Goal: Transaction & Acquisition: Purchase product/service

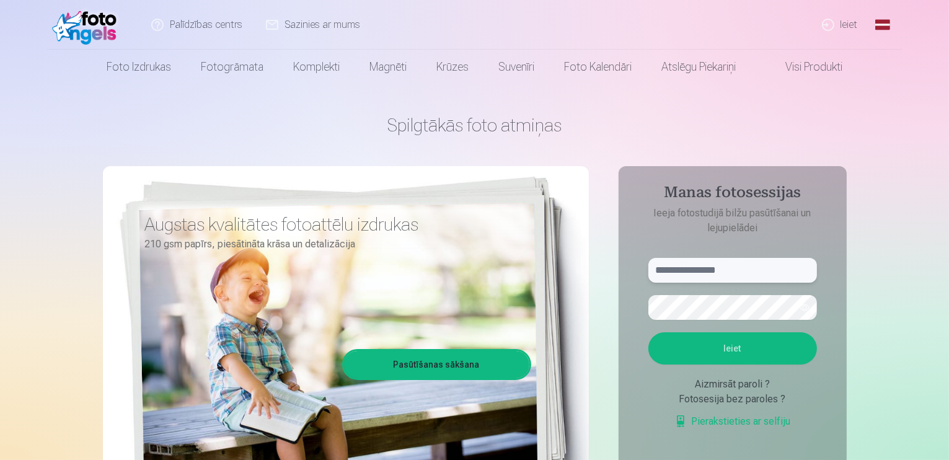
click at [719, 262] on input "text" at bounding box center [732, 270] width 169 height 25
type input "*"
type input "**********"
click at [729, 344] on button "Ieiet" at bounding box center [732, 348] width 169 height 32
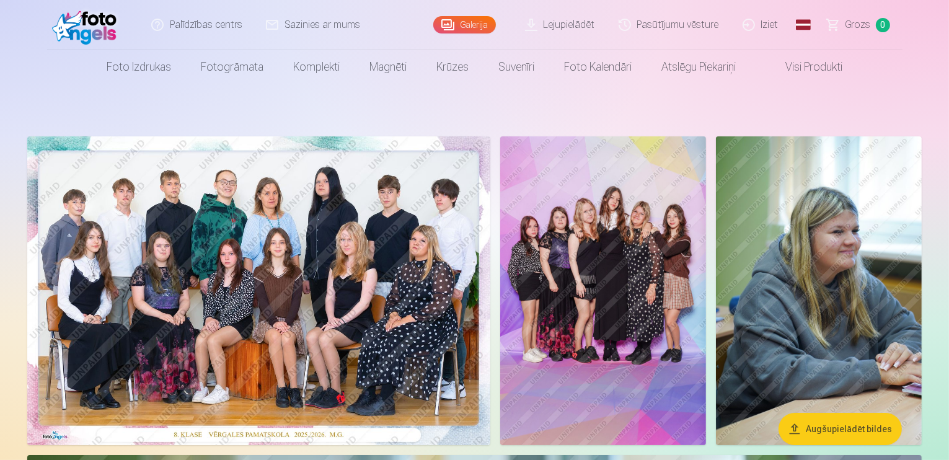
click at [490, 276] on img at bounding box center [258, 290] width 463 height 309
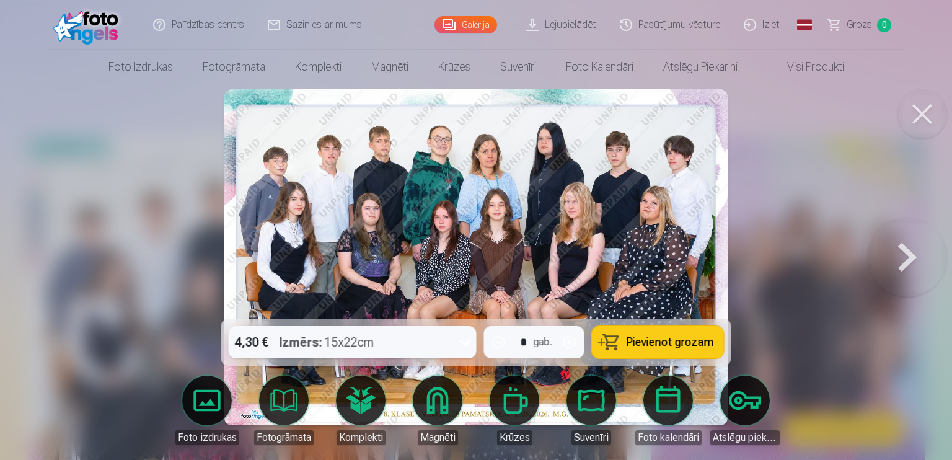
click at [887, 254] on button at bounding box center [906, 257] width 79 height 98
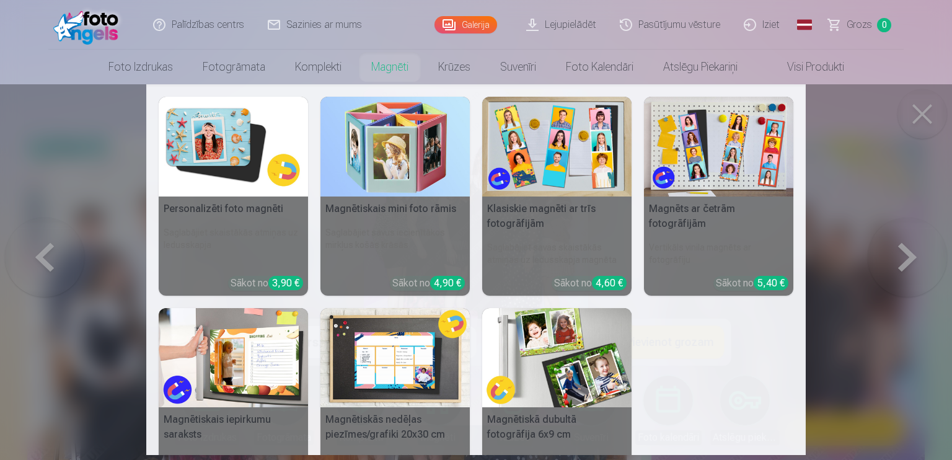
click at [910, 131] on nav "Personalizēti foto magnēti Saglabājiet skaistākās atmiņas uz ledusskapja Sākot …" at bounding box center [476, 269] width 952 height 371
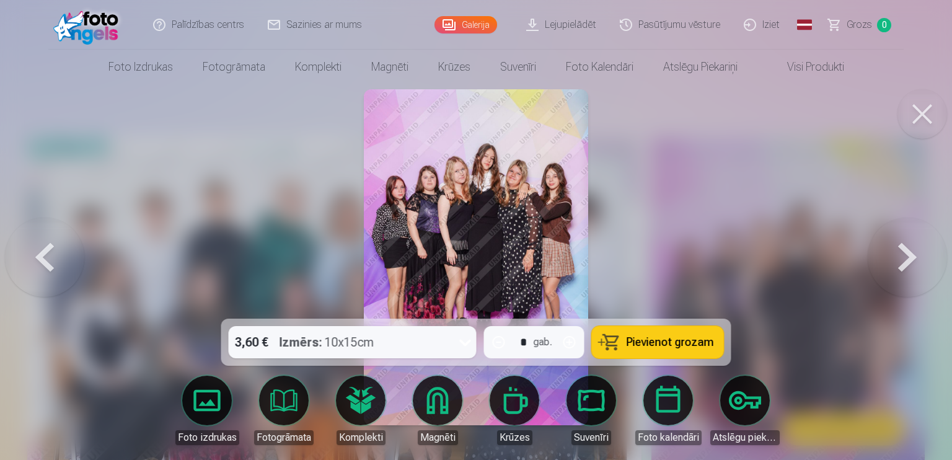
click at [894, 256] on button at bounding box center [906, 257] width 79 height 98
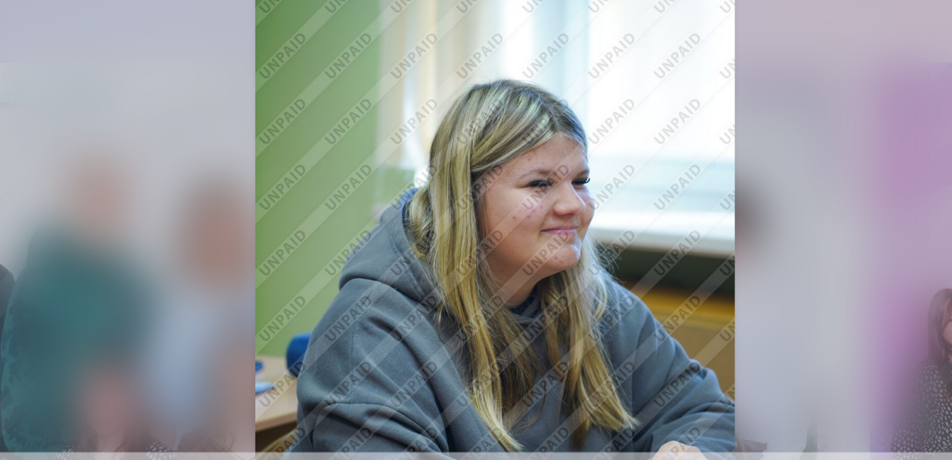
click at [569, 209] on img at bounding box center [476, 257] width 224 height 336
click at [467, 268] on img at bounding box center [476, 257] width 224 height 336
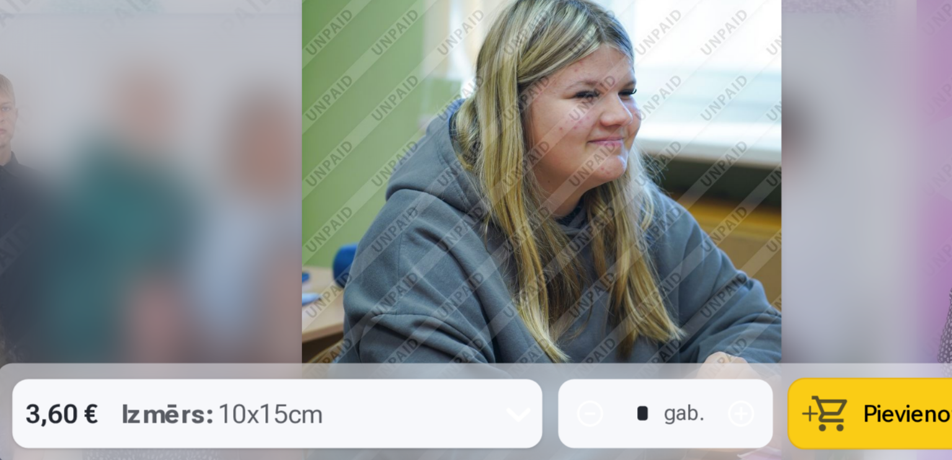
click at [488, 224] on img at bounding box center [476, 257] width 224 height 336
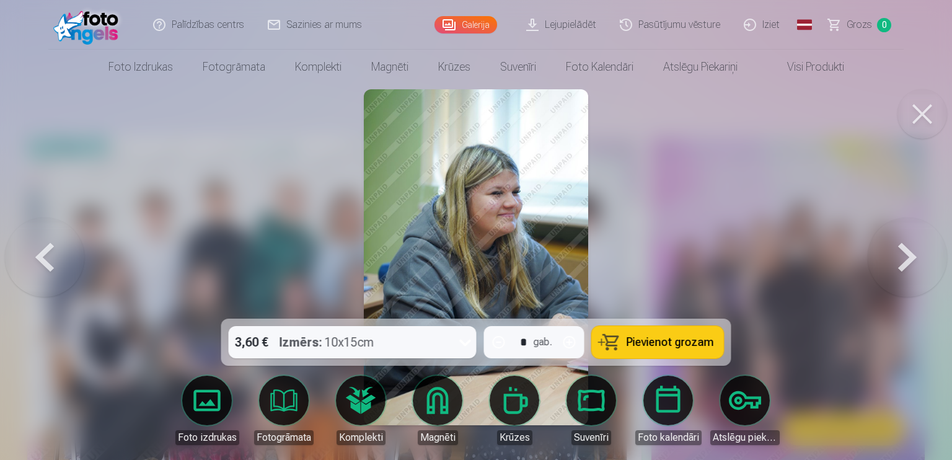
click at [937, 253] on button at bounding box center [906, 257] width 79 height 98
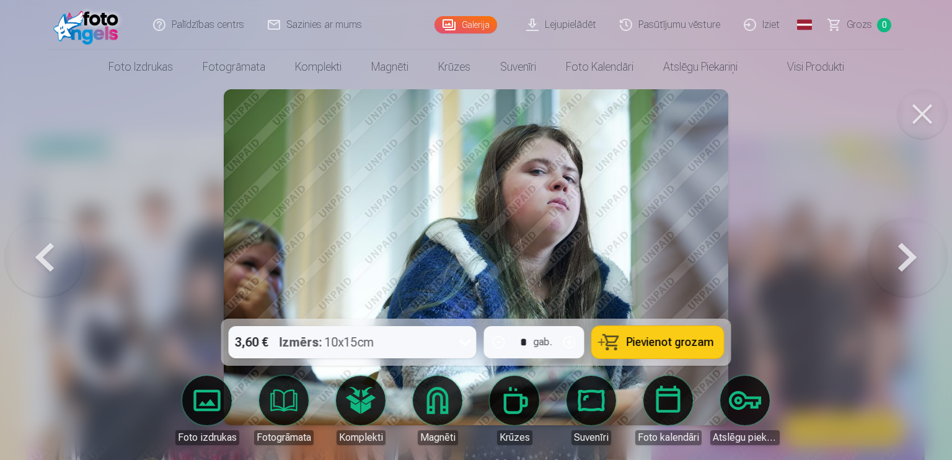
click at [913, 262] on button at bounding box center [906, 257] width 79 height 98
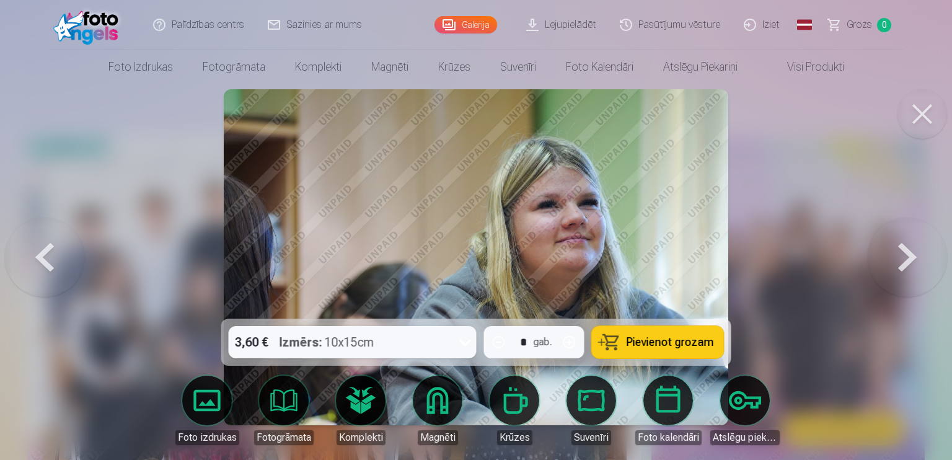
click at [900, 270] on button at bounding box center [906, 257] width 79 height 98
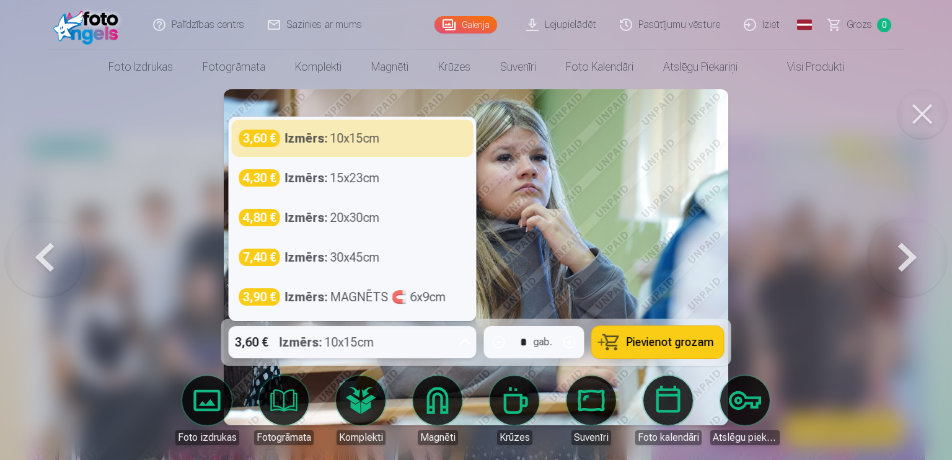
click at [380, 345] on div "3,60 € Izmērs : 10x15cm" at bounding box center [341, 342] width 224 height 32
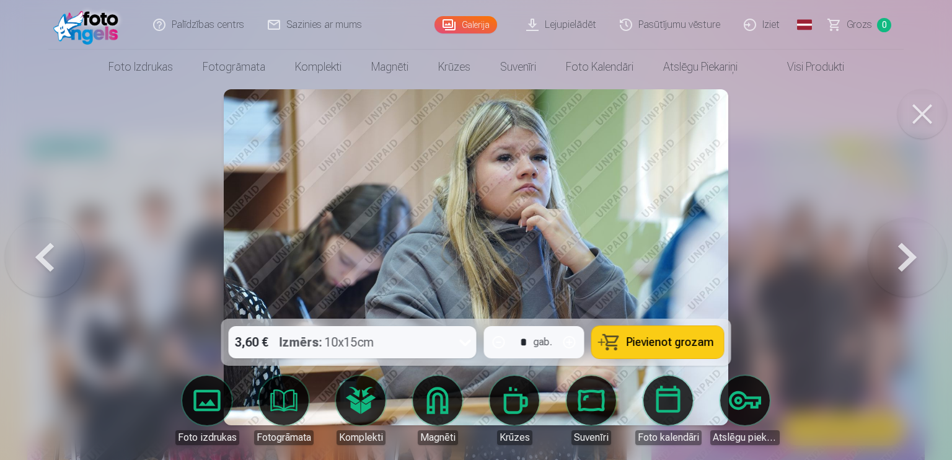
click at [635, 348] on span "Pievienot grozam" at bounding box center [669, 341] width 87 height 11
click at [898, 258] on button at bounding box center [906, 257] width 79 height 98
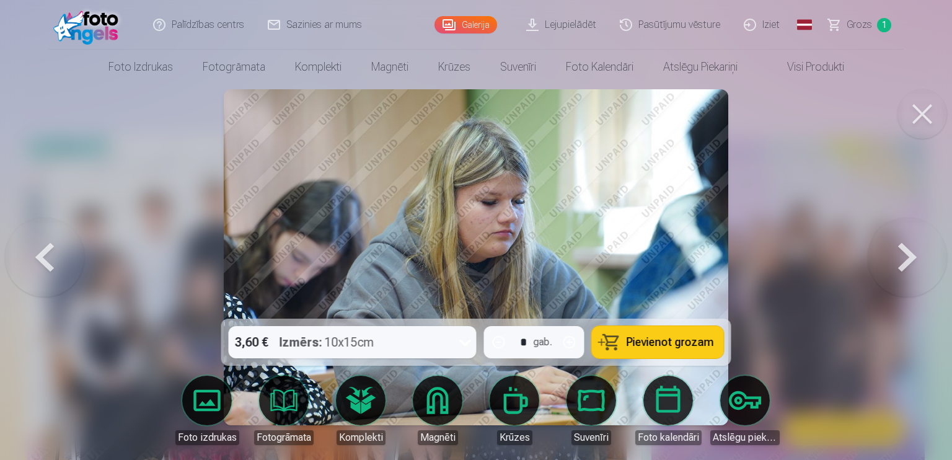
click at [898, 258] on button at bounding box center [906, 257] width 79 height 98
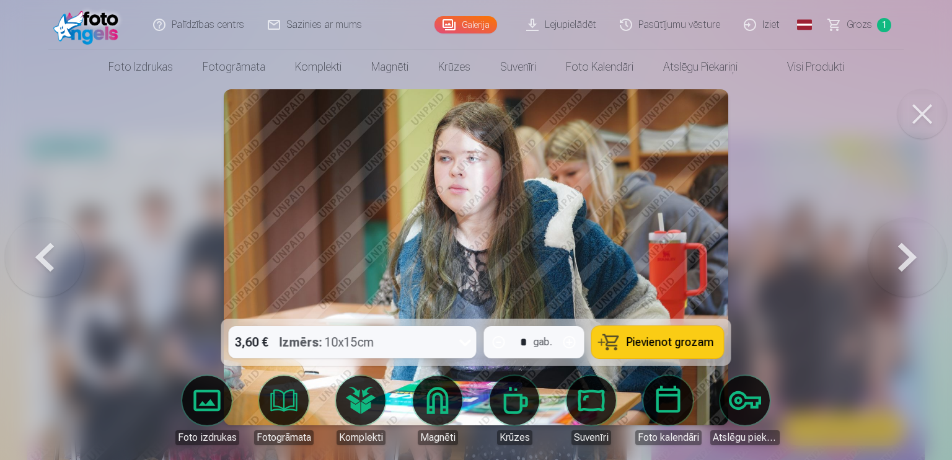
click at [898, 258] on button at bounding box center [906, 257] width 79 height 98
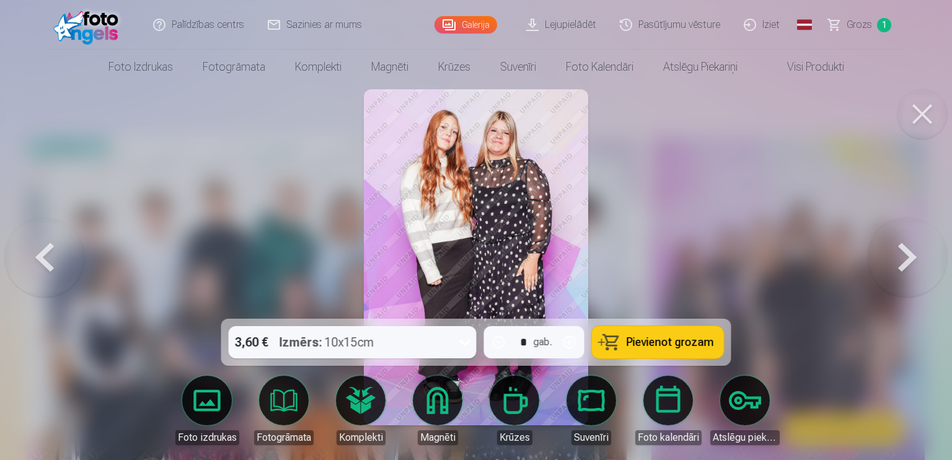
click at [660, 347] on span "Pievienot grozam" at bounding box center [669, 341] width 87 height 11
click at [904, 260] on button at bounding box center [906, 257] width 79 height 98
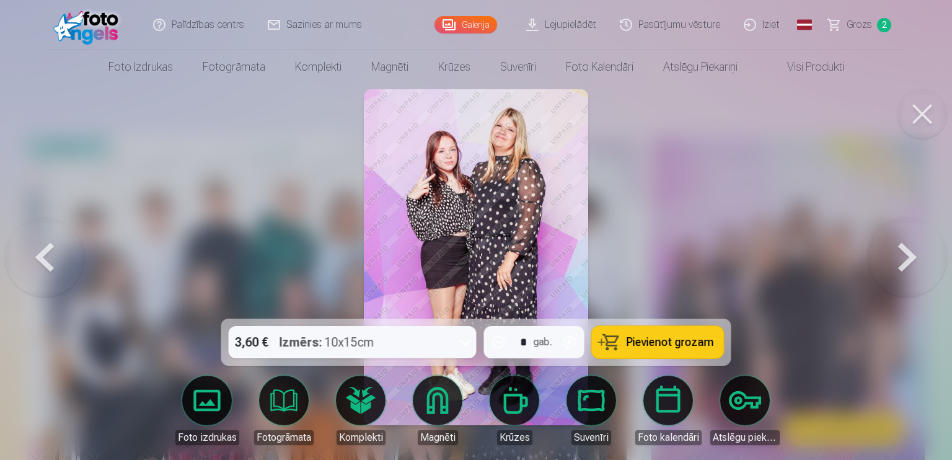
click at [505, 152] on img at bounding box center [476, 257] width 224 height 336
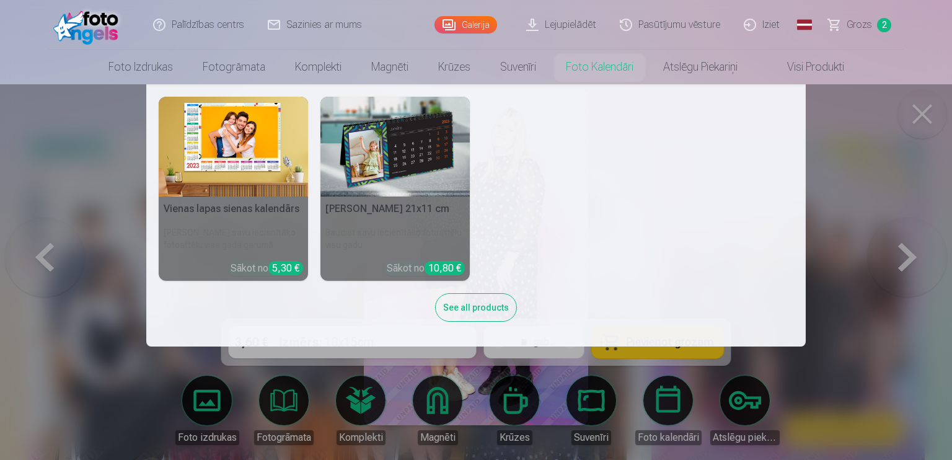
drag, startPoint x: 505, startPoint y: 152, endPoint x: 558, endPoint y: 65, distance: 101.8
click at [882, 149] on nav "Vienas lapas sienas kalendārs Parādiet savu iecienītāko fotoattēlu visa gada ga…" at bounding box center [476, 215] width 952 height 262
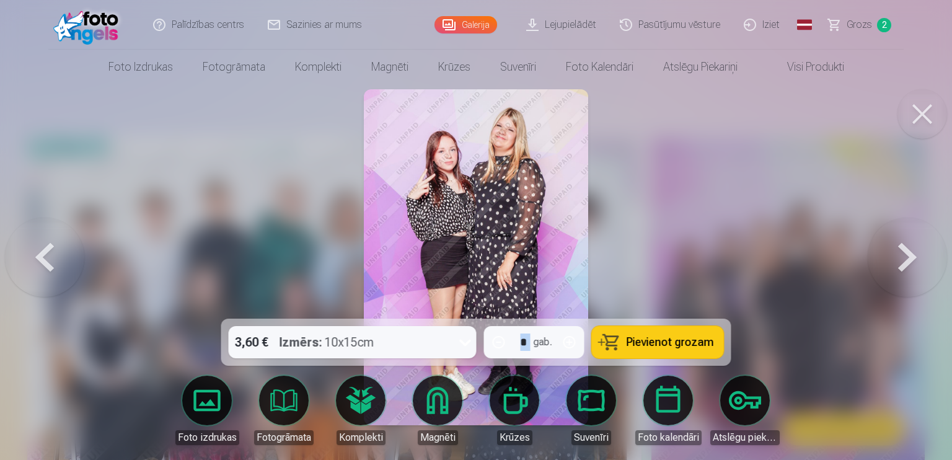
click at [882, 149] on div at bounding box center [476, 230] width 952 height 460
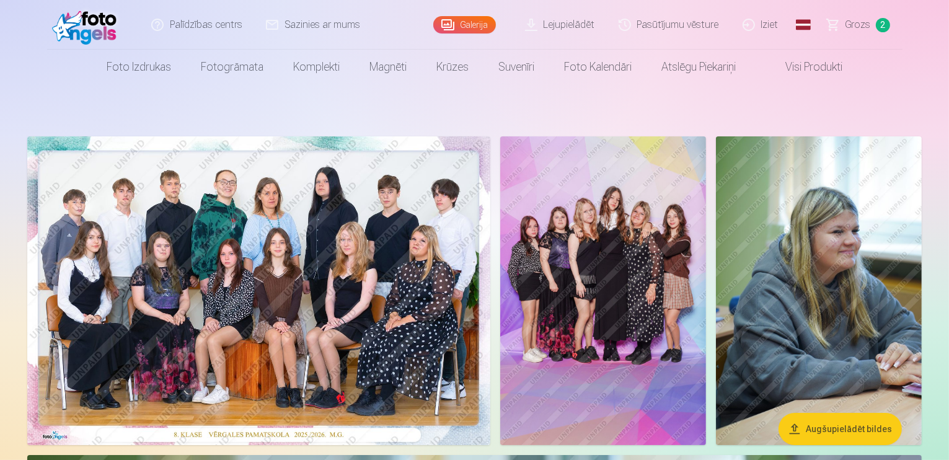
drag, startPoint x: 882, startPoint y: 149, endPoint x: 756, endPoint y: 224, distance: 147.0
click at [706, 224] on img at bounding box center [603, 290] width 206 height 309
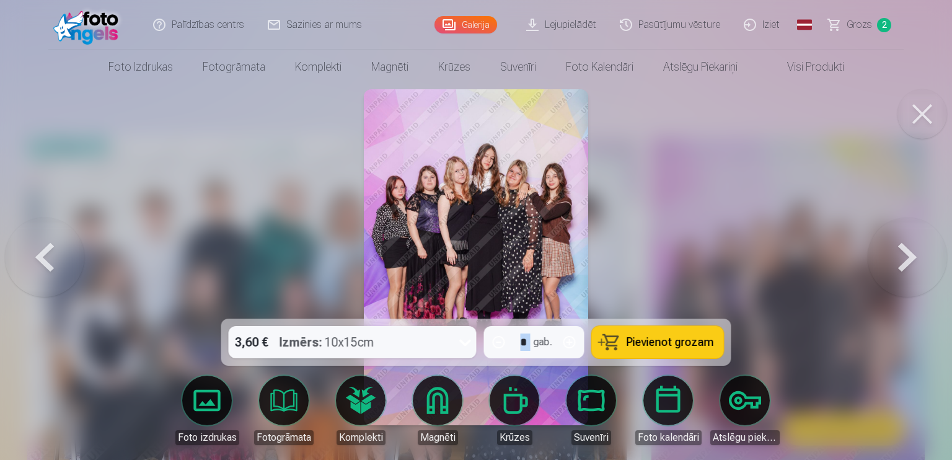
click at [665, 330] on button "Pievienot grozam" at bounding box center [658, 342] width 132 height 32
click at [915, 248] on button at bounding box center [906, 257] width 79 height 98
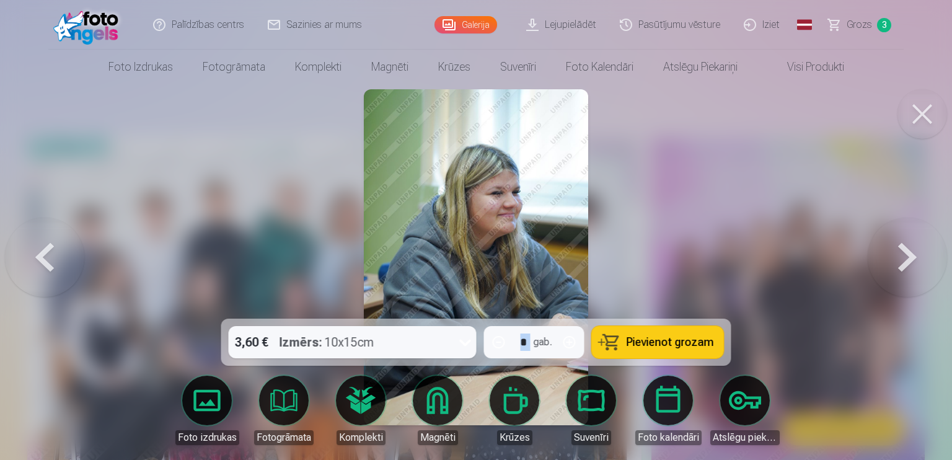
click at [915, 248] on button at bounding box center [906, 257] width 79 height 98
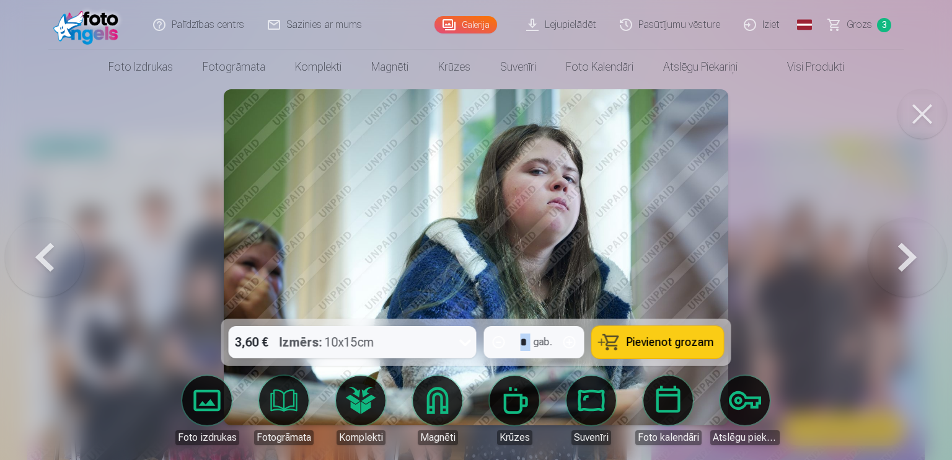
click at [915, 248] on button at bounding box center [906, 257] width 79 height 98
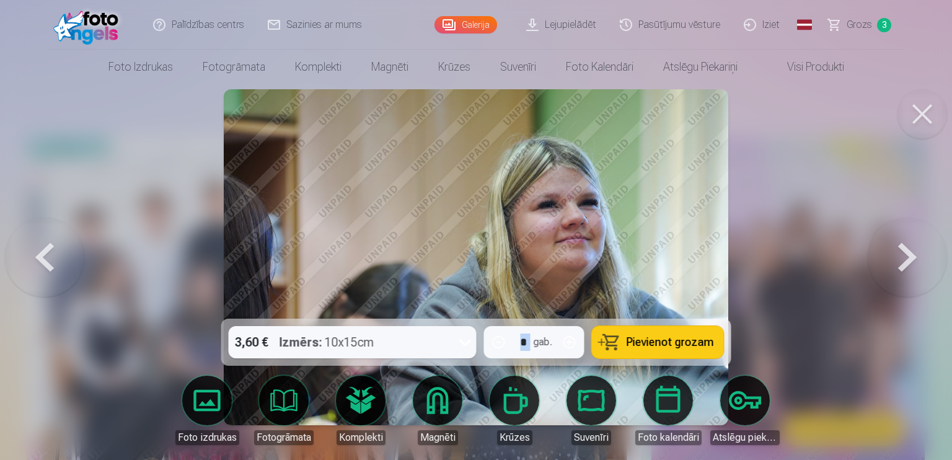
click at [915, 248] on button at bounding box center [906, 257] width 79 height 98
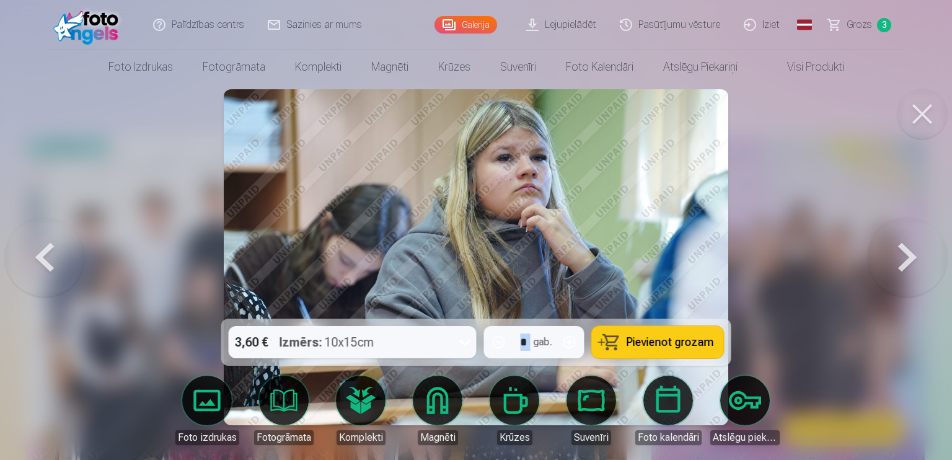
click at [915, 248] on button at bounding box center [906, 257] width 79 height 98
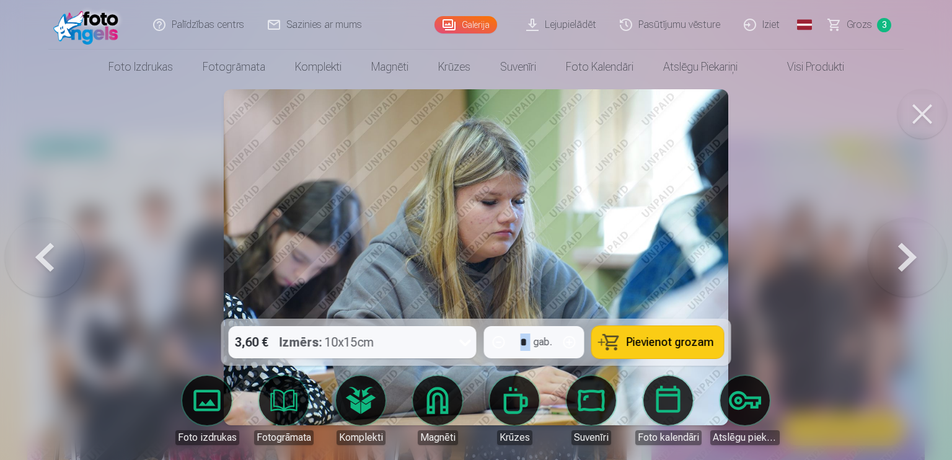
click at [915, 248] on button at bounding box center [906, 257] width 79 height 98
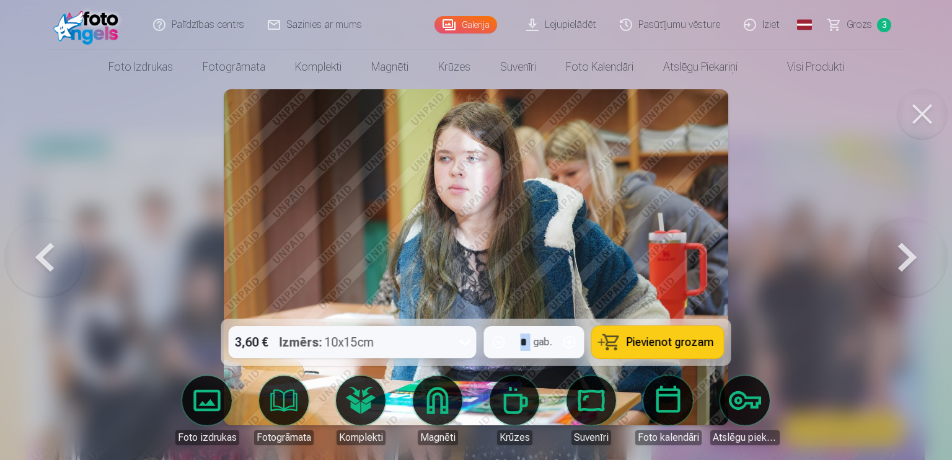
click at [915, 248] on button at bounding box center [906, 257] width 79 height 98
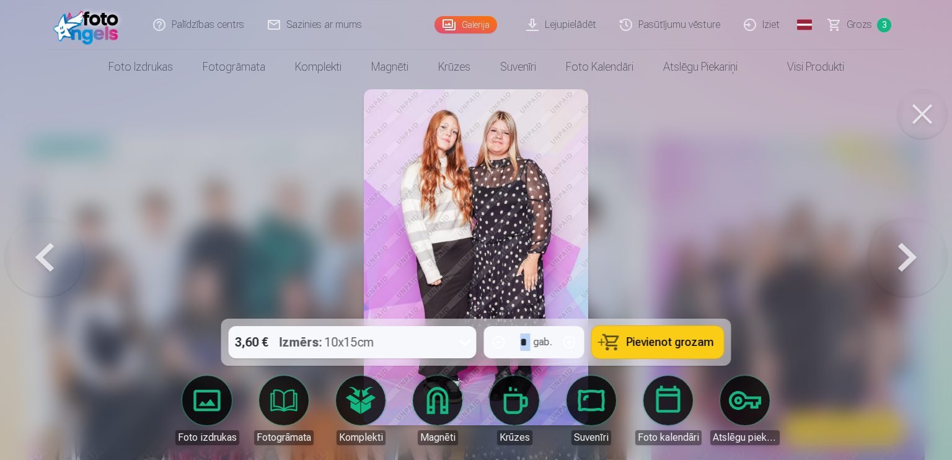
click at [915, 248] on button at bounding box center [906, 257] width 79 height 98
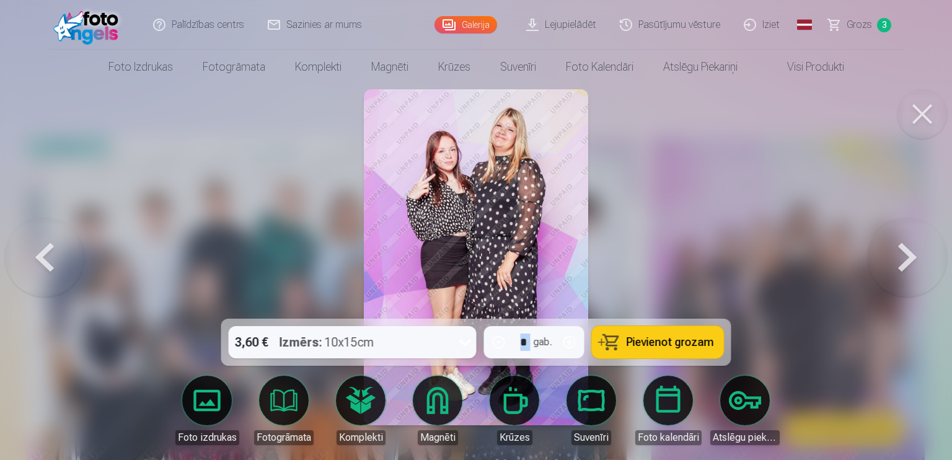
click at [632, 336] on span "Pievienot grozam" at bounding box center [669, 341] width 87 height 11
click at [895, 255] on button at bounding box center [906, 257] width 79 height 98
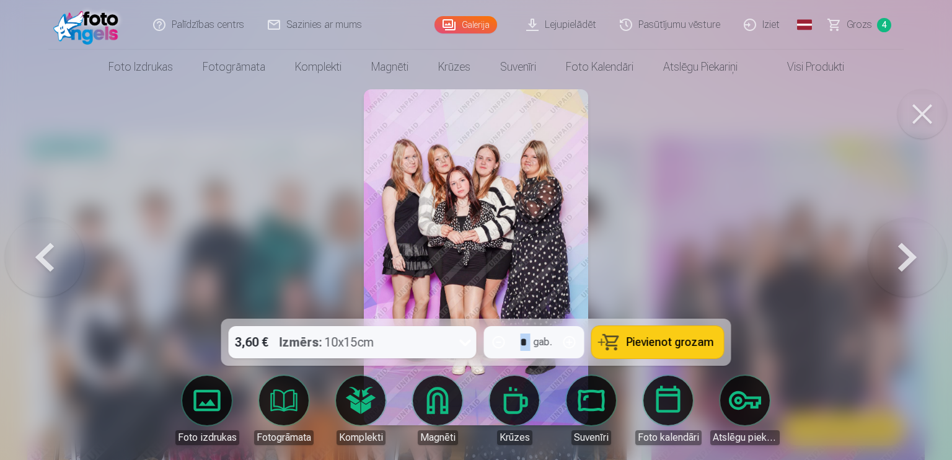
click at [666, 338] on span "Pievienot grozam" at bounding box center [669, 341] width 87 height 11
click at [892, 249] on button at bounding box center [906, 257] width 79 height 98
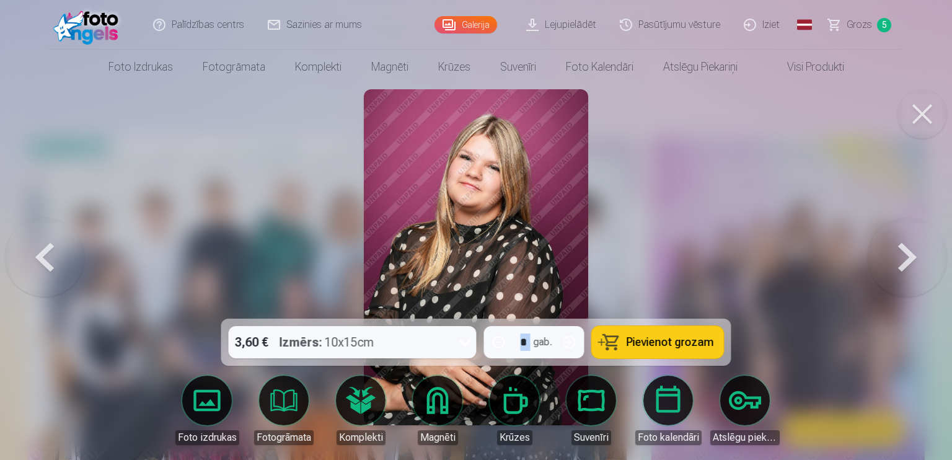
click at [869, 252] on button at bounding box center [906, 257] width 79 height 98
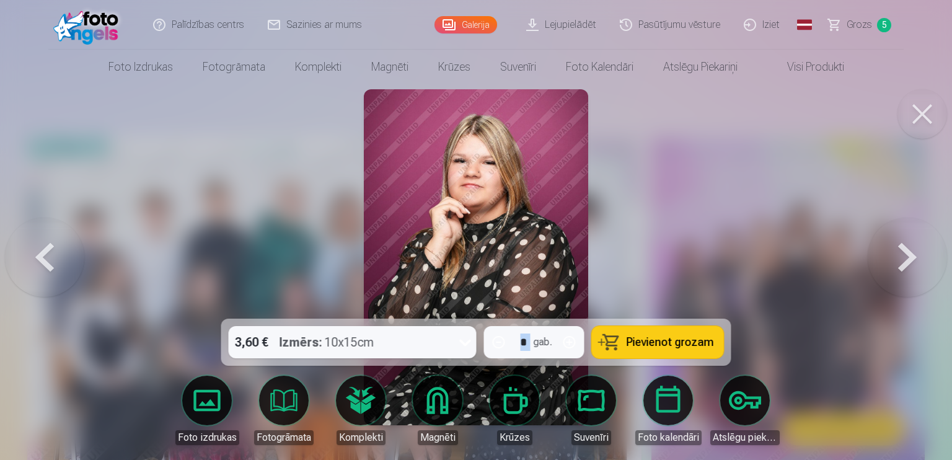
click at [869, 252] on button at bounding box center [906, 257] width 79 height 98
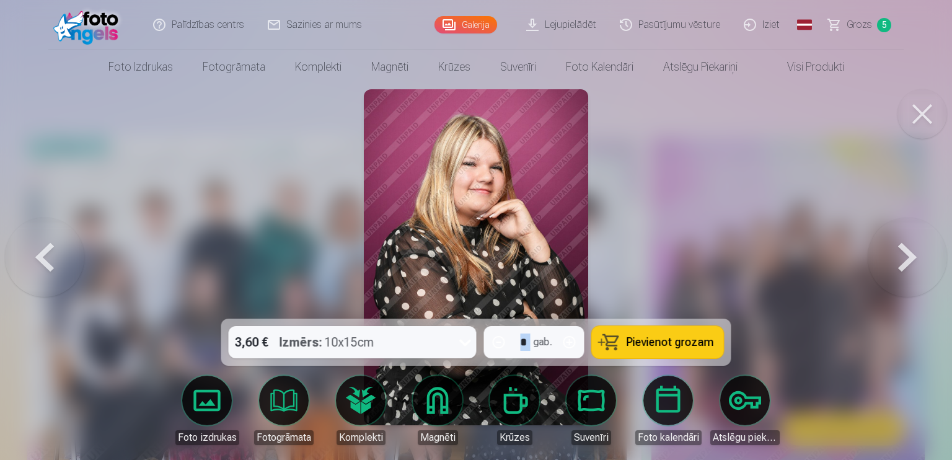
click at [869, 252] on button at bounding box center [906, 257] width 79 height 98
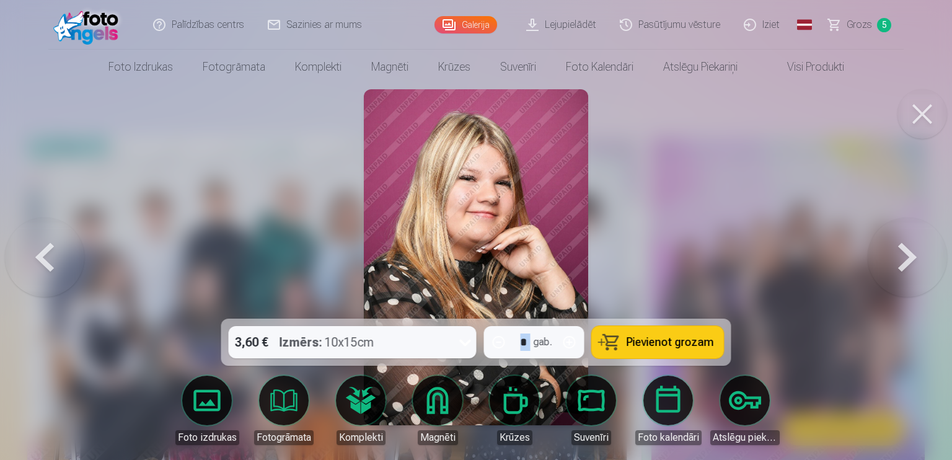
click at [869, 252] on button at bounding box center [906, 257] width 79 height 98
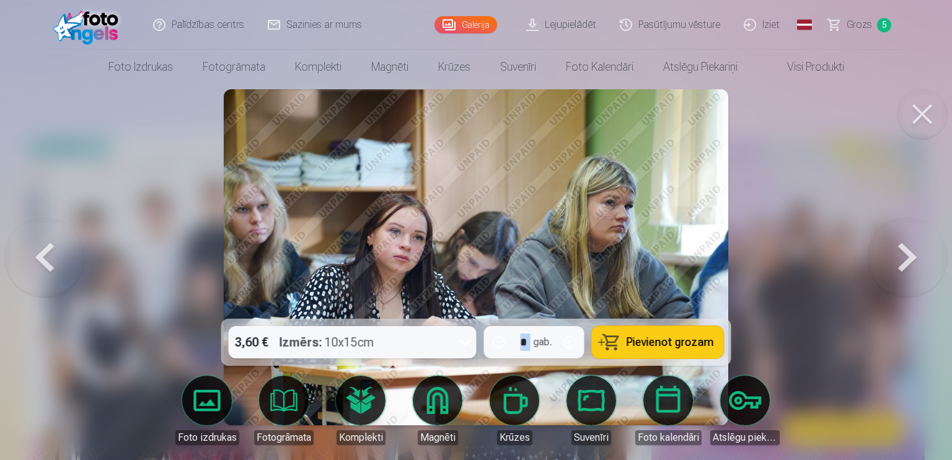
click at [869, 252] on button at bounding box center [906, 257] width 79 height 98
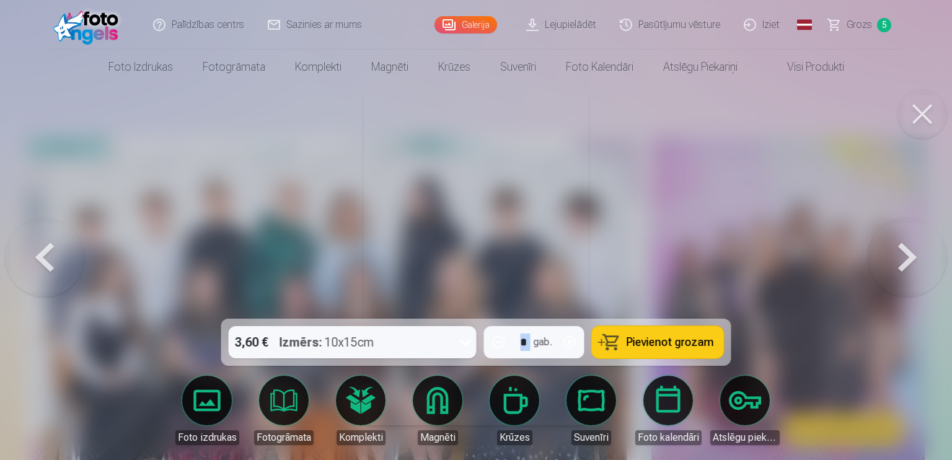
click at [869, 252] on button at bounding box center [906, 257] width 79 height 98
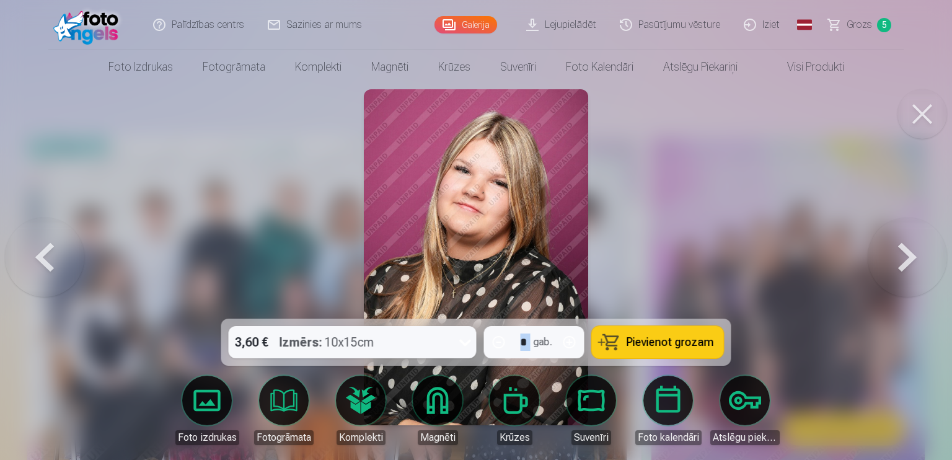
click at [36, 245] on button at bounding box center [44, 257] width 79 height 98
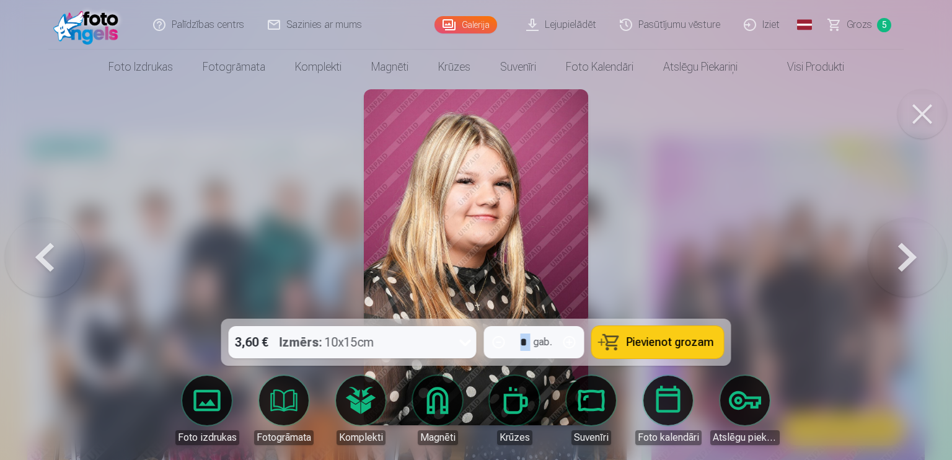
click at [880, 268] on button at bounding box center [906, 257] width 79 height 98
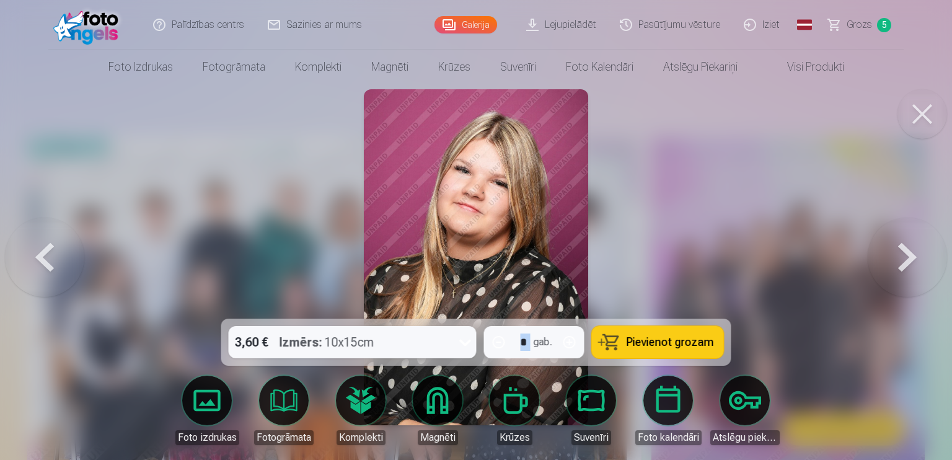
click at [892, 283] on button at bounding box center [906, 257] width 79 height 98
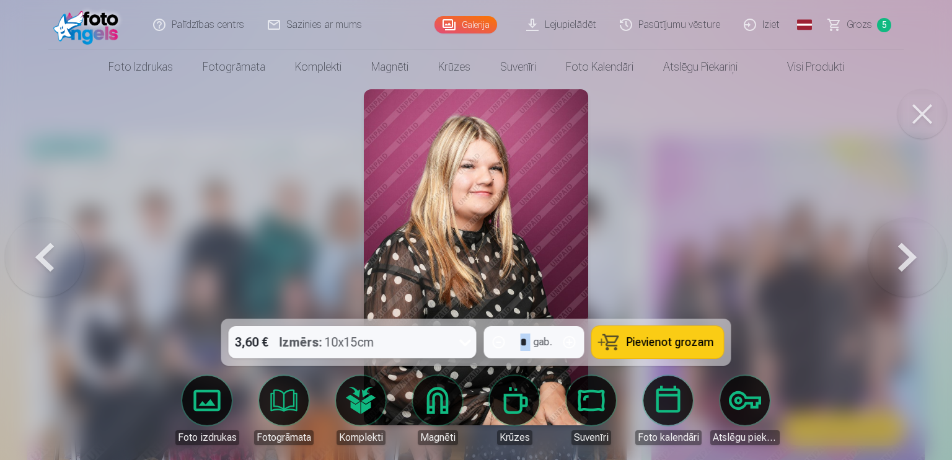
click at [892, 283] on button at bounding box center [906, 257] width 79 height 98
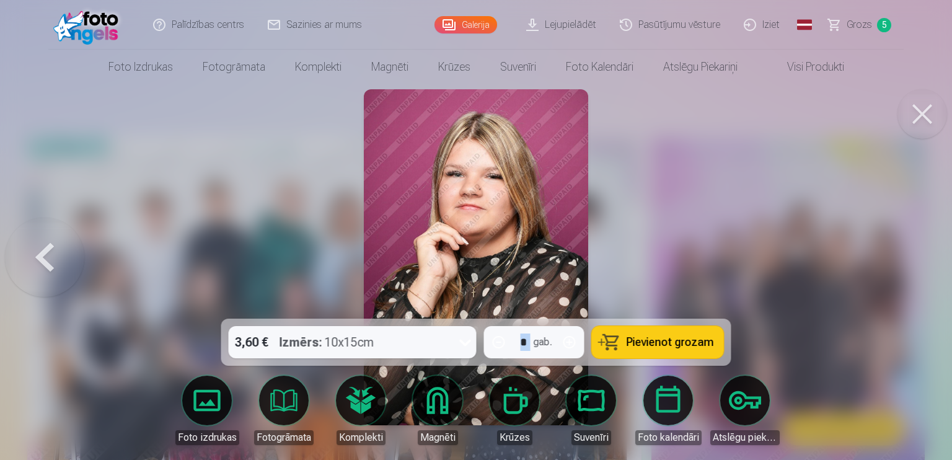
click at [892, 283] on div at bounding box center [476, 230] width 952 height 460
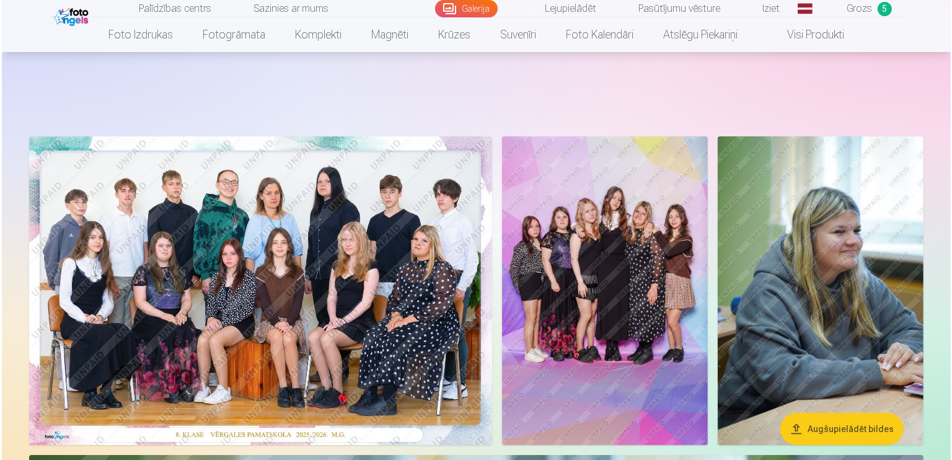
scroll to position [305, 0]
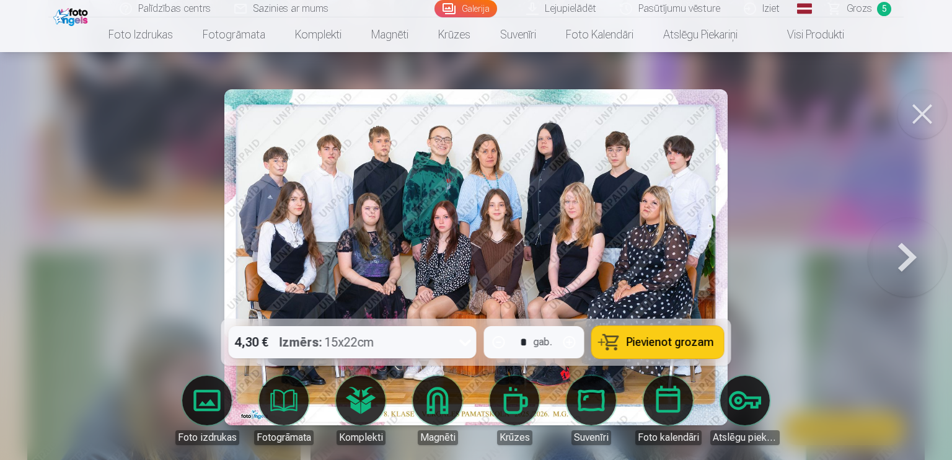
click at [687, 196] on img at bounding box center [475, 257] width 503 height 336
click at [591, 273] on img at bounding box center [475, 257] width 503 height 336
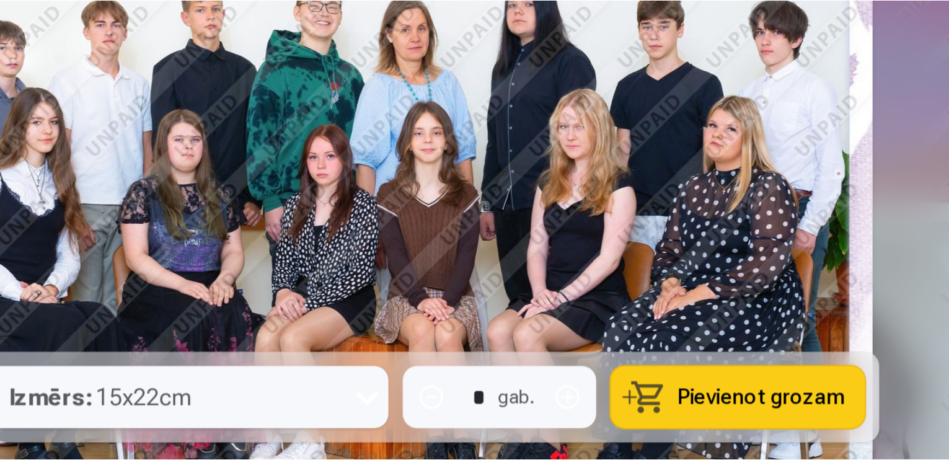
scroll to position [305, 0]
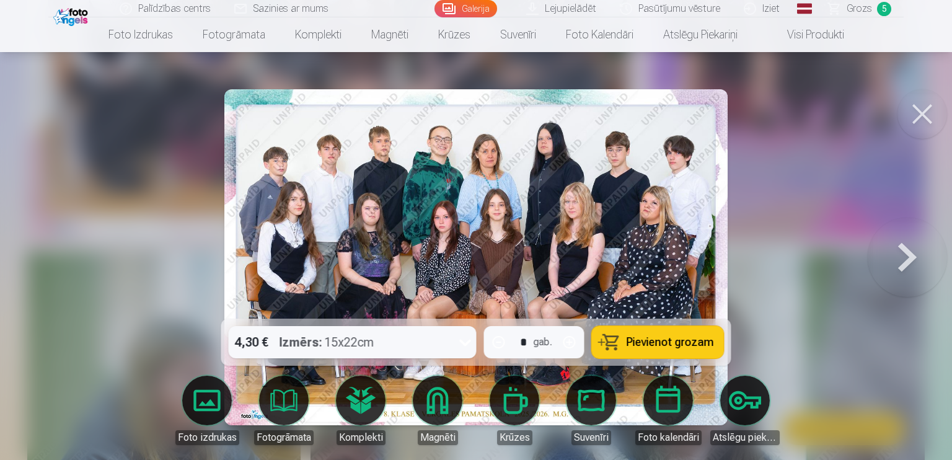
click at [906, 253] on button at bounding box center [906, 257] width 79 height 98
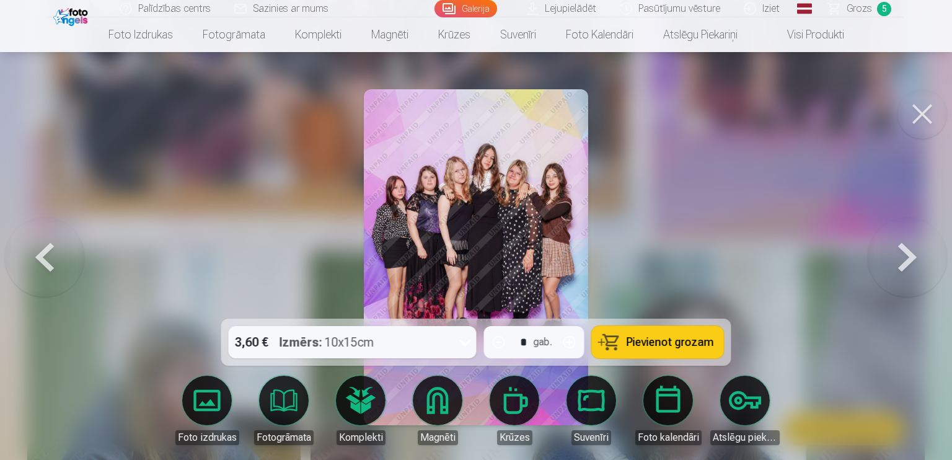
click at [906, 253] on button at bounding box center [906, 257] width 79 height 98
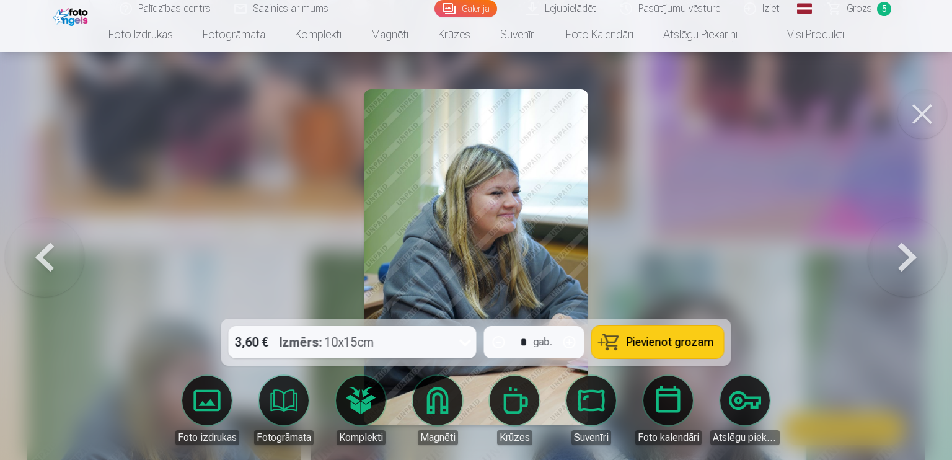
click at [906, 253] on button at bounding box center [906, 257] width 79 height 98
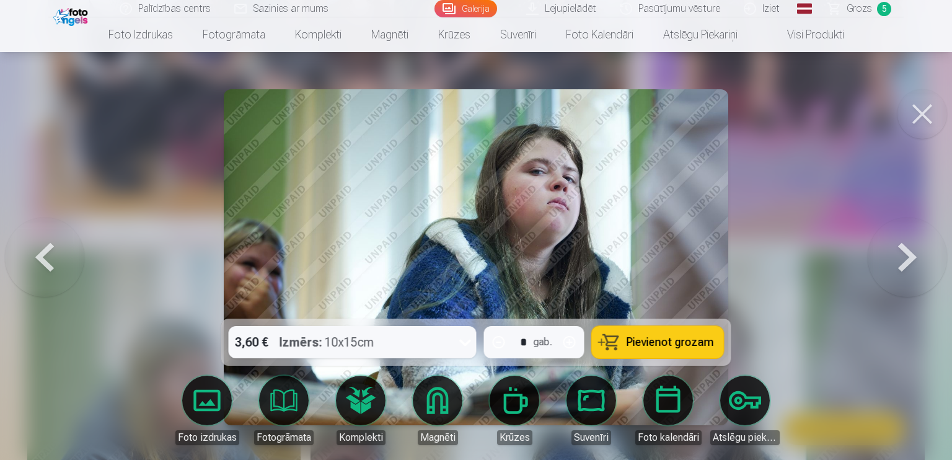
click at [906, 253] on button at bounding box center [906, 257] width 79 height 98
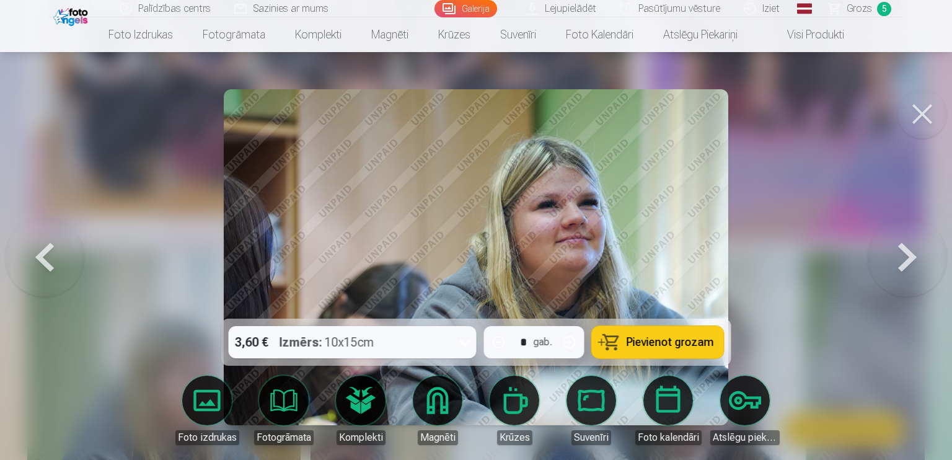
click at [906, 253] on button at bounding box center [906, 257] width 79 height 98
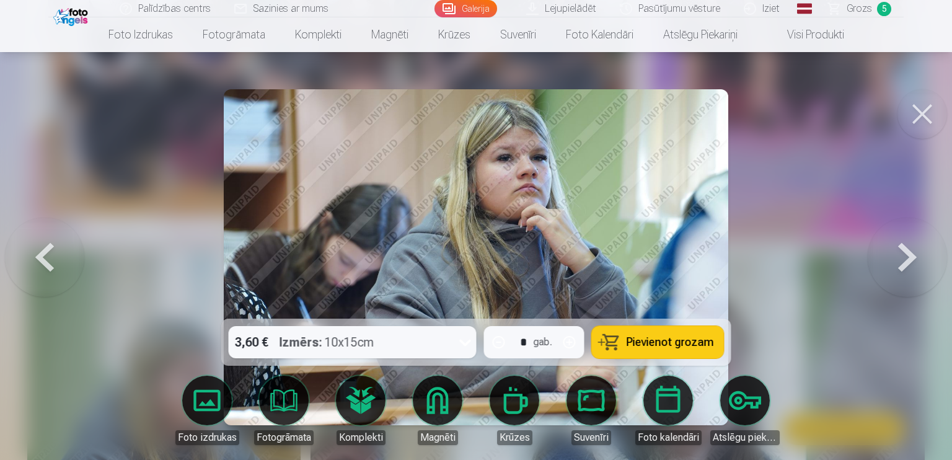
click at [906, 253] on button at bounding box center [906, 257] width 79 height 98
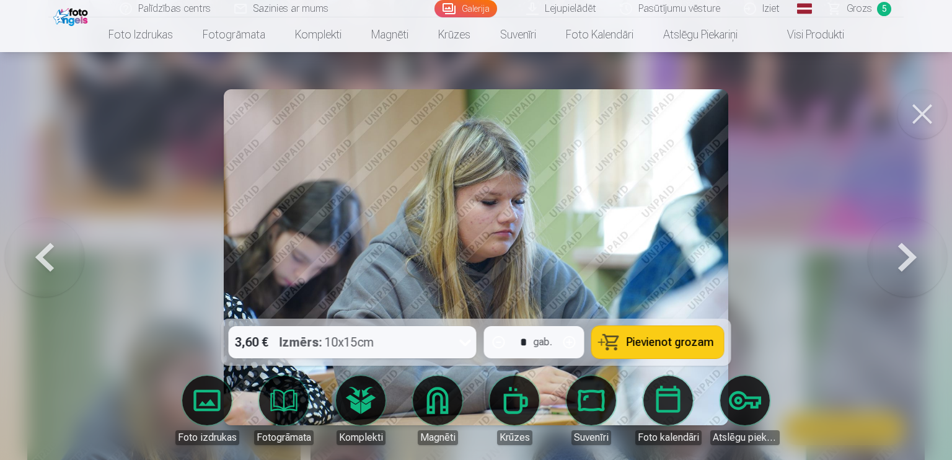
click at [906, 253] on button at bounding box center [906, 257] width 79 height 98
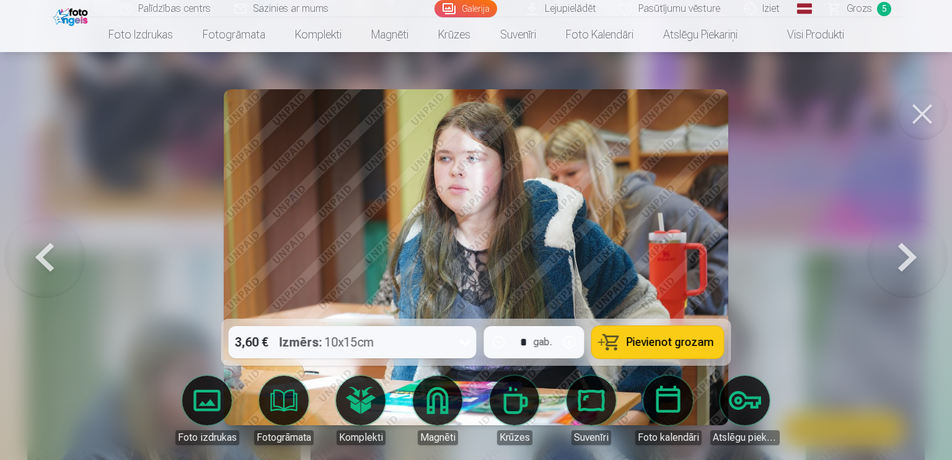
click at [906, 253] on button at bounding box center [906, 257] width 79 height 98
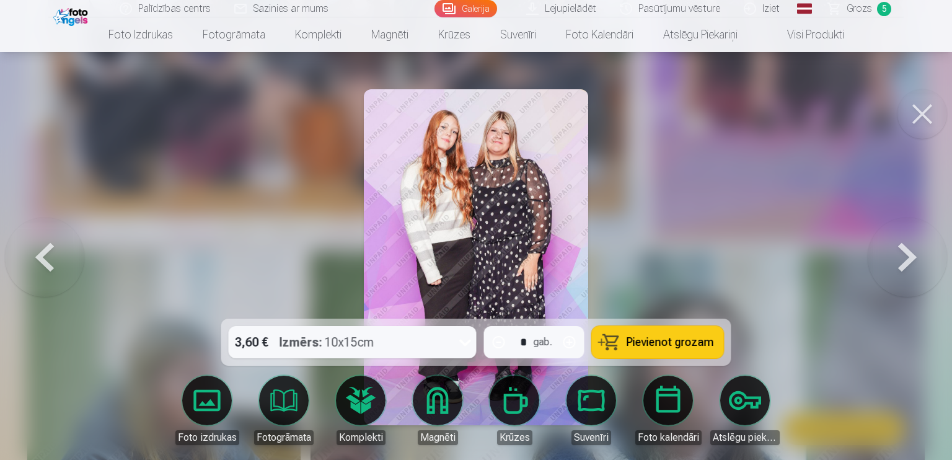
click at [906, 253] on button at bounding box center [906, 257] width 79 height 98
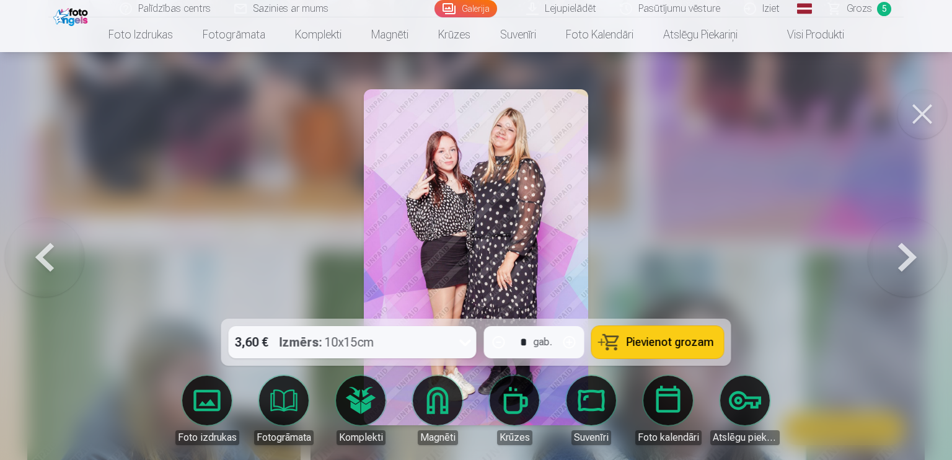
click at [906, 253] on button at bounding box center [906, 257] width 79 height 98
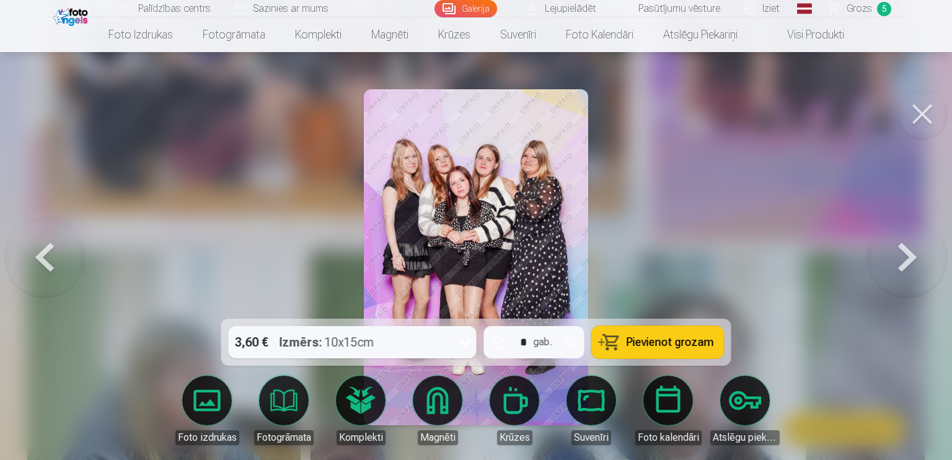
click at [906, 253] on button at bounding box center [906, 257] width 79 height 98
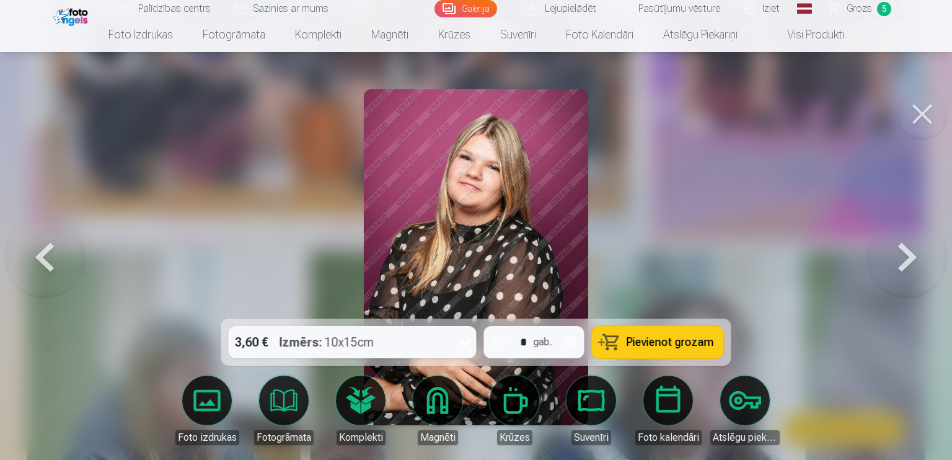
click at [906, 253] on button at bounding box center [906, 257] width 79 height 98
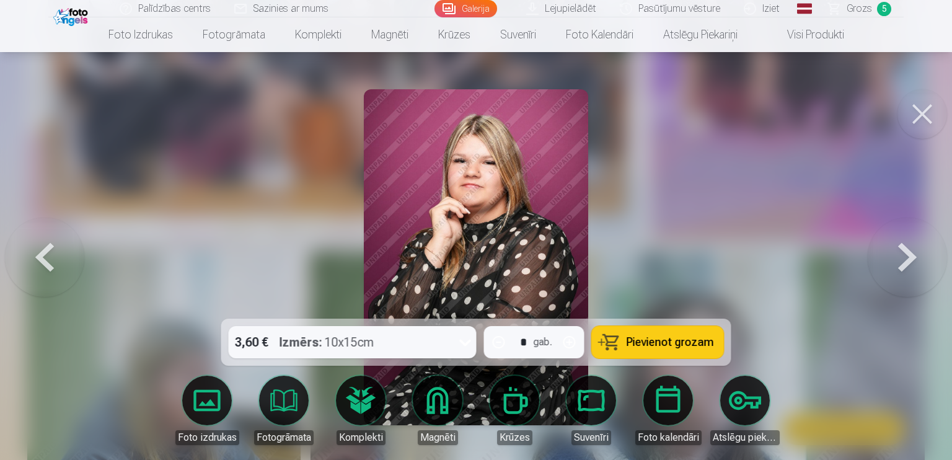
click at [906, 253] on button at bounding box center [906, 257] width 79 height 98
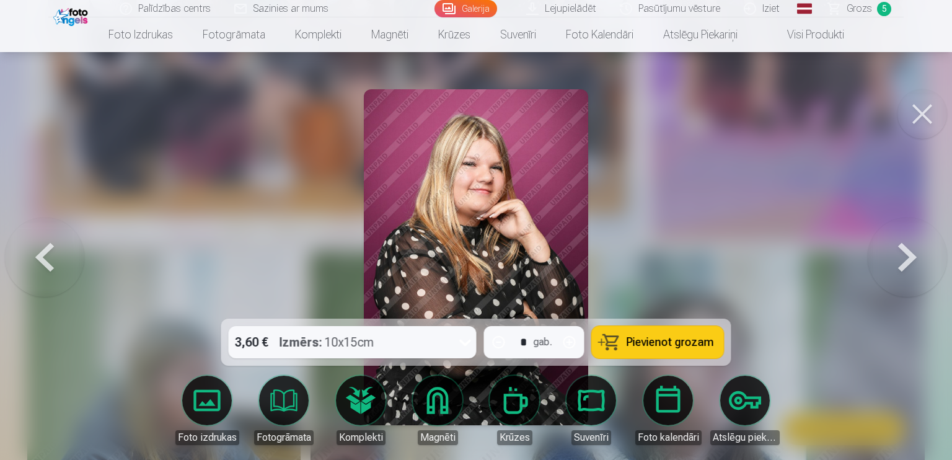
click at [906, 253] on button at bounding box center [906, 257] width 79 height 98
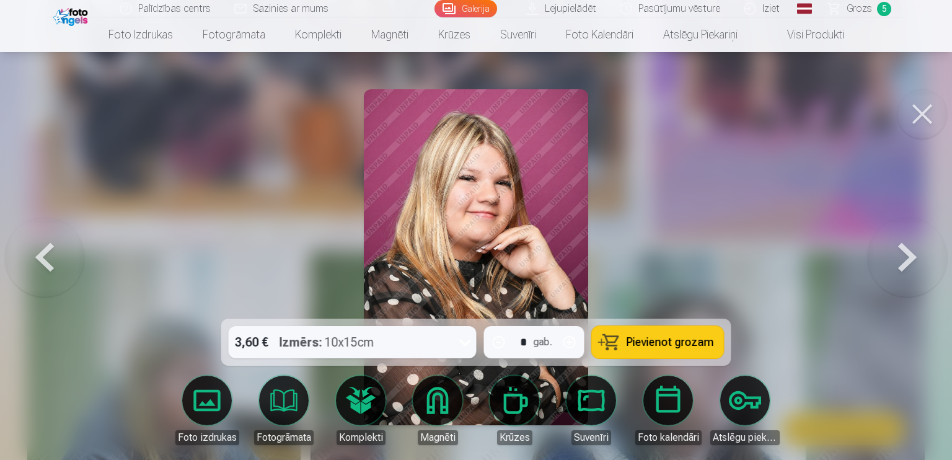
click at [906, 253] on button at bounding box center [906, 257] width 79 height 98
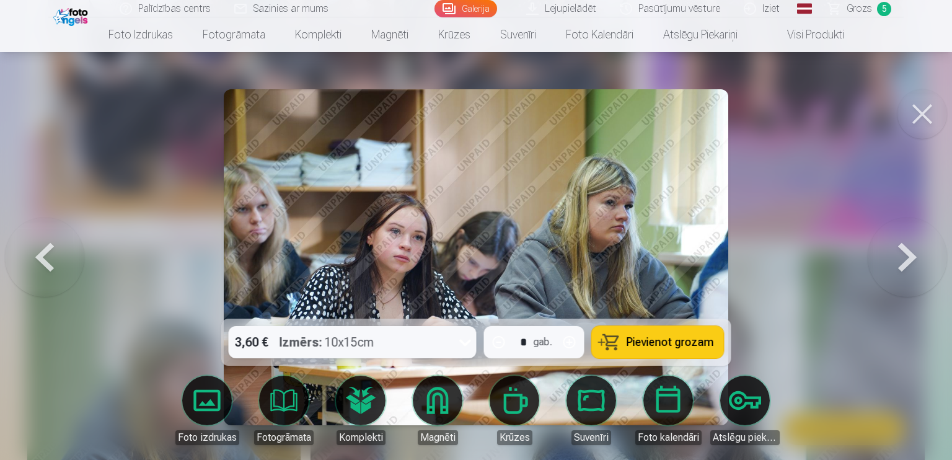
click at [906, 253] on button at bounding box center [906, 257] width 79 height 98
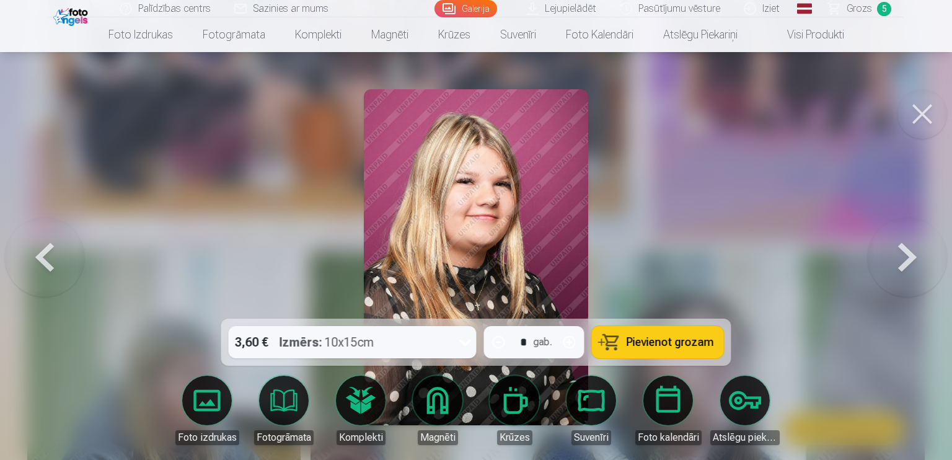
click at [906, 253] on button at bounding box center [906, 257] width 79 height 98
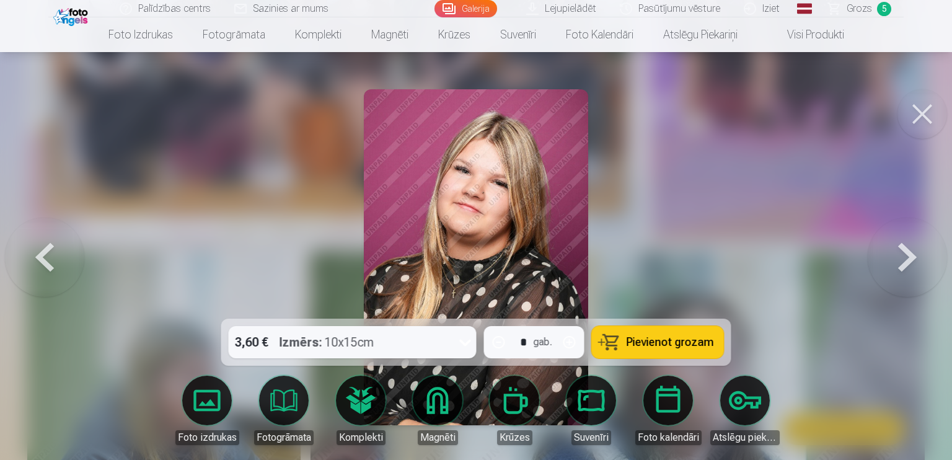
click at [906, 253] on button at bounding box center [906, 257] width 79 height 98
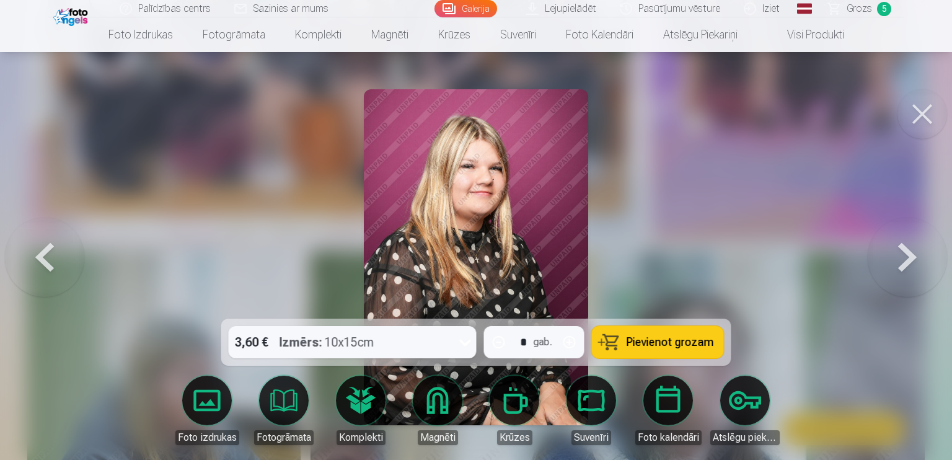
click at [42, 261] on button at bounding box center [44, 257] width 79 height 98
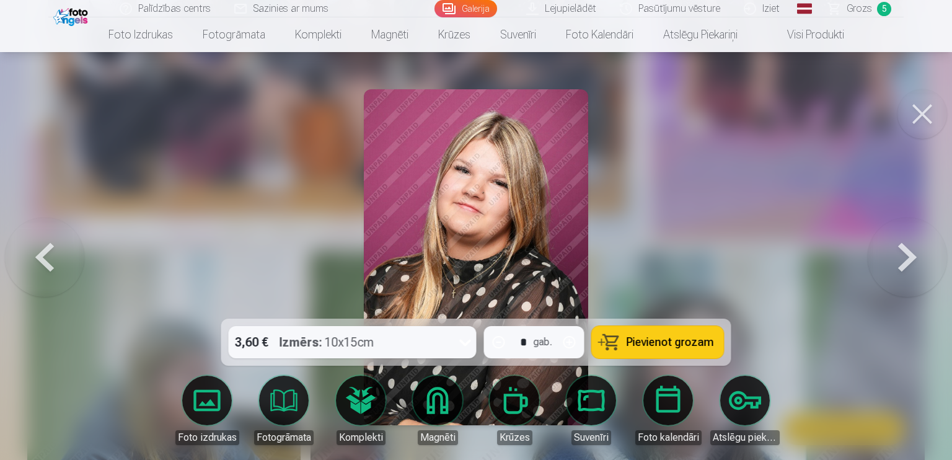
drag, startPoint x: 42, startPoint y: 261, endPoint x: 33, endPoint y: 258, distance: 9.2
click at [33, 258] on button at bounding box center [44, 257] width 79 height 98
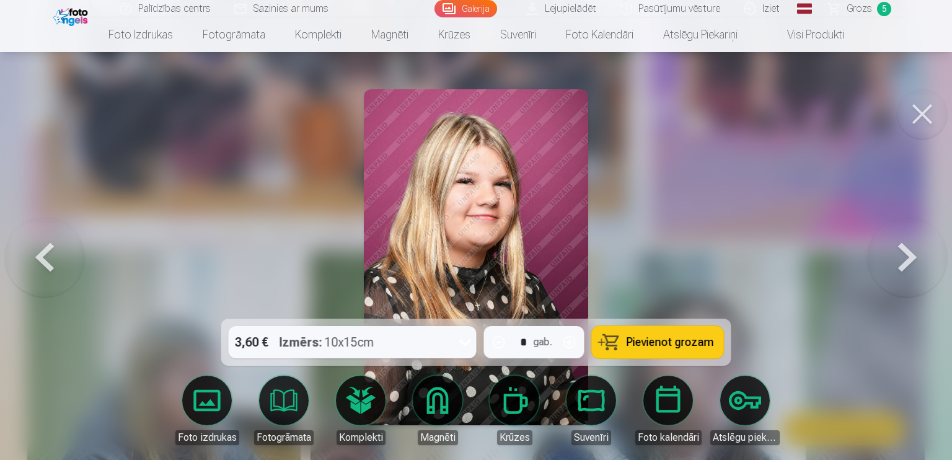
click at [896, 265] on button at bounding box center [906, 257] width 79 height 98
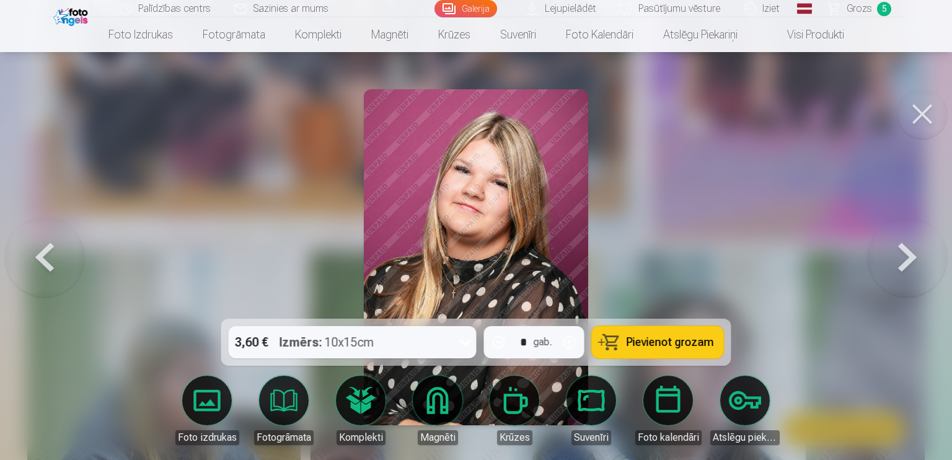
click at [896, 265] on button at bounding box center [906, 257] width 79 height 98
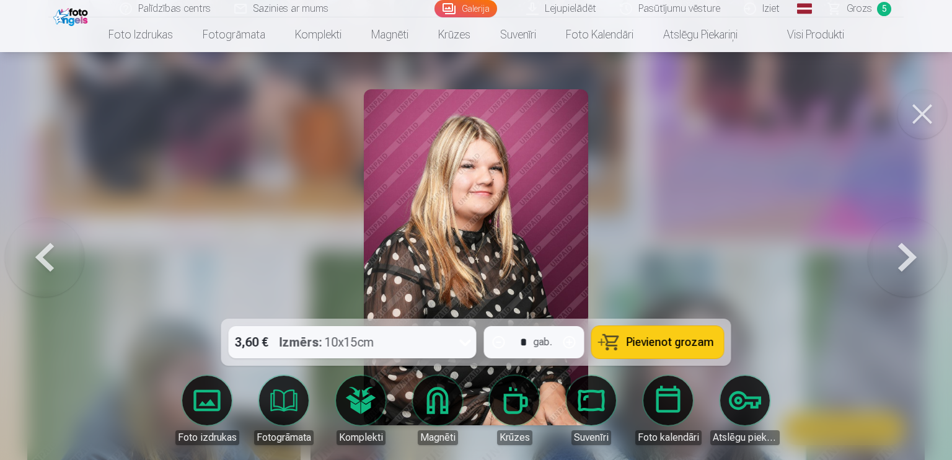
click at [896, 265] on button at bounding box center [906, 257] width 79 height 98
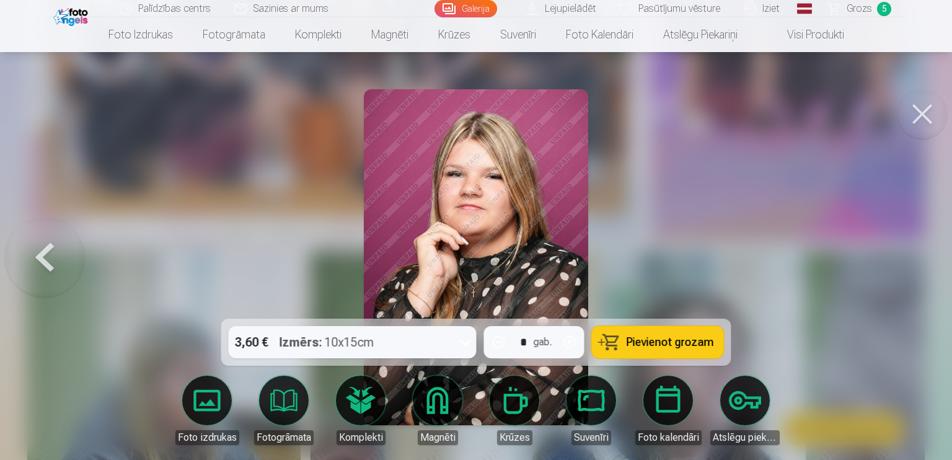
click at [896, 265] on div at bounding box center [476, 230] width 952 height 460
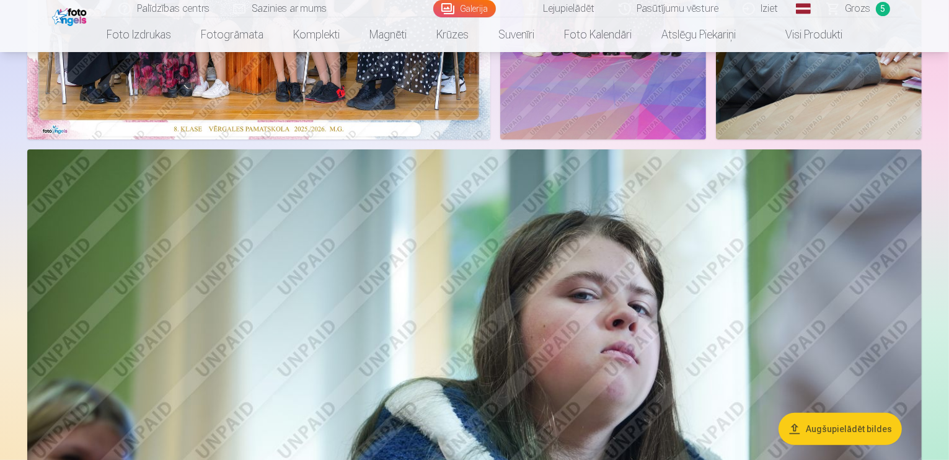
scroll to position [708, 0]
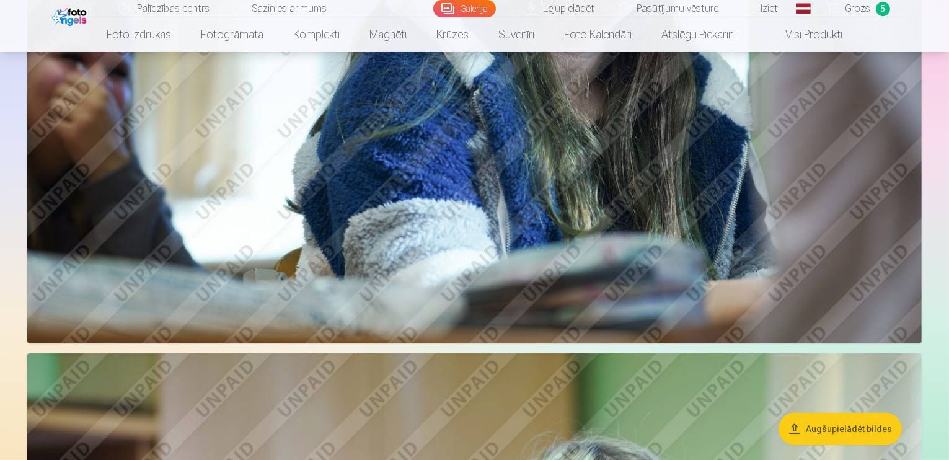
drag, startPoint x: 947, startPoint y: 72, endPoint x: 949, endPoint y: 51, distance: 21.2
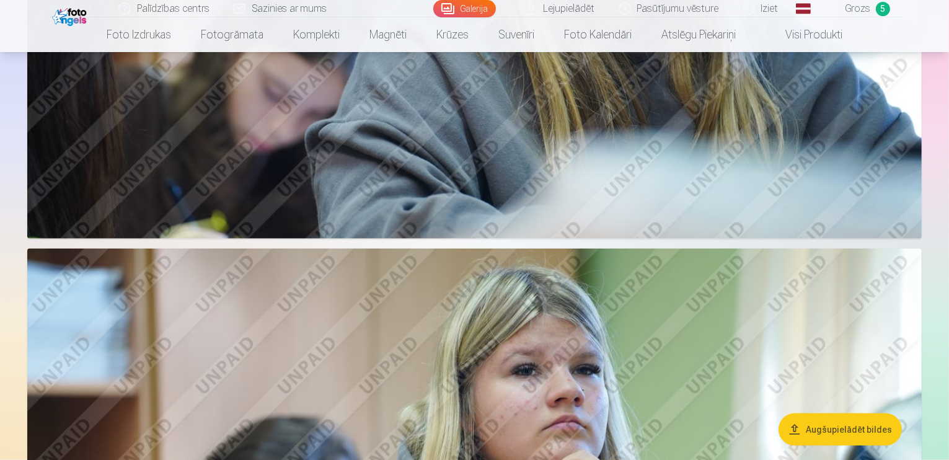
scroll to position [1512, 0]
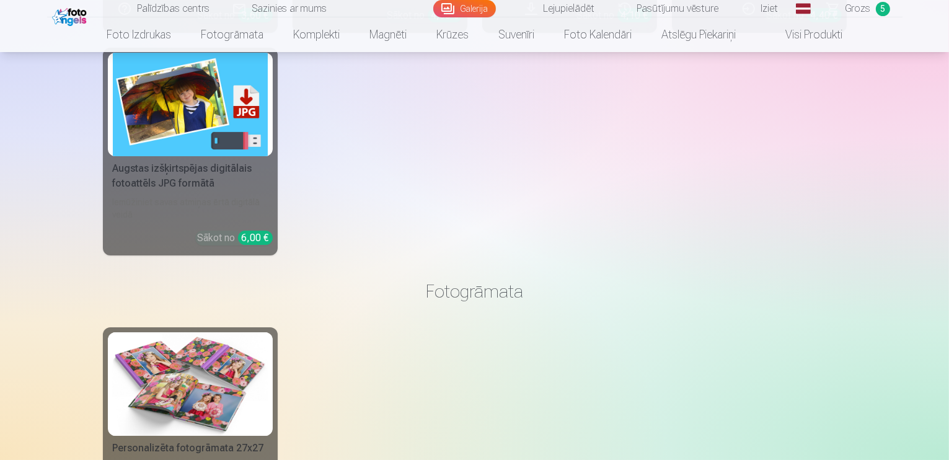
scroll to position [4470, 0]
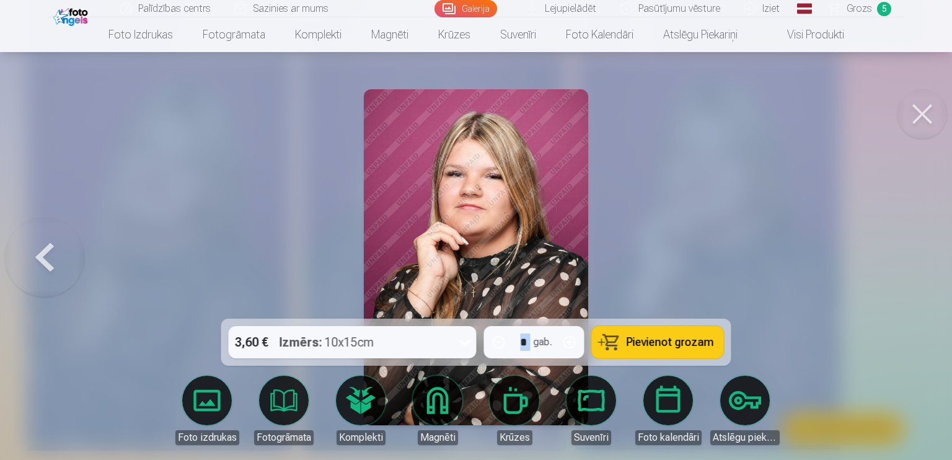
click at [801, 82] on div at bounding box center [476, 230] width 952 height 460
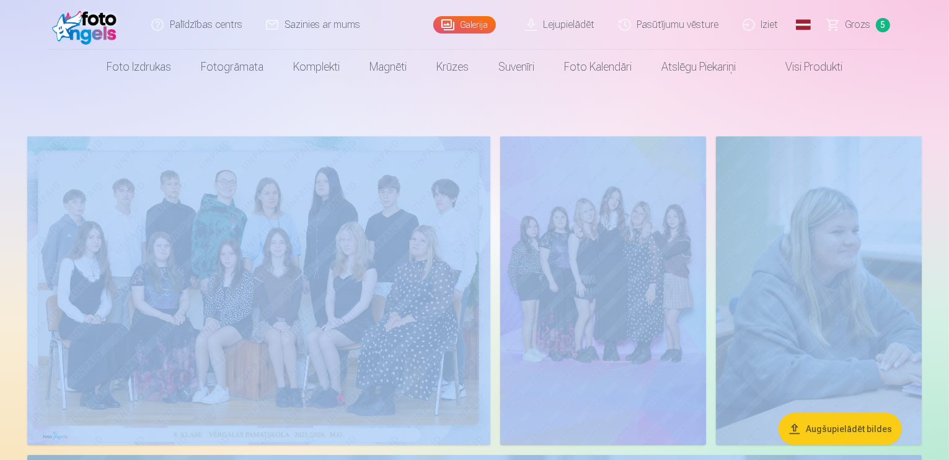
click at [860, 25] on span "Grozs" at bounding box center [857, 24] width 25 height 15
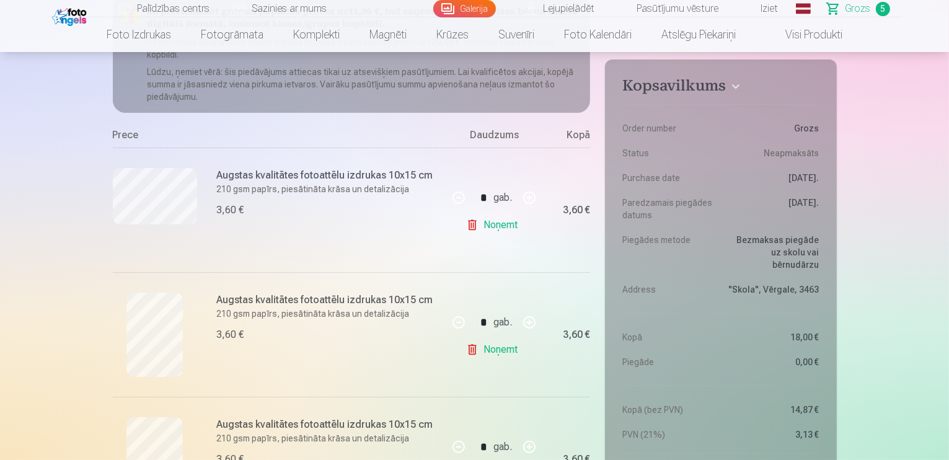
scroll to position [151, 0]
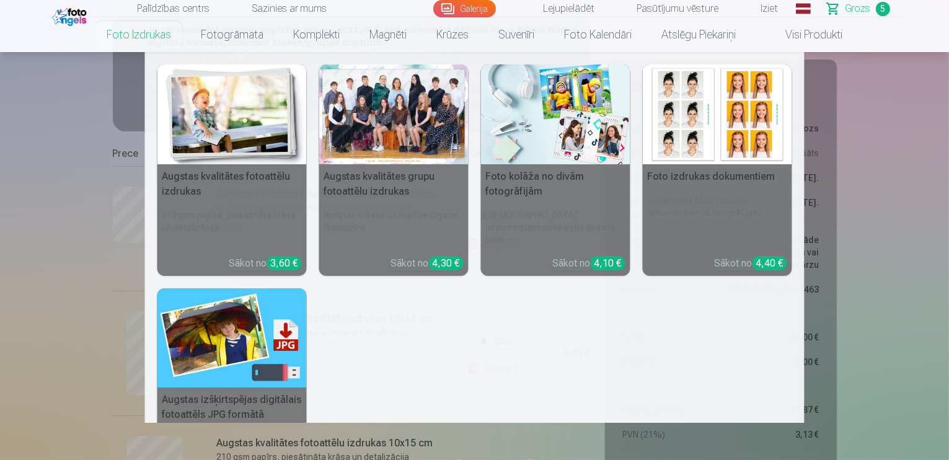
click at [155, 40] on link "Foto izdrukas" at bounding box center [139, 34] width 94 height 35
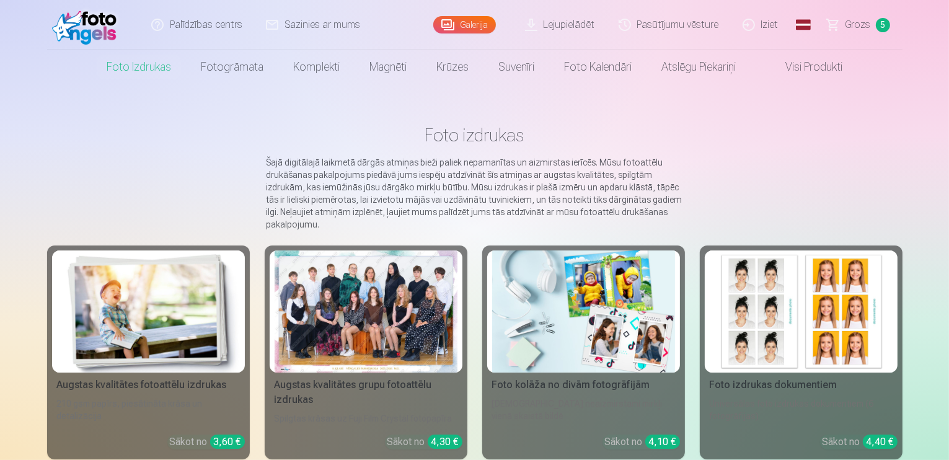
click at [367, 301] on div at bounding box center [365, 311] width 183 height 122
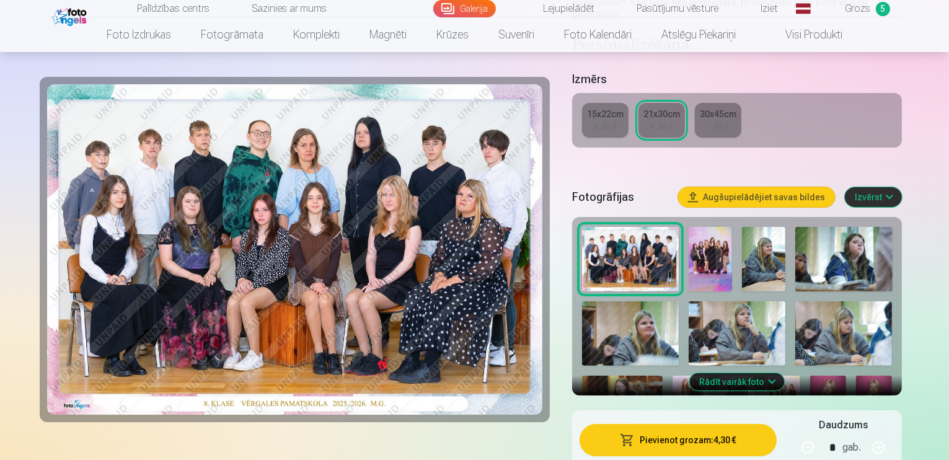
scroll to position [372, 0]
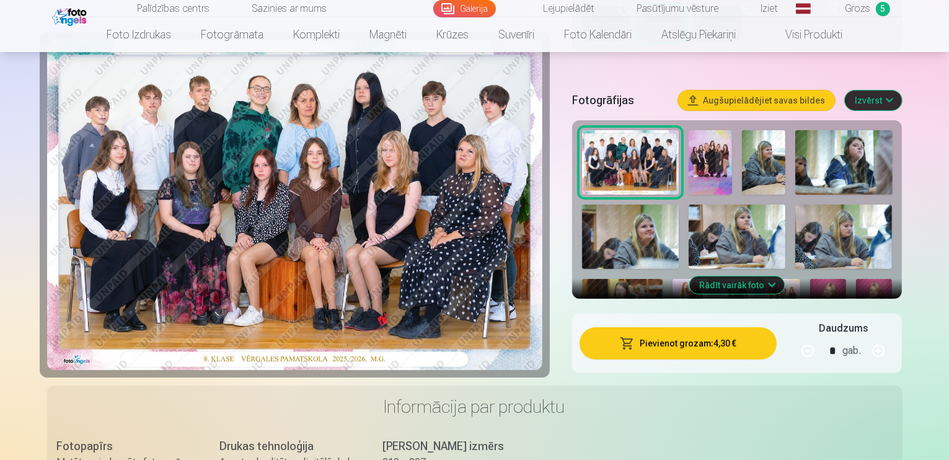
click at [541, 193] on img at bounding box center [294, 205] width 495 height 330
click at [501, 204] on img at bounding box center [294, 205] width 495 height 330
click at [695, 131] on img at bounding box center [709, 162] width 43 height 65
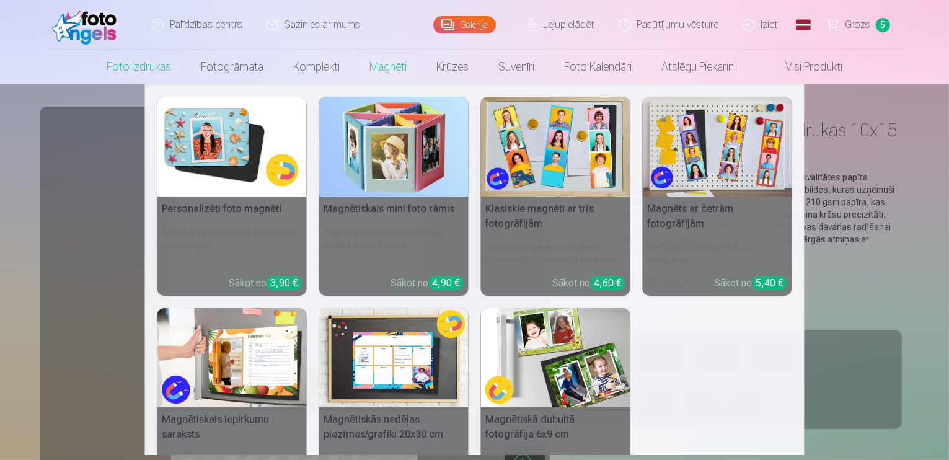
click at [392, 68] on link "Magnēti" at bounding box center [387, 67] width 67 height 35
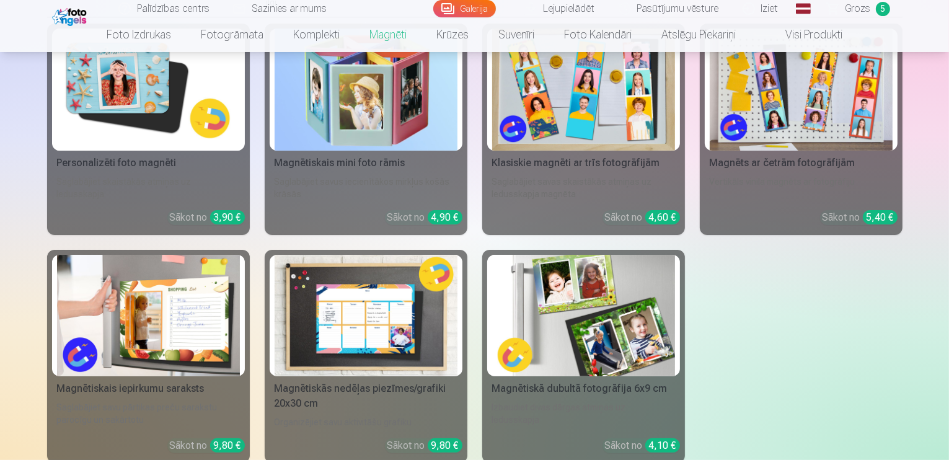
scroll to position [250, 0]
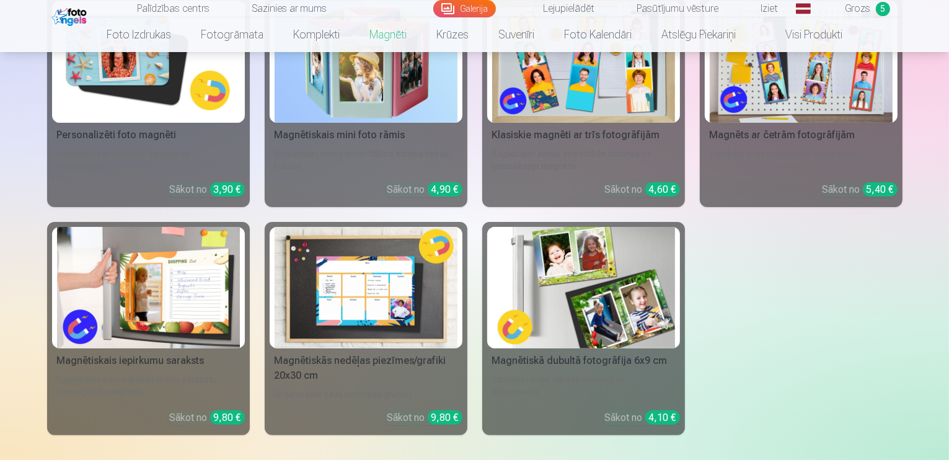
click at [107, 92] on img at bounding box center [148, 62] width 183 height 122
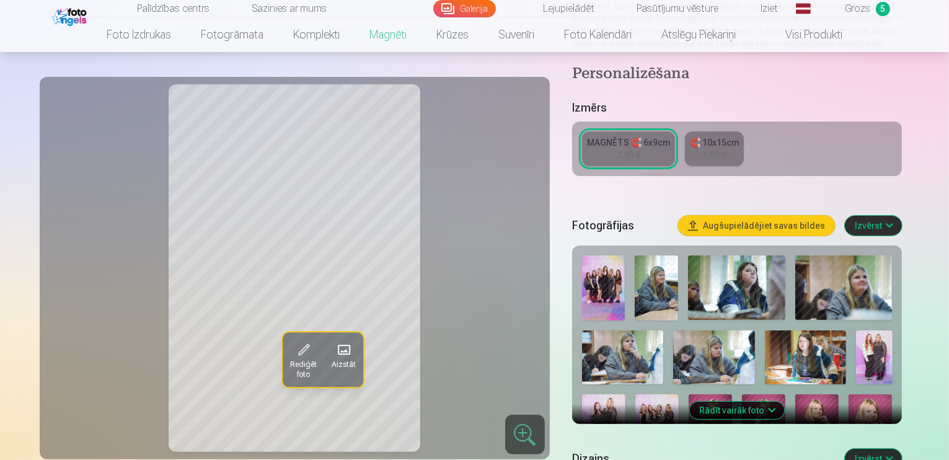
scroll to position [295, 0]
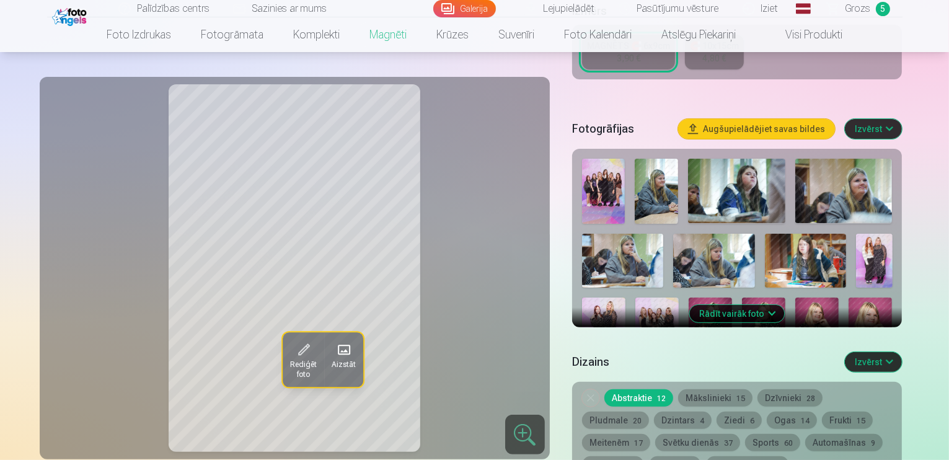
click at [732, 297] on img at bounding box center [709, 329] width 43 height 65
click at [742, 297] on img at bounding box center [763, 329] width 43 height 65
click at [795, 297] on img at bounding box center [816, 329] width 43 height 65
click at [848, 297] on img at bounding box center [869, 329] width 43 height 65
click at [656, 372] on img at bounding box center [619, 397] width 74 height 50
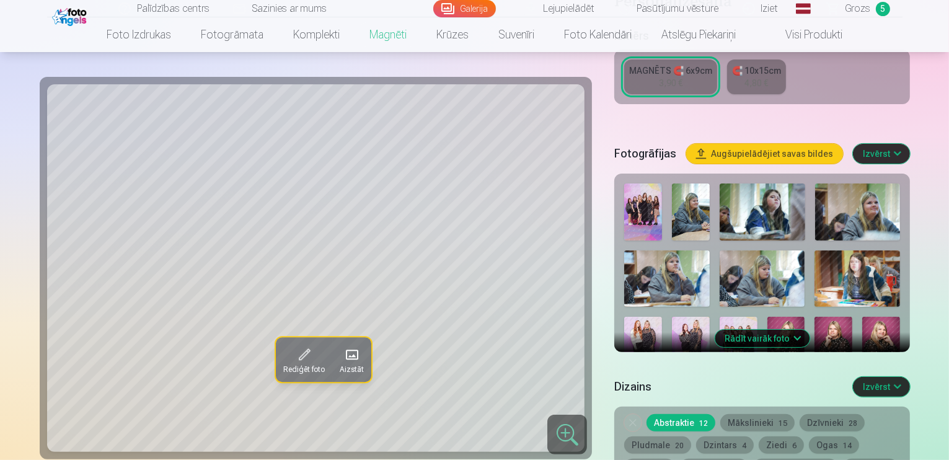
click at [804, 384] on img at bounding box center [785, 412] width 38 height 56
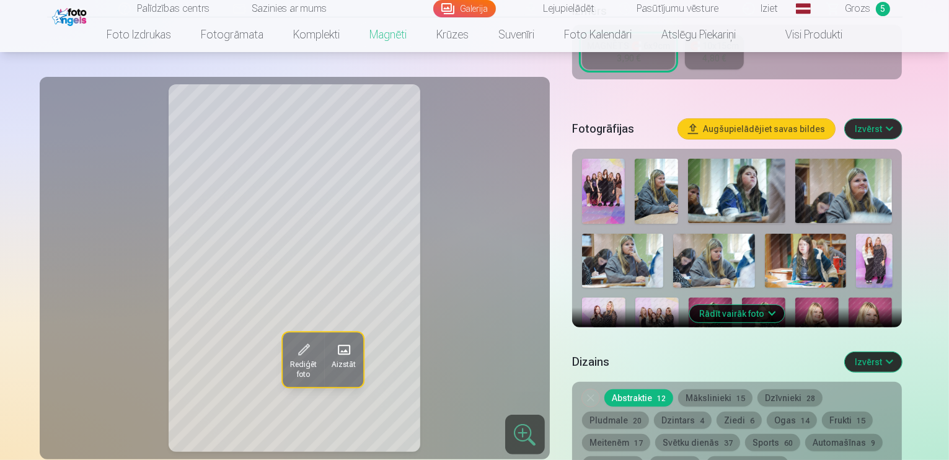
click at [742, 372] on img at bounding box center [725, 397] width 33 height 50
click at [784, 372] on img at bounding box center [768, 397] width 33 height 50
click at [699, 372] on img at bounding box center [682, 397] width 33 height 50
click at [732, 297] on img at bounding box center [709, 329] width 43 height 65
click at [784, 372] on img at bounding box center [768, 397] width 33 height 50
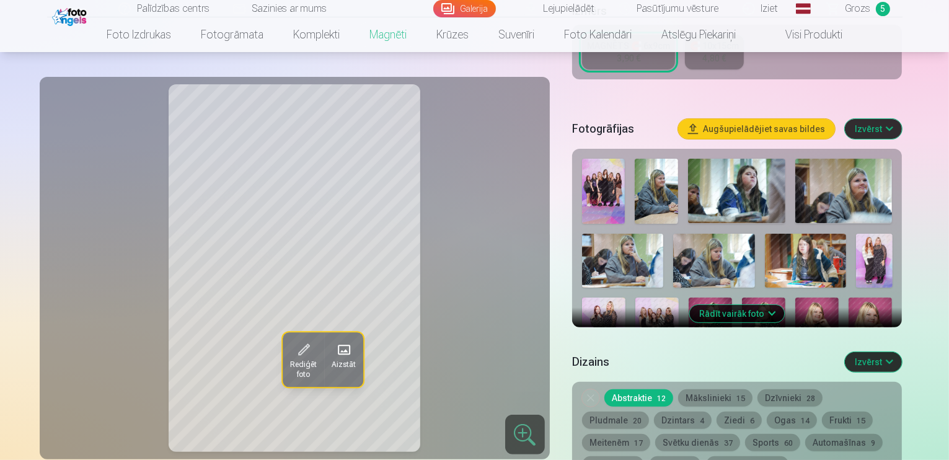
click at [742, 372] on img at bounding box center [725, 397] width 33 height 50
click at [699, 372] on img at bounding box center [682, 397] width 33 height 50
click at [848, 297] on img at bounding box center [869, 329] width 43 height 65
click at [795, 297] on img at bounding box center [816, 329] width 43 height 65
click at [742, 297] on img at bounding box center [763, 329] width 43 height 65
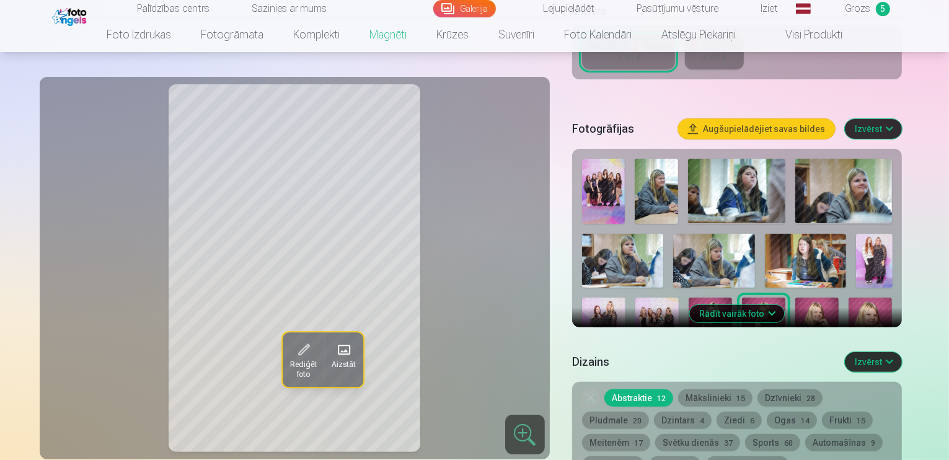
click at [732, 297] on img at bounding box center [709, 329] width 43 height 65
click at [732, 389] on button "Mākslinieki 15" at bounding box center [715, 397] width 74 height 17
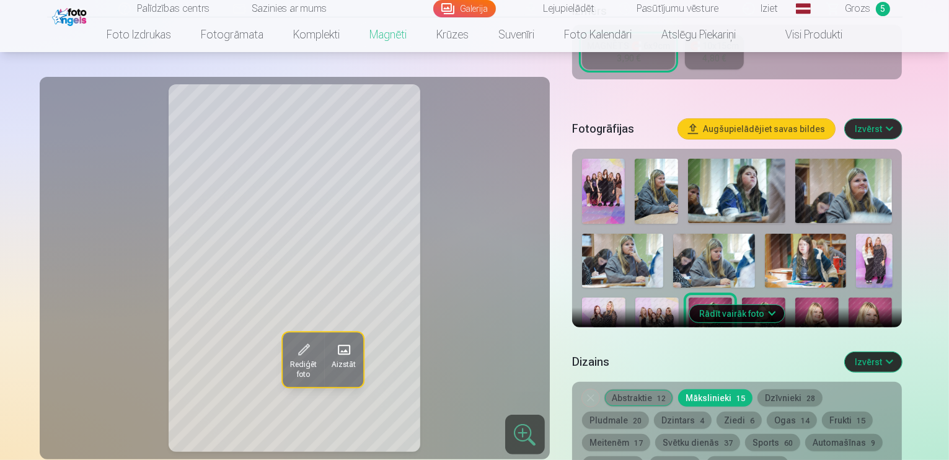
click at [812, 394] on span "28" at bounding box center [810, 398] width 9 height 9
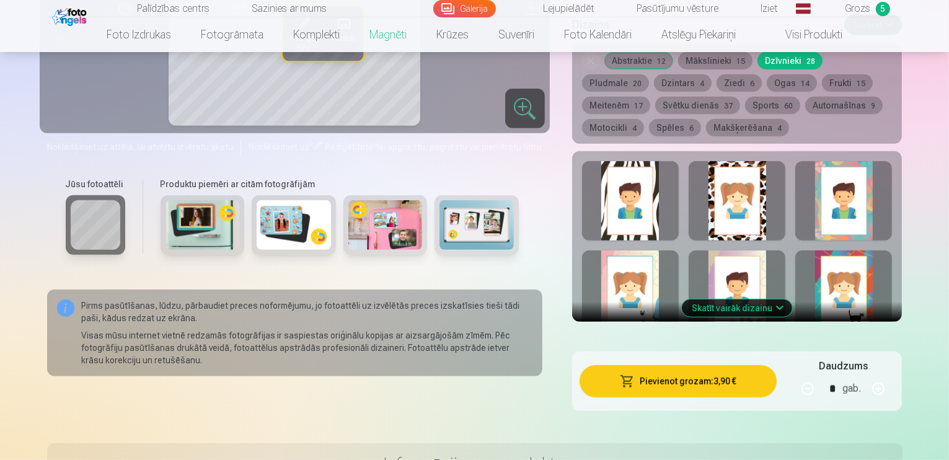
scroll to position [620, 0]
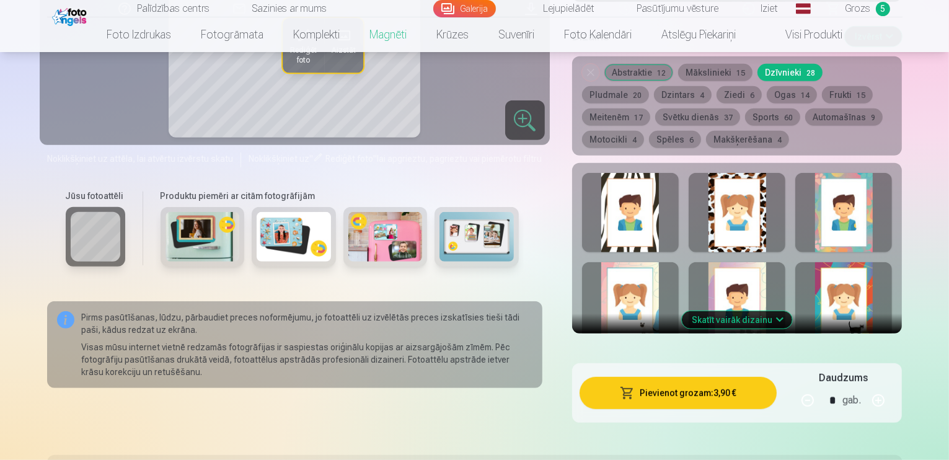
click at [650, 108] on button "Meitenēm 17" at bounding box center [616, 116] width 68 height 17
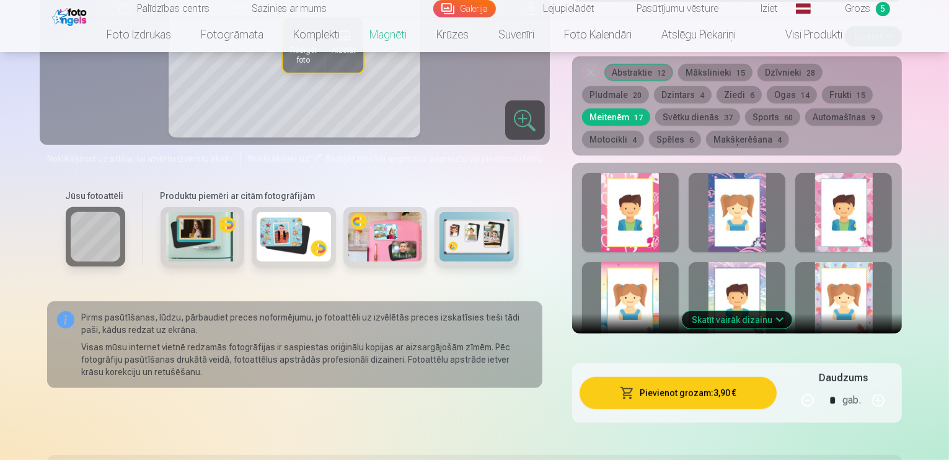
click at [716, 86] on button "Ziedi 6" at bounding box center [738, 94] width 45 height 17
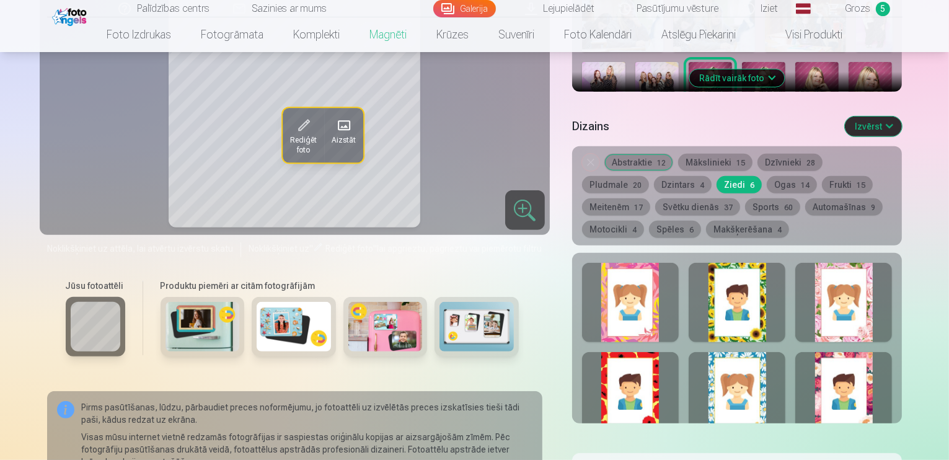
scroll to position [644, 0]
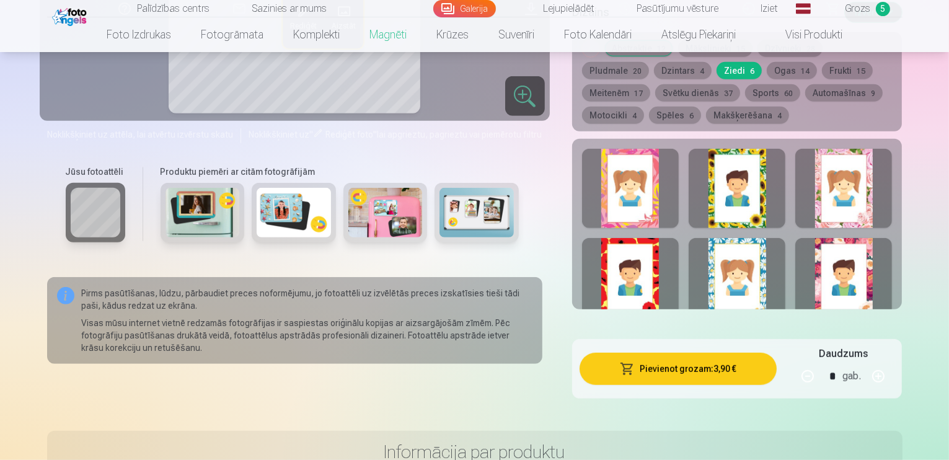
click at [654, 62] on button "Dzintars 4" at bounding box center [683, 70] width 58 height 17
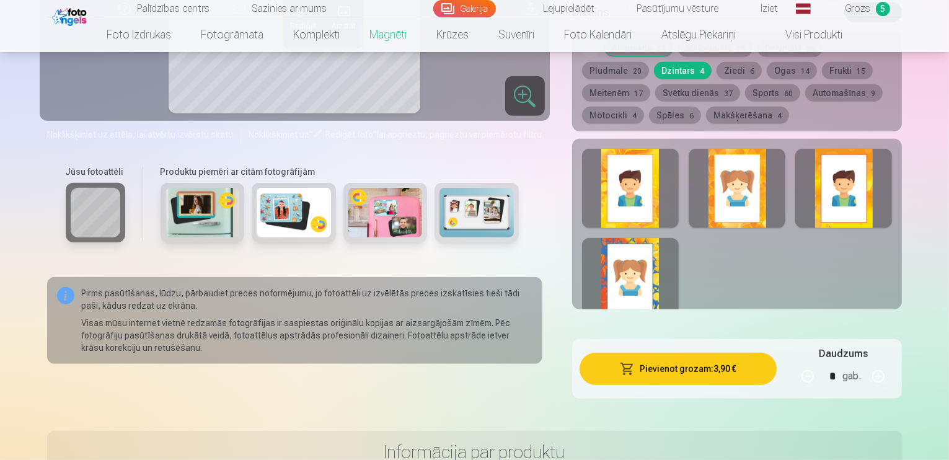
click at [822, 62] on button "Frukti 15" at bounding box center [847, 70] width 51 height 17
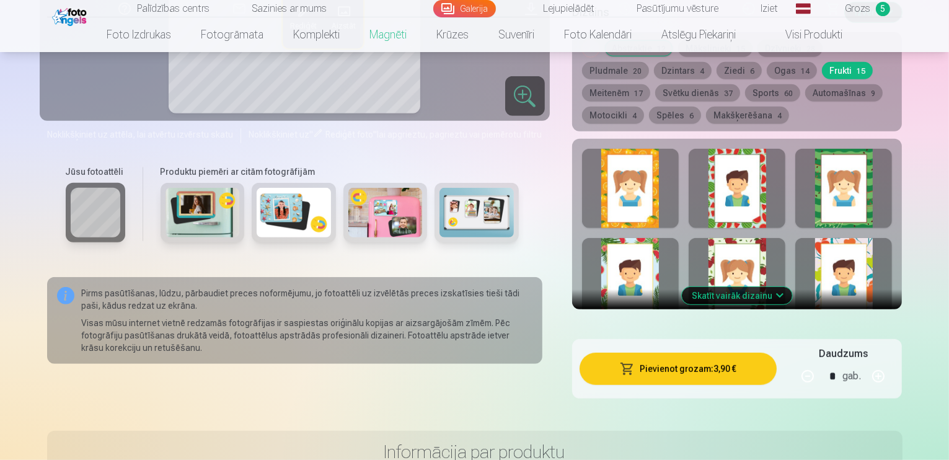
click at [706, 107] on button "Makšķerēšana 4" at bounding box center [747, 115] width 83 height 17
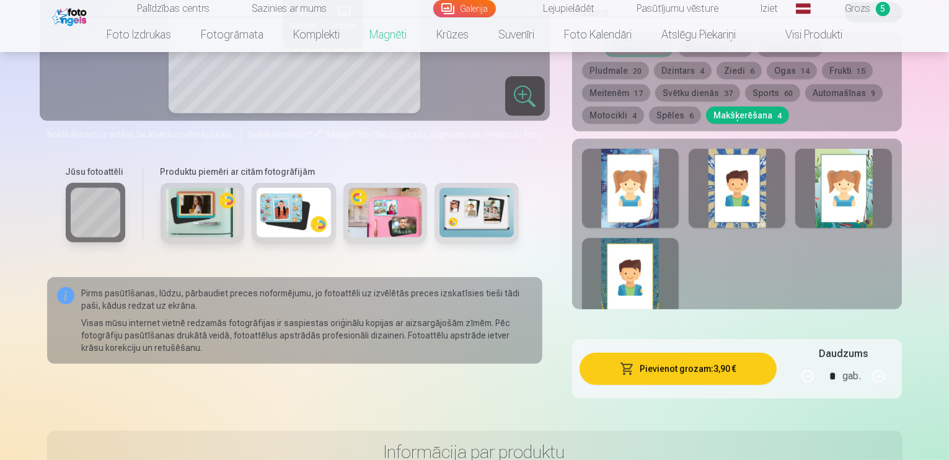
click at [701, 107] on button "Spēles 6" at bounding box center [675, 115] width 52 height 17
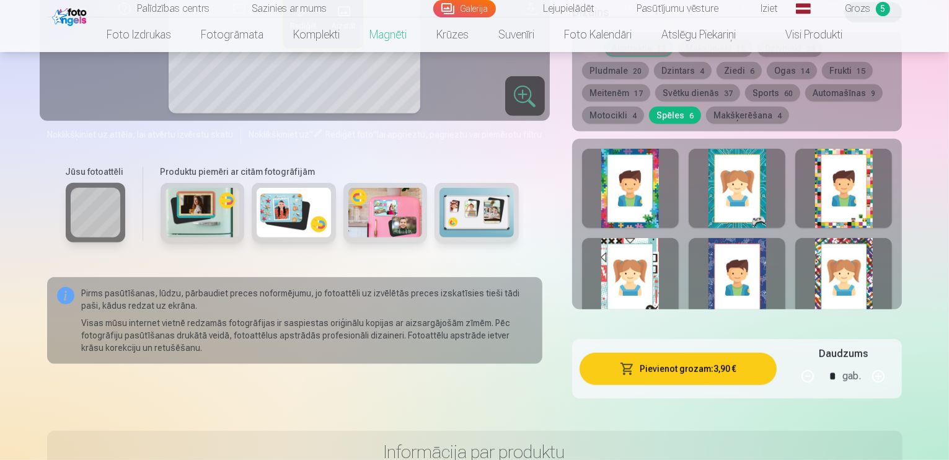
click at [644, 107] on button "Motocikli 4" at bounding box center [613, 115] width 62 height 17
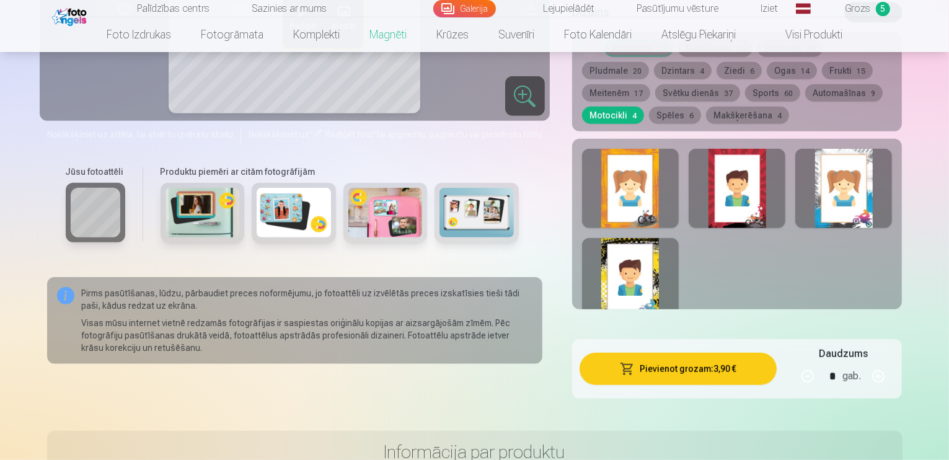
click at [805, 84] on button "Automašīnas 9" at bounding box center [843, 92] width 77 height 17
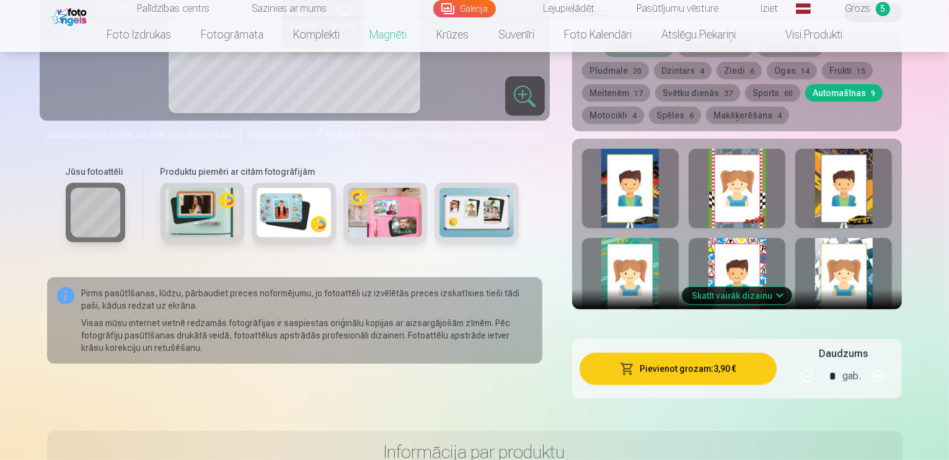
click at [745, 84] on button "Sports 60" at bounding box center [772, 92] width 55 height 17
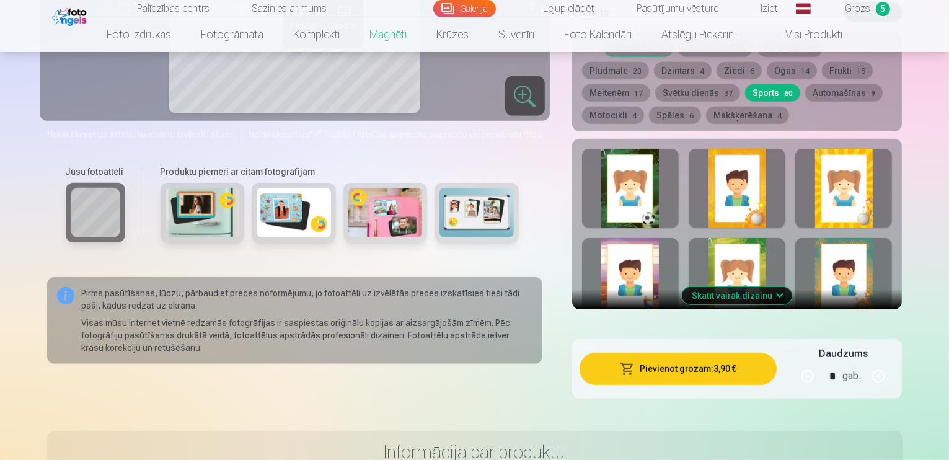
click at [655, 85] on button "Svētku dienās 37" at bounding box center [697, 92] width 85 height 17
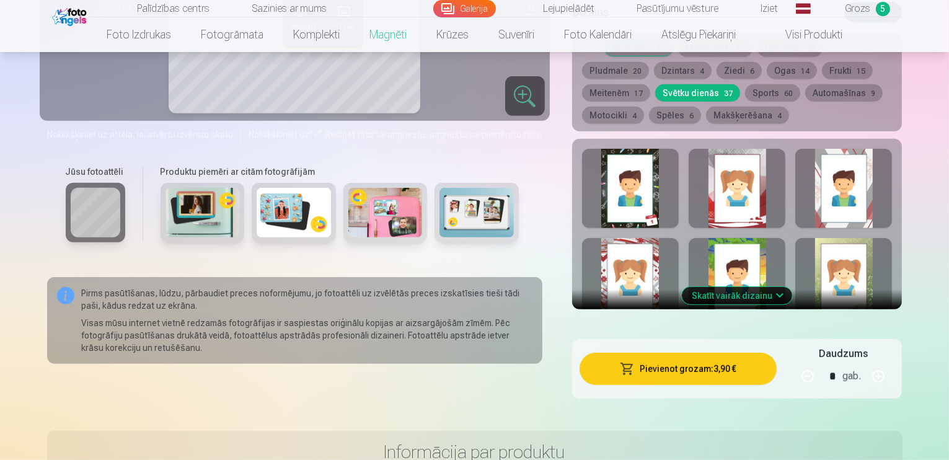
click at [650, 84] on button "Meitenēm 17" at bounding box center [616, 92] width 68 height 17
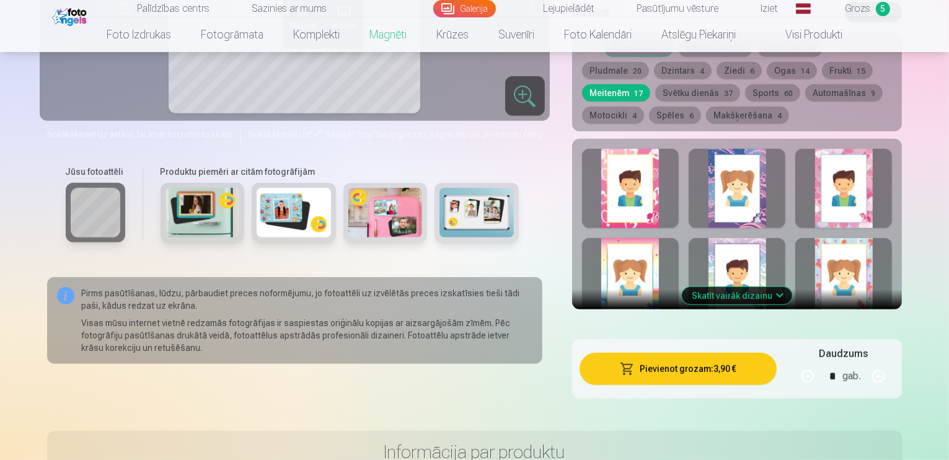
click at [784, 287] on button "Skatīt vairāk dizainu" at bounding box center [737, 295] width 110 height 17
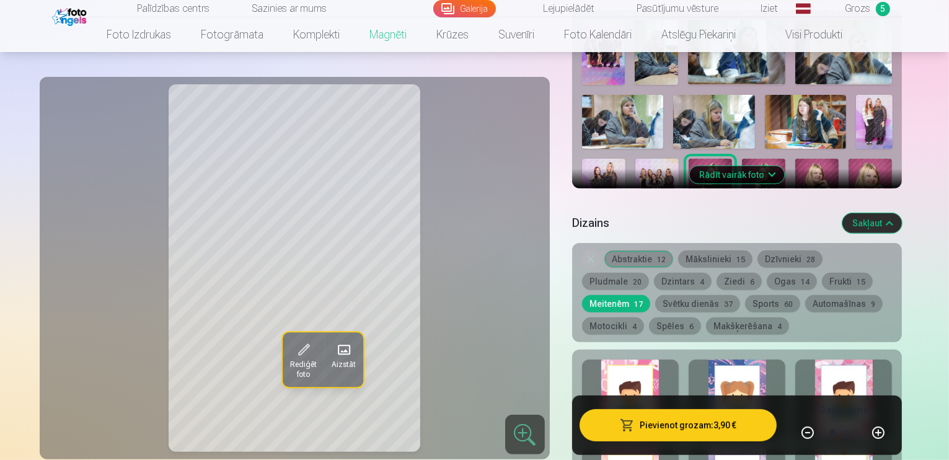
scroll to position [394, 0]
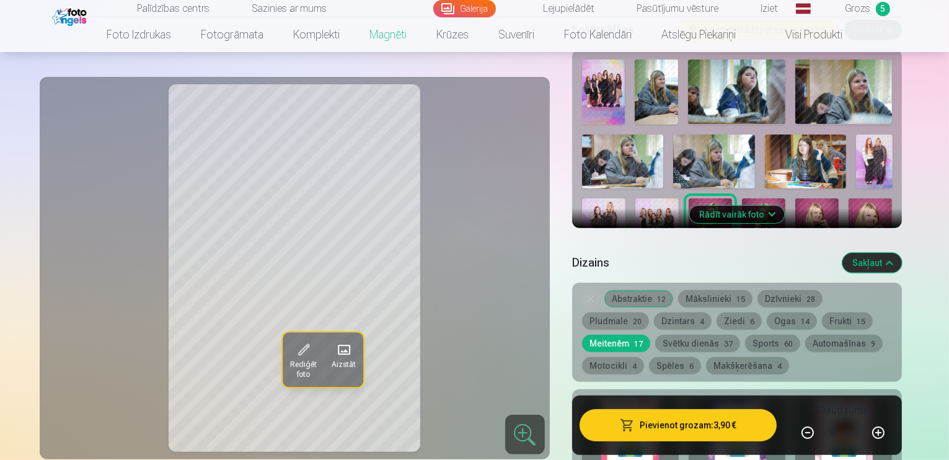
click at [648, 291] on button "Abstraktie 12" at bounding box center [638, 298] width 69 height 17
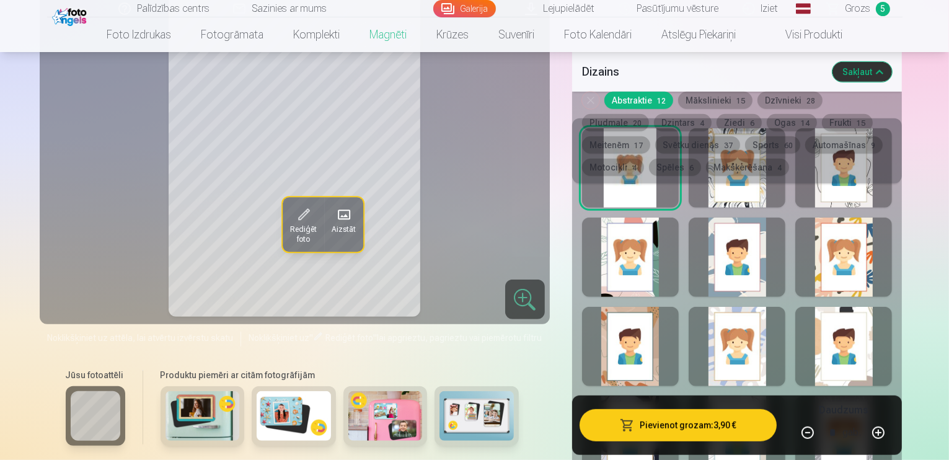
scroll to position [751, 0]
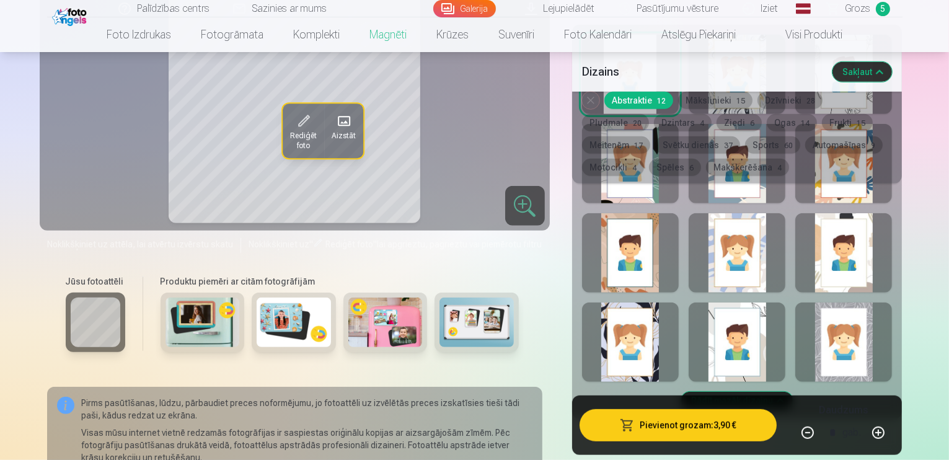
click at [652, 325] on div at bounding box center [630, 341] width 97 height 79
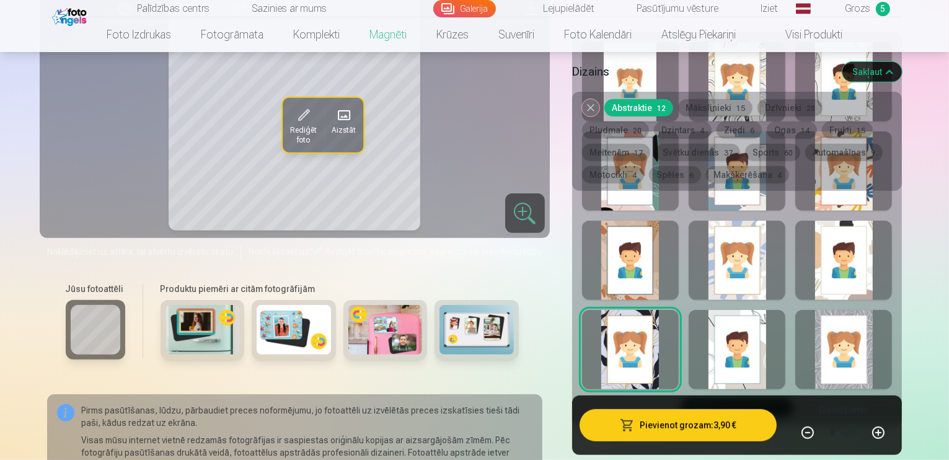
scroll to position [414, 0]
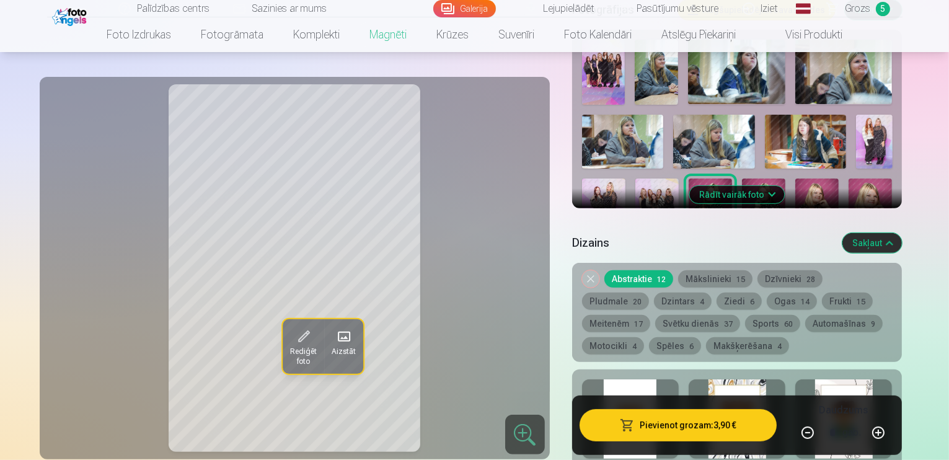
click at [768, 379] on div at bounding box center [736, 418] width 97 height 79
click at [892, 379] on div at bounding box center [843, 418] width 97 height 79
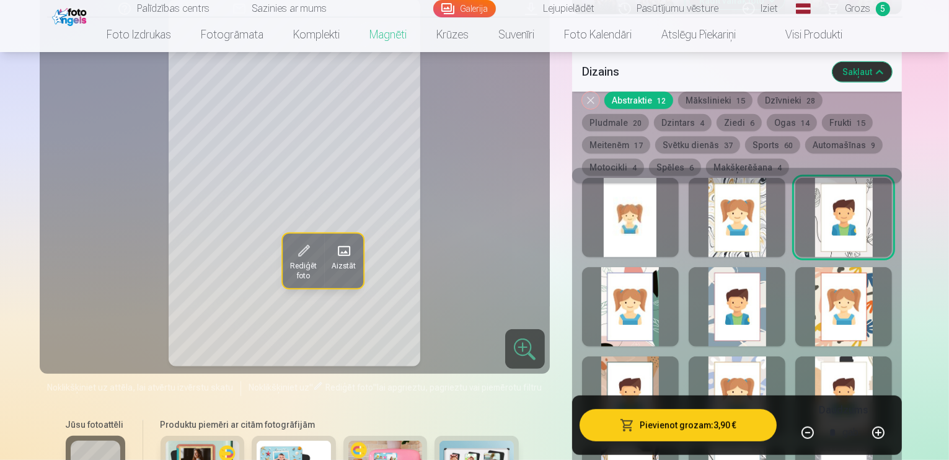
scroll to position [664, 0]
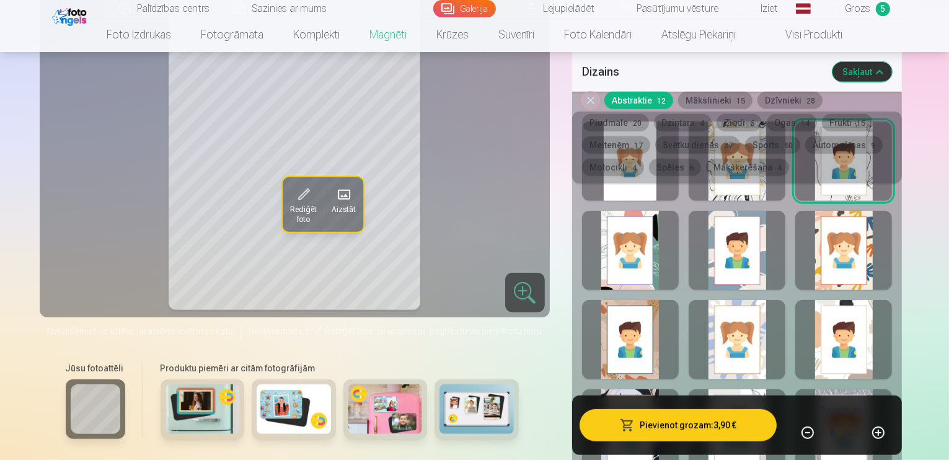
click at [677, 226] on div at bounding box center [630, 250] width 97 height 79
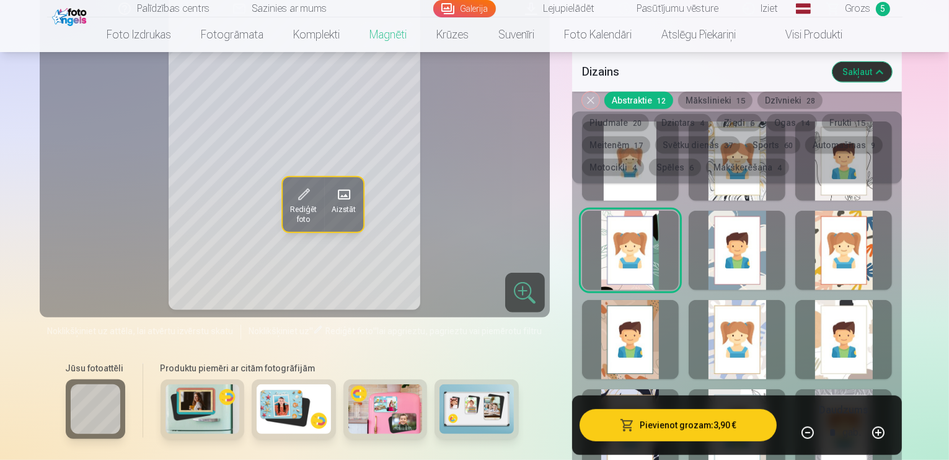
click at [748, 227] on div at bounding box center [736, 250] width 97 height 79
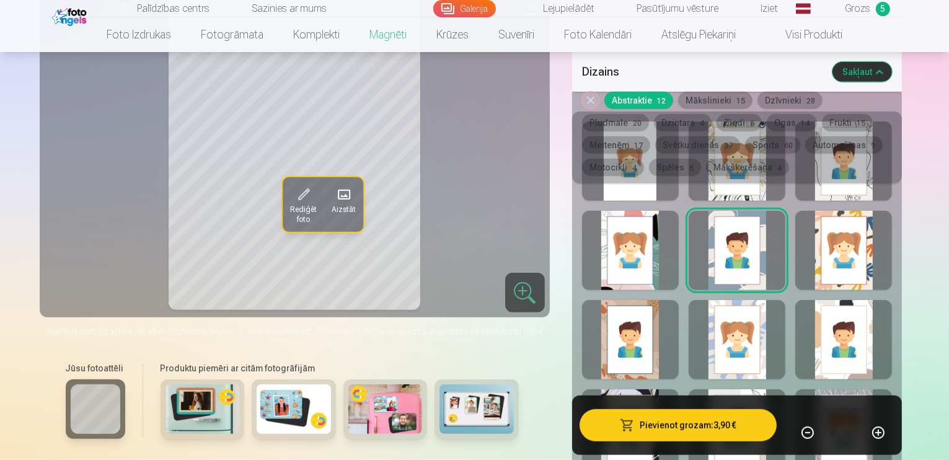
click at [853, 234] on div at bounding box center [843, 250] width 97 height 79
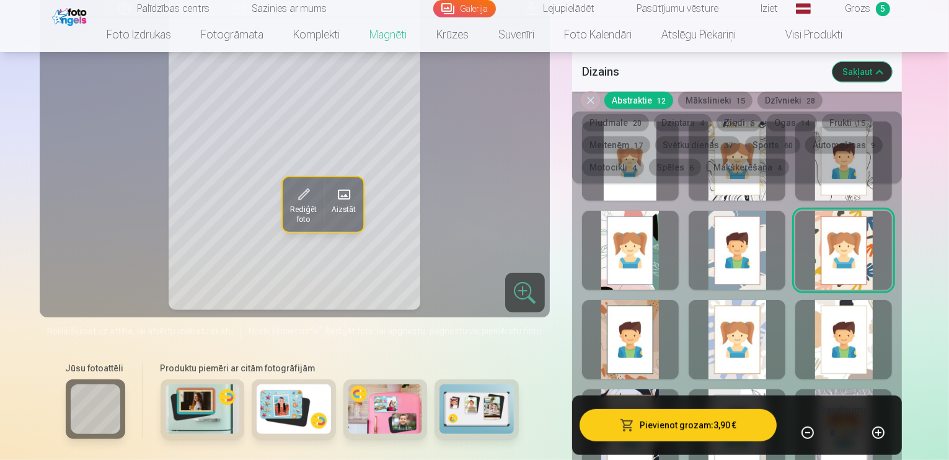
click at [874, 329] on div at bounding box center [843, 339] width 97 height 79
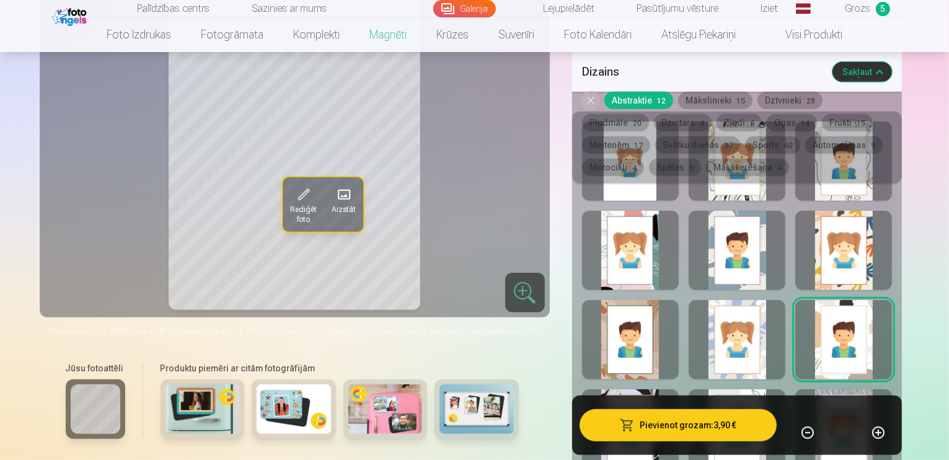
click at [776, 353] on div at bounding box center [736, 339] width 97 height 79
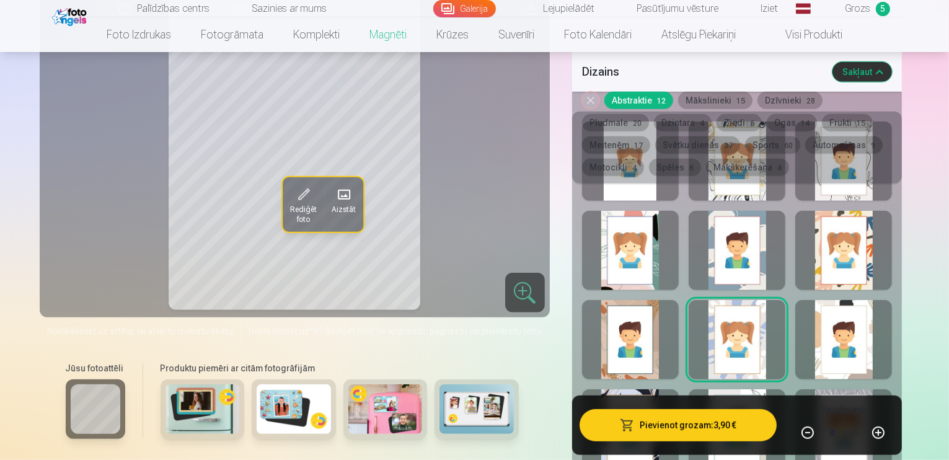
click at [647, 343] on div at bounding box center [630, 339] width 97 height 79
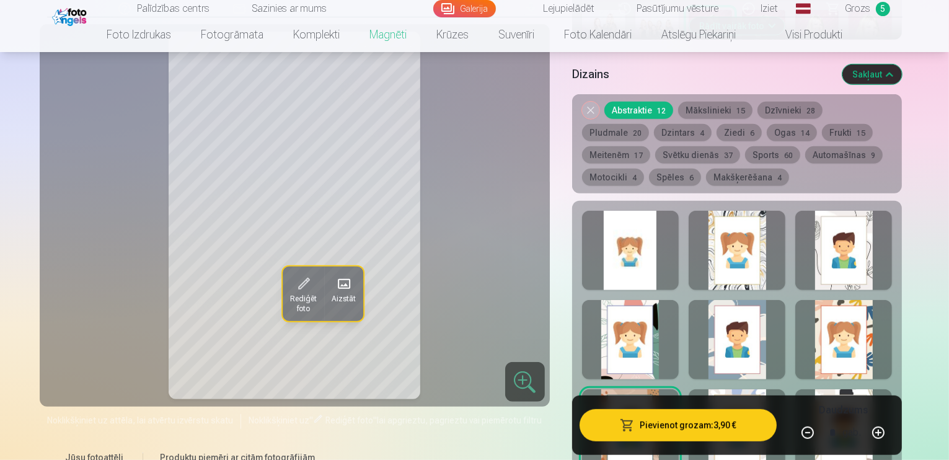
scroll to position [552, 0]
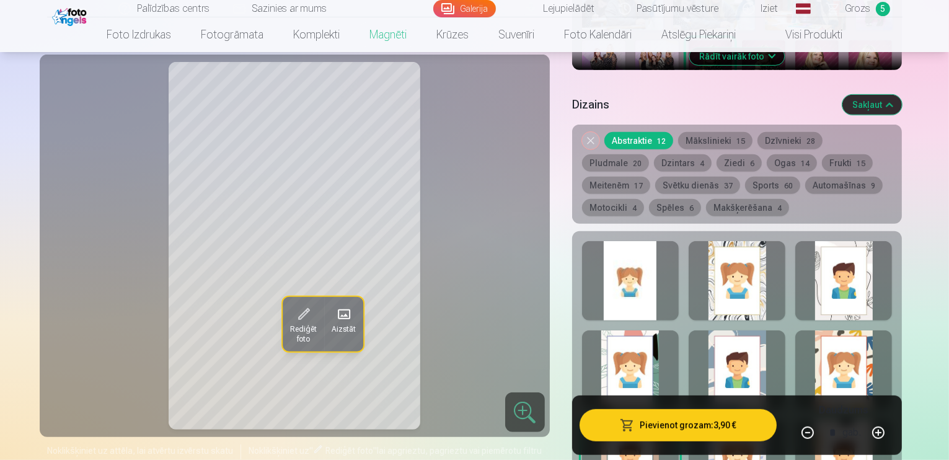
click at [776, 274] on div at bounding box center [736, 280] width 97 height 79
click at [867, 272] on div at bounding box center [843, 280] width 97 height 79
click at [655, 276] on div at bounding box center [630, 280] width 97 height 79
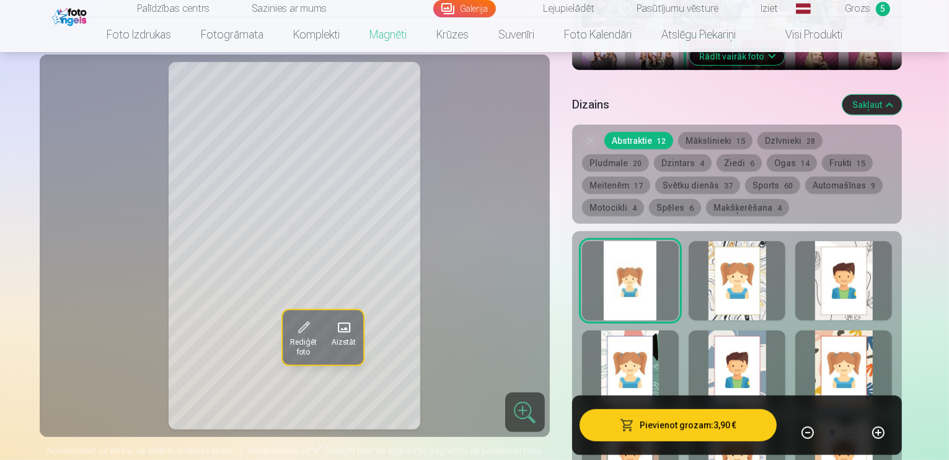
click at [674, 356] on div at bounding box center [630, 369] width 97 height 79
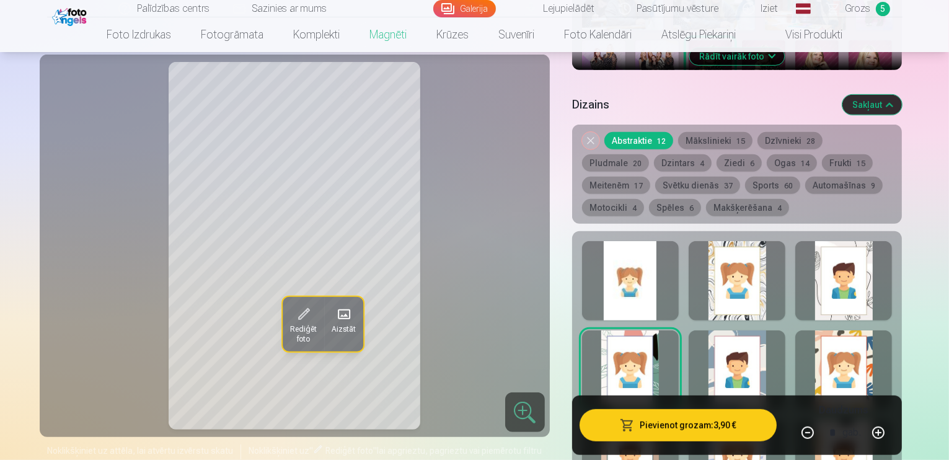
click at [758, 353] on div at bounding box center [736, 369] width 97 height 79
click at [645, 347] on div at bounding box center [630, 369] width 97 height 79
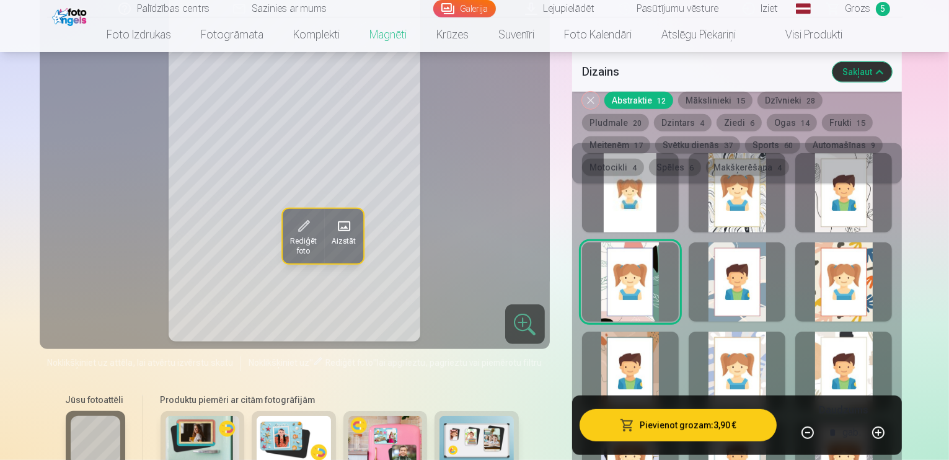
scroll to position [644, 0]
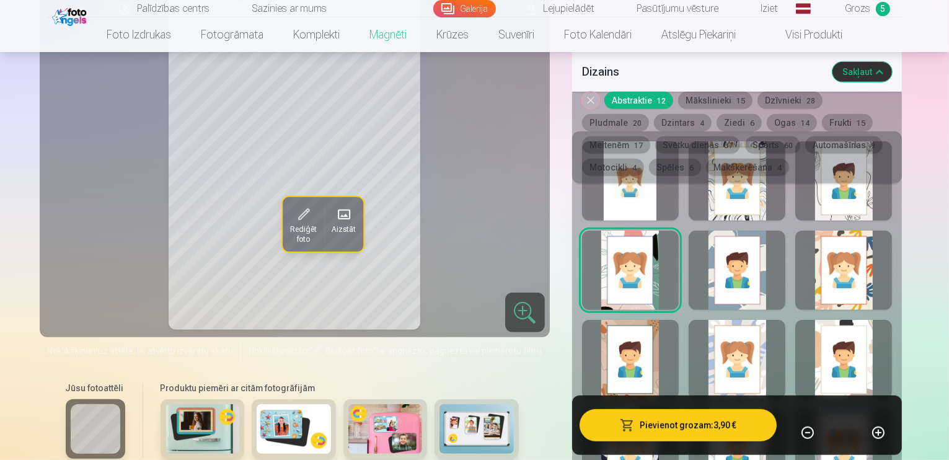
click at [664, 330] on div at bounding box center [630, 359] width 97 height 79
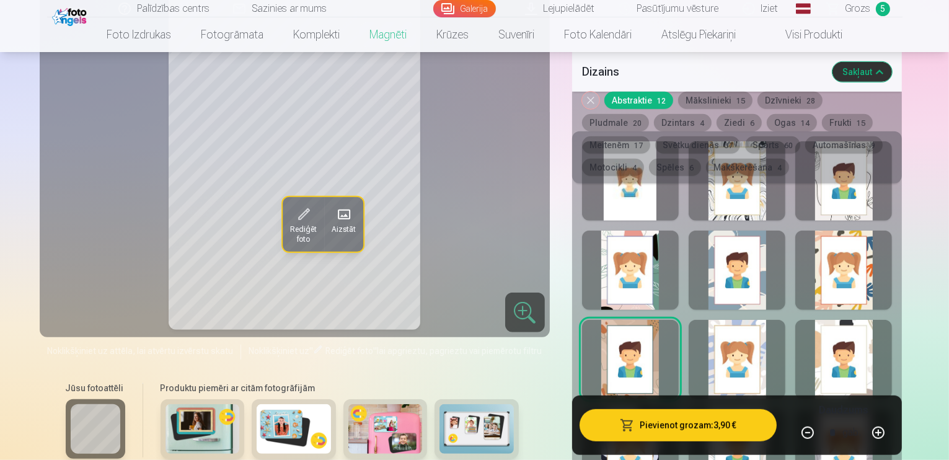
click at [772, 320] on div at bounding box center [736, 359] width 97 height 79
click at [875, 328] on div at bounding box center [843, 359] width 97 height 79
click at [892, 71] on button "Sakļaut" at bounding box center [861, 72] width 59 height 20
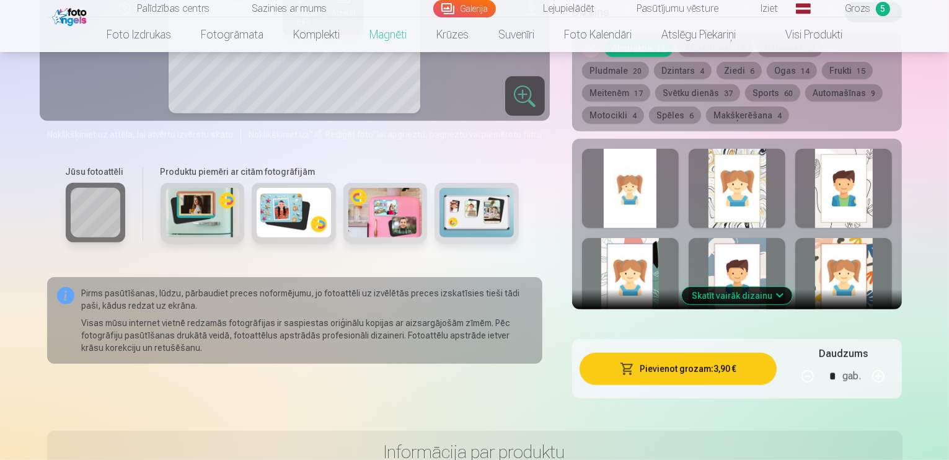
scroll to position [556, 0]
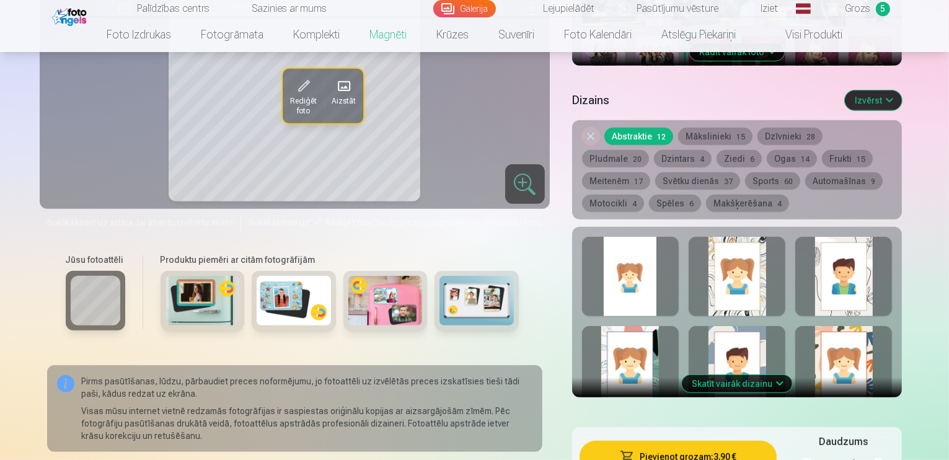
click at [599, 128] on button "Noņemiet dizainu" at bounding box center [590, 136] width 17 height 17
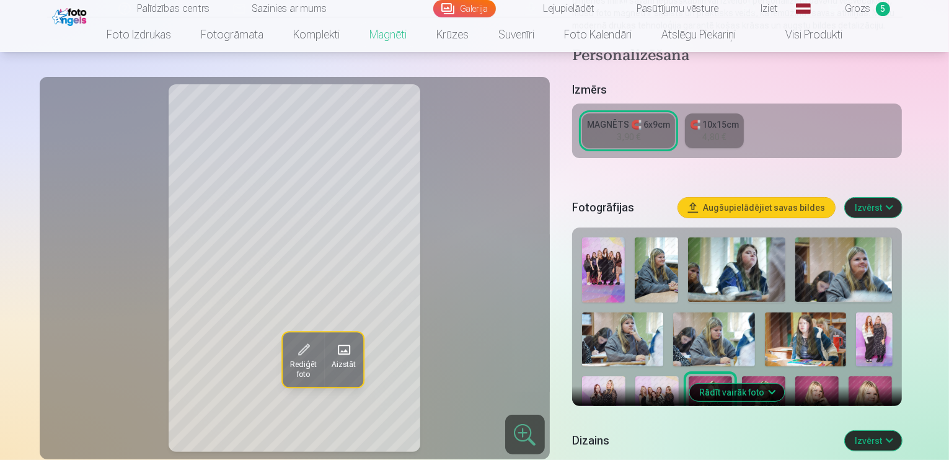
scroll to position [144, 0]
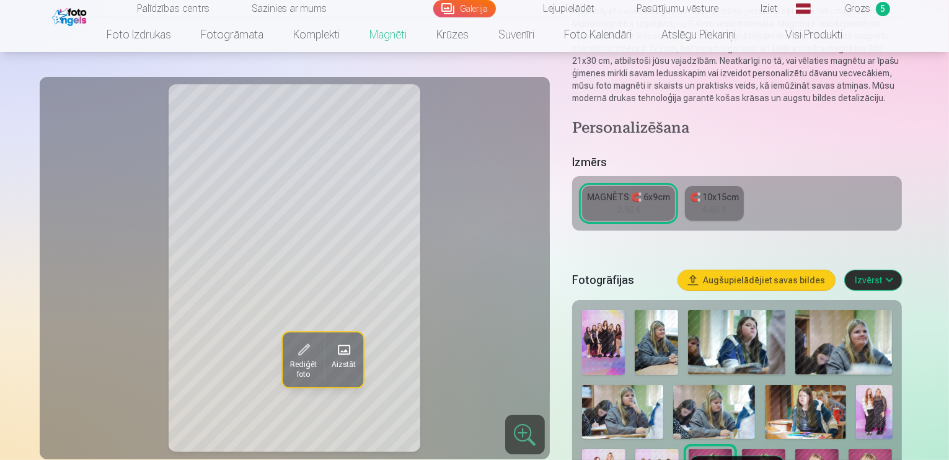
click at [620, 201] on link "MAGNĒTS 🧲 6x9cm 3,90 €" at bounding box center [628, 203] width 93 height 35
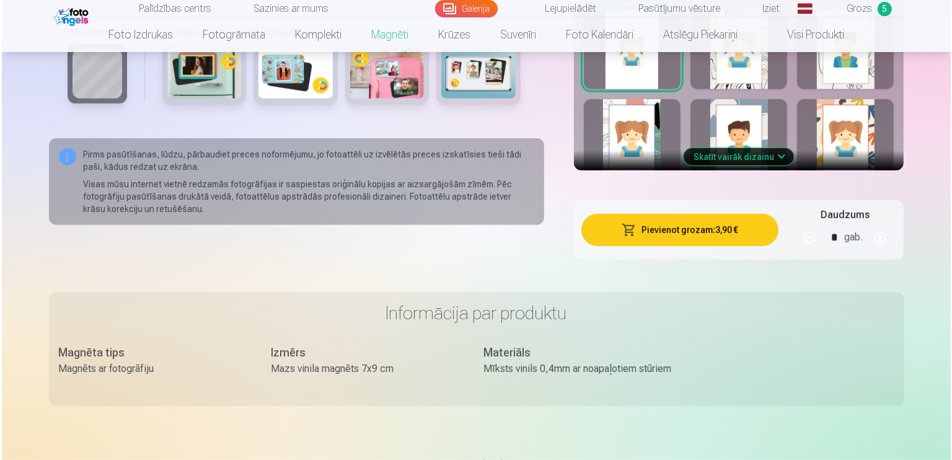
scroll to position [758, 0]
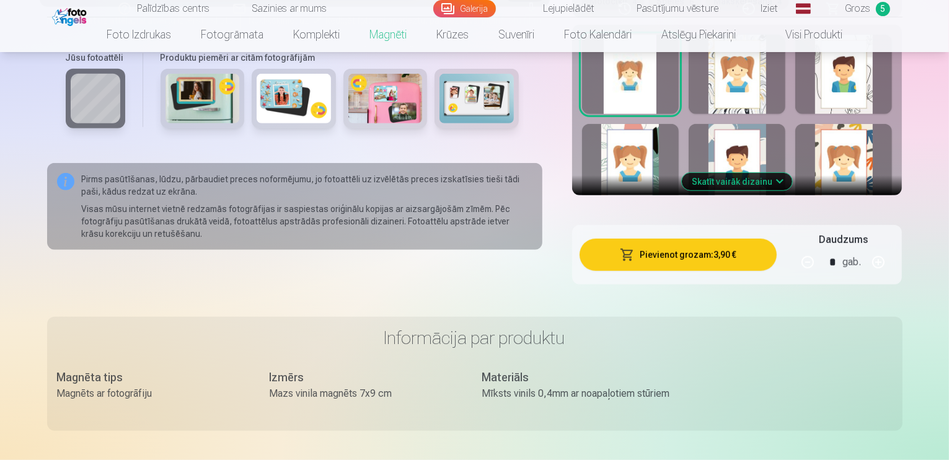
click at [709, 251] on button "Pievienot grozam : 3,90 €" at bounding box center [678, 255] width 198 height 32
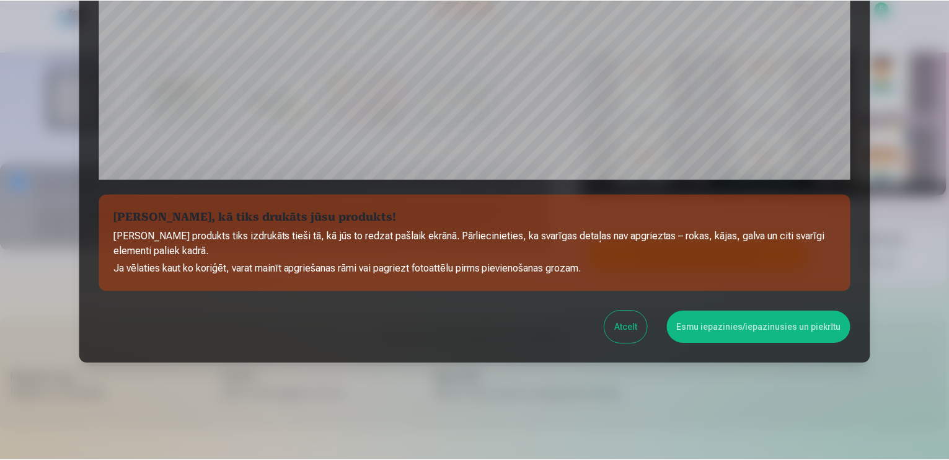
scroll to position [432, 0]
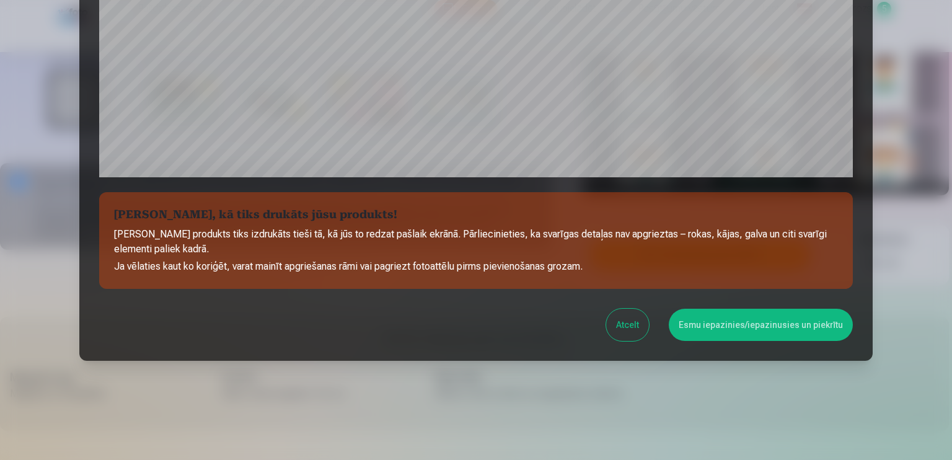
drag, startPoint x: 887, startPoint y: 72, endPoint x: 925, endPoint y: 263, distance: 194.7
click at [925, 263] on div at bounding box center [476, 230] width 952 height 460
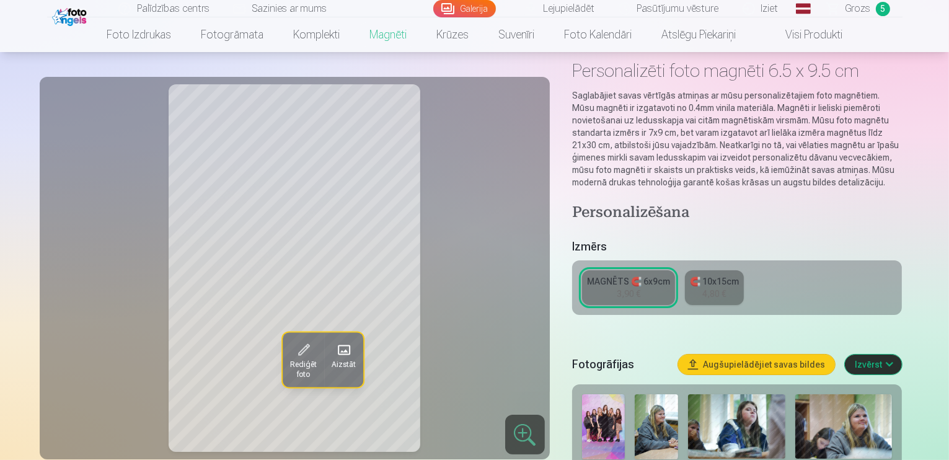
scroll to position [42, 0]
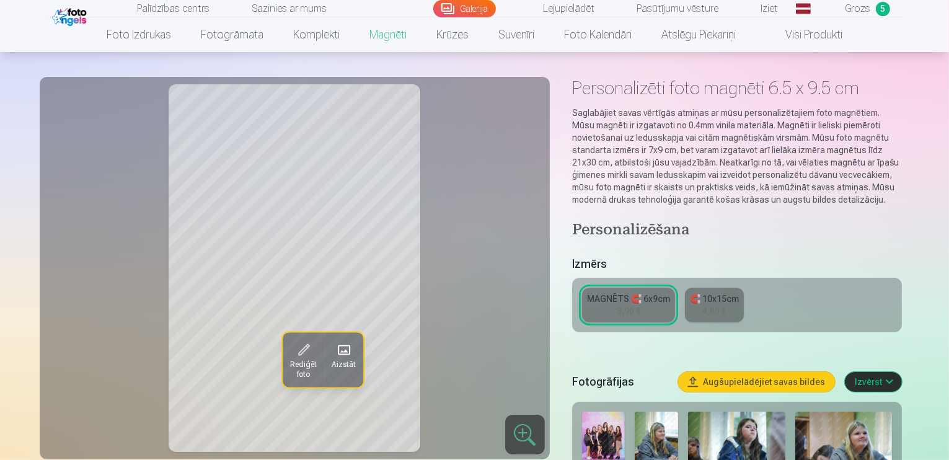
drag, startPoint x: 848, startPoint y: 16, endPoint x: 830, endPoint y: 209, distance: 194.1
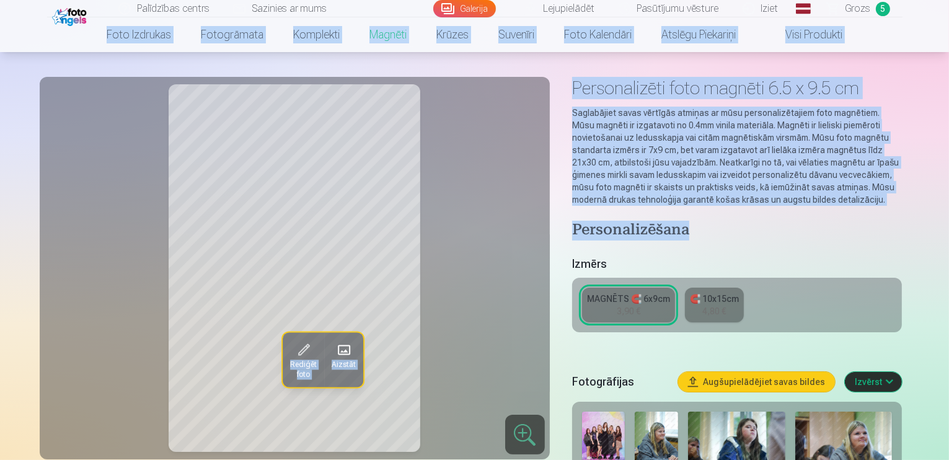
click at [523, 258] on div "Rediģēt foto Aizstāt" at bounding box center [294, 267] width 495 height 367
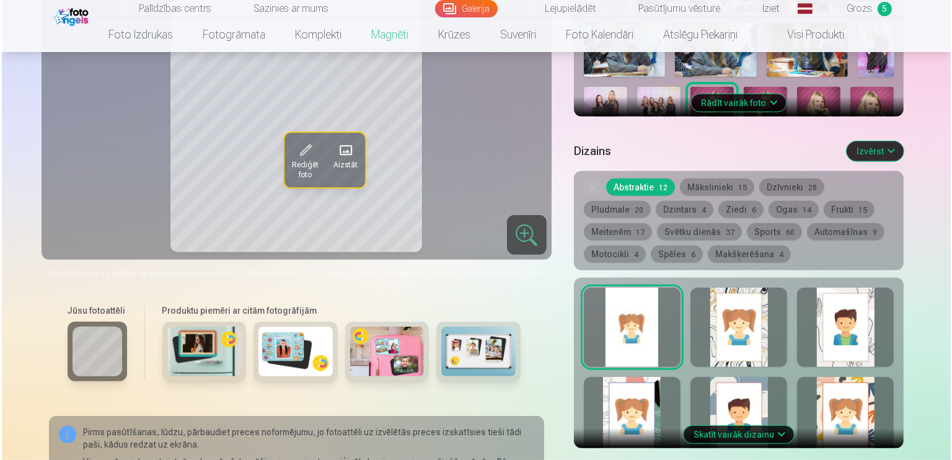
scroll to position [711, 0]
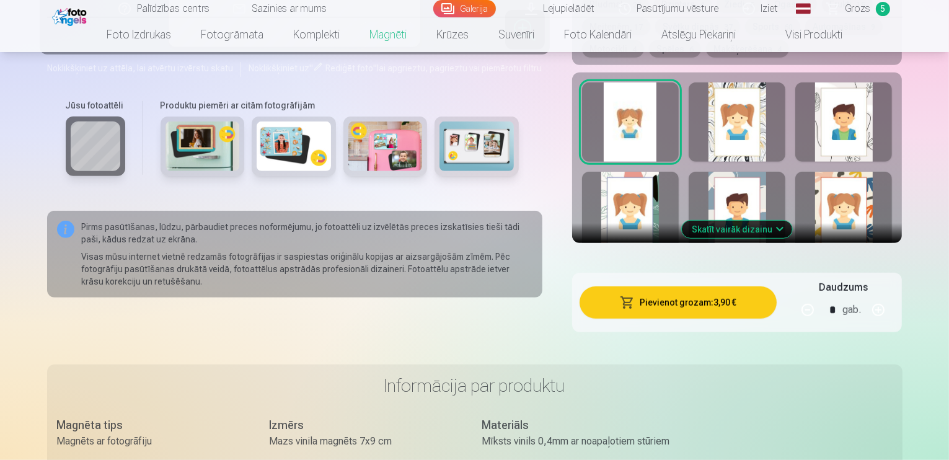
click at [893, 301] on button "button" at bounding box center [878, 310] width 30 height 30
type input "*"
click at [747, 290] on button "Pievienot grozam : 11,70 €" at bounding box center [678, 302] width 198 height 32
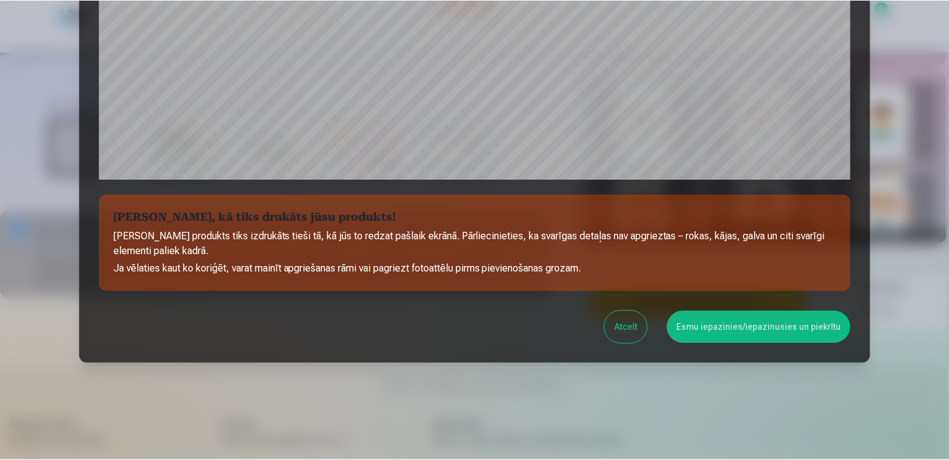
scroll to position [432, 0]
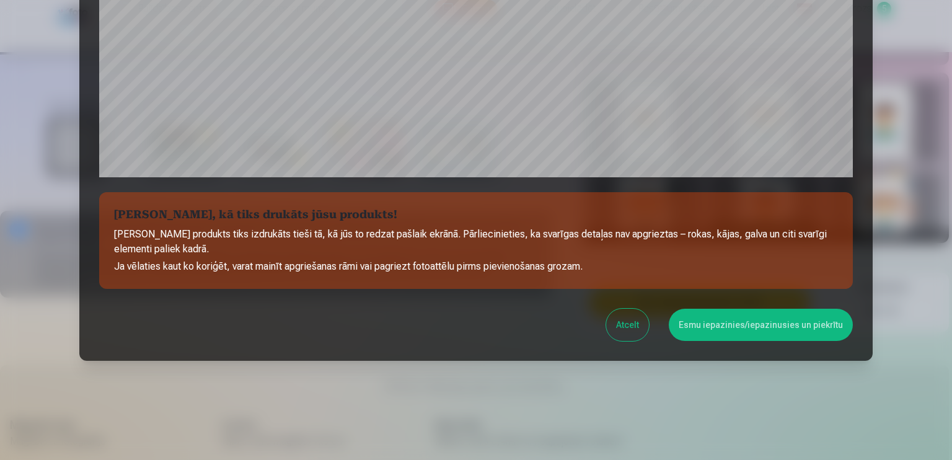
click at [753, 311] on button "Esmu iepazinies/iepazinusies un piekrītu" at bounding box center [761, 325] width 184 height 32
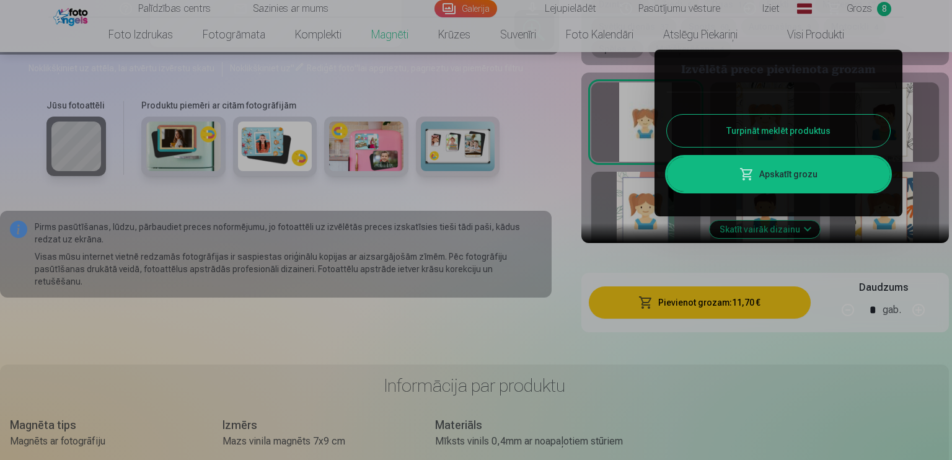
click at [829, 174] on link "Apskatīt grozu" at bounding box center [778, 174] width 223 height 35
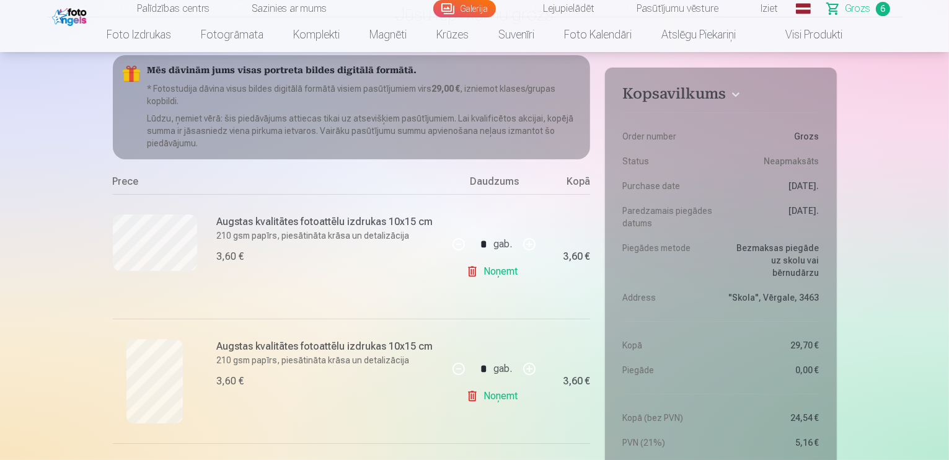
scroll to position [117, 0]
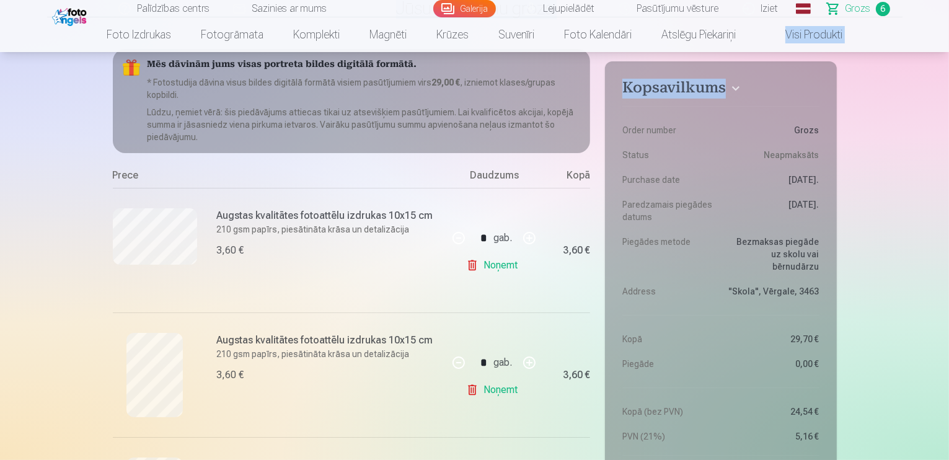
drag, startPoint x: 948, startPoint y: 28, endPoint x: 951, endPoint y: 64, distance: 36.7
click at [948, 64] on html "Palīdzības centrs Sazinies ar mums Galerija Lejupielādēt Pasūtījumu vēsture Izi…" at bounding box center [474, 113] width 949 height 460
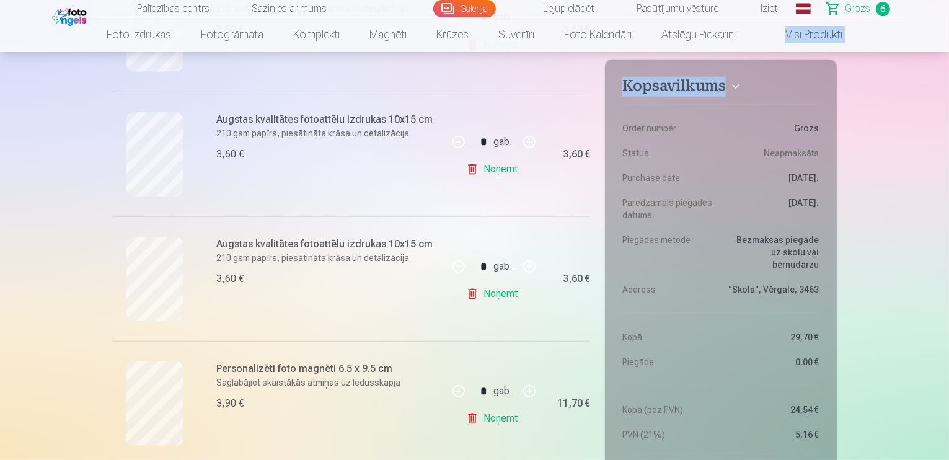
scroll to position [624, 0]
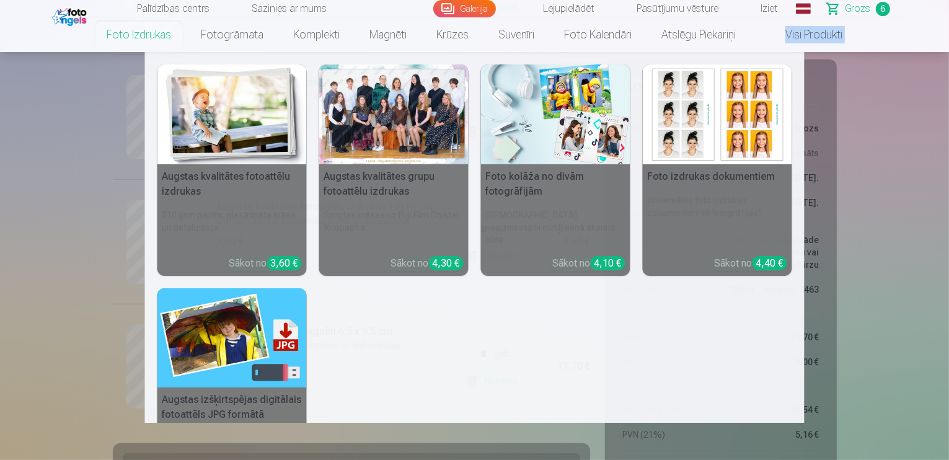
click at [133, 33] on link "Foto izdrukas" at bounding box center [139, 34] width 94 height 35
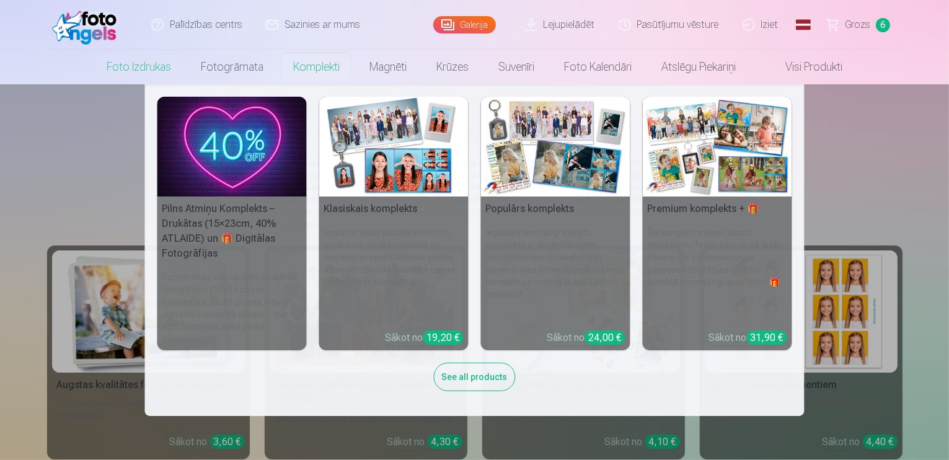
click at [112, 172] on nav "Pilns Atmiņu Komplekts – Drukātas (15×23cm, 40% ATLAIDE) un 🎁 Digitālas Fotogrā…" at bounding box center [474, 249] width 949 height 331
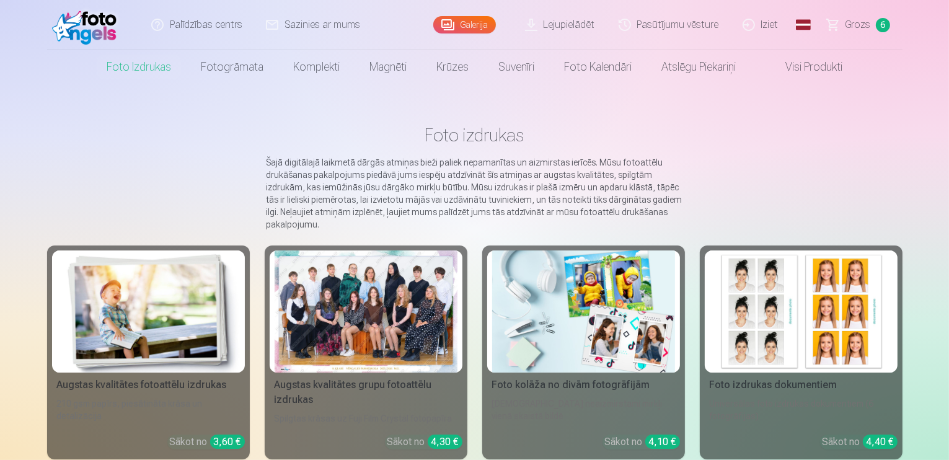
click at [274, 275] on div at bounding box center [365, 311] width 183 height 122
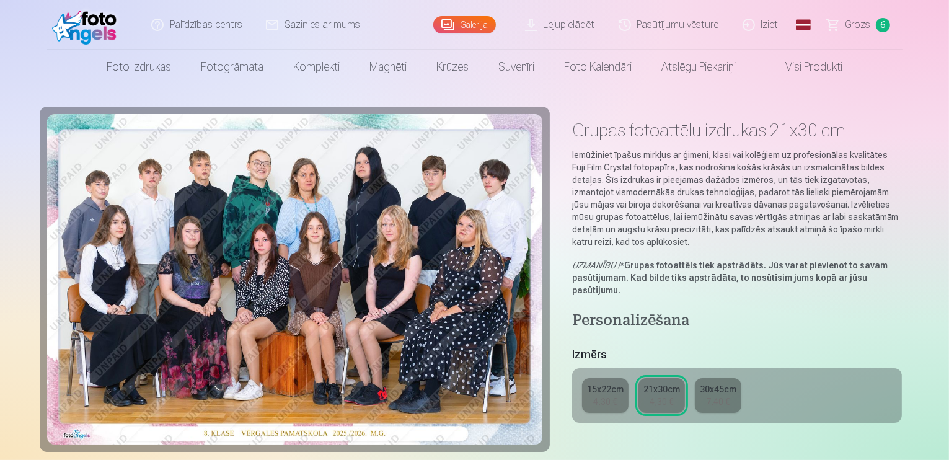
click at [843, 346] on h5 "Izmērs" at bounding box center [737, 354] width 330 height 17
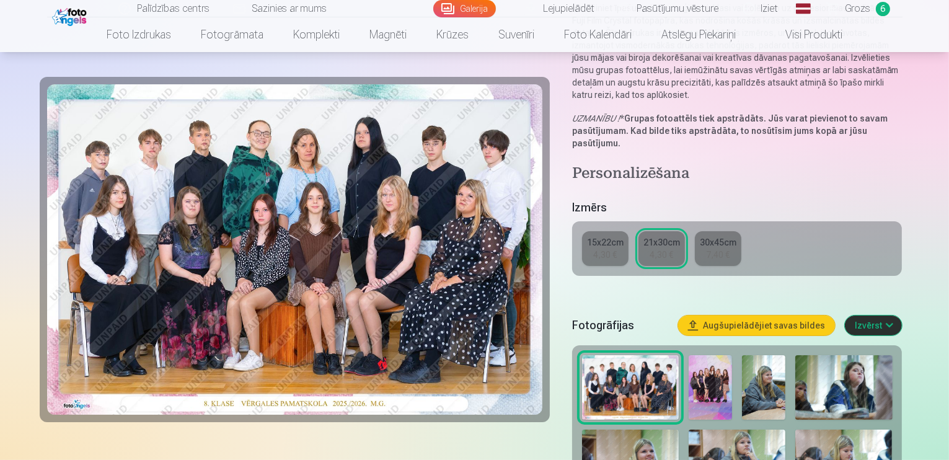
scroll to position [164, 0]
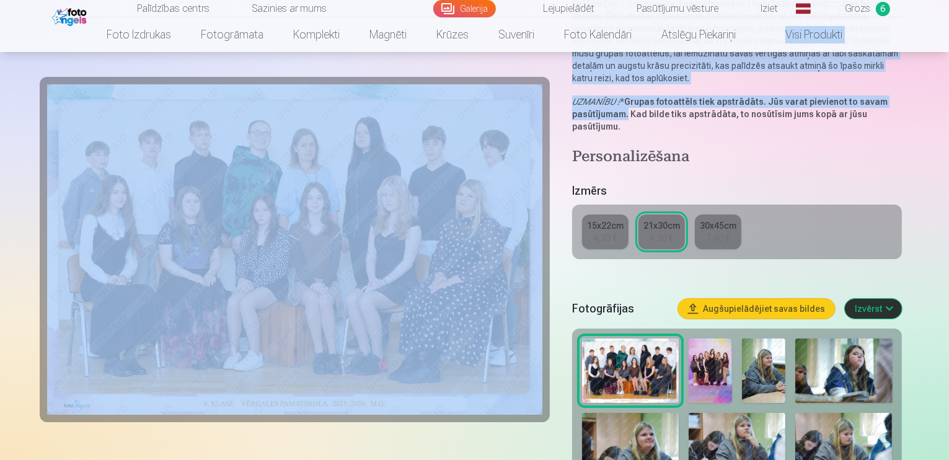
drag, startPoint x: 948, startPoint y: 33, endPoint x: 951, endPoint y: 71, distance: 37.9
click at [948, 71] on html "Palīdzības centrs Sazinies ar mums Galerija Lejupielādēt Pasūtījumu vēsture Izi…" at bounding box center [474, 66] width 949 height 460
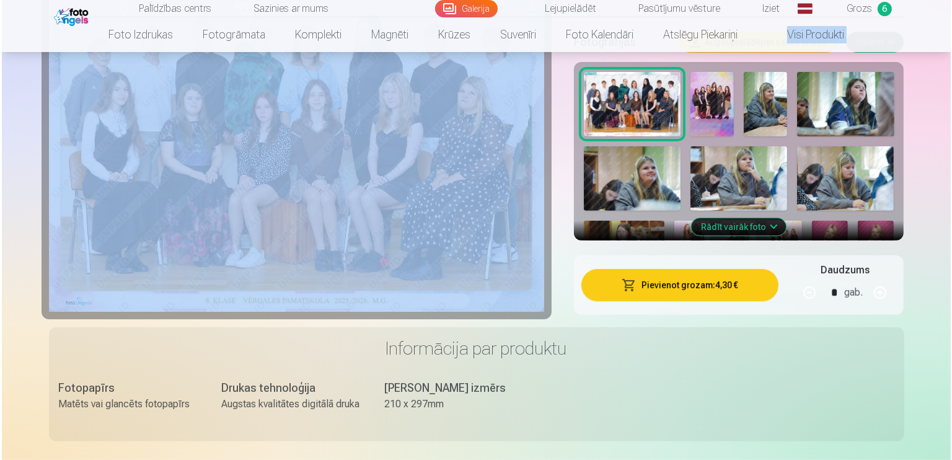
scroll to position [520, 0]
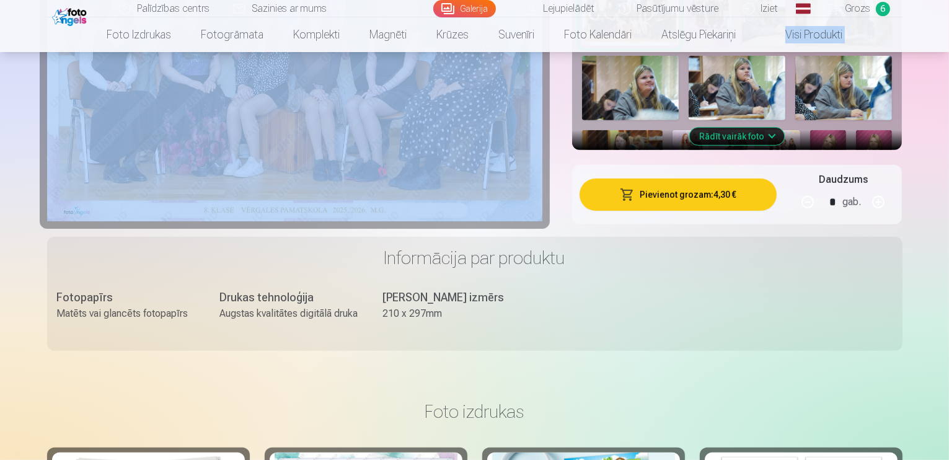
click at [748, 178] on button "Pievienot grozam : 4,30 €" at bounding box center [678, 194] width 198 height 32
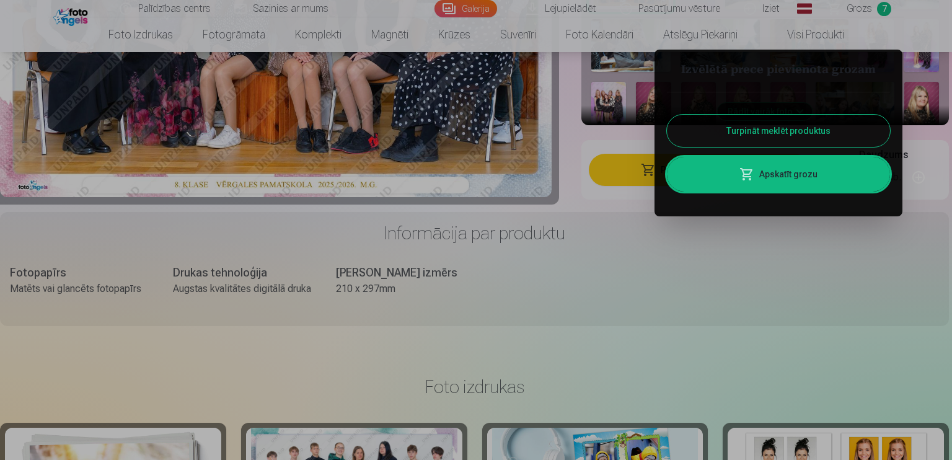
click at [809, 178] on link "Apskatīt grozu" at bounding box center [778, 174] width 223 height 35
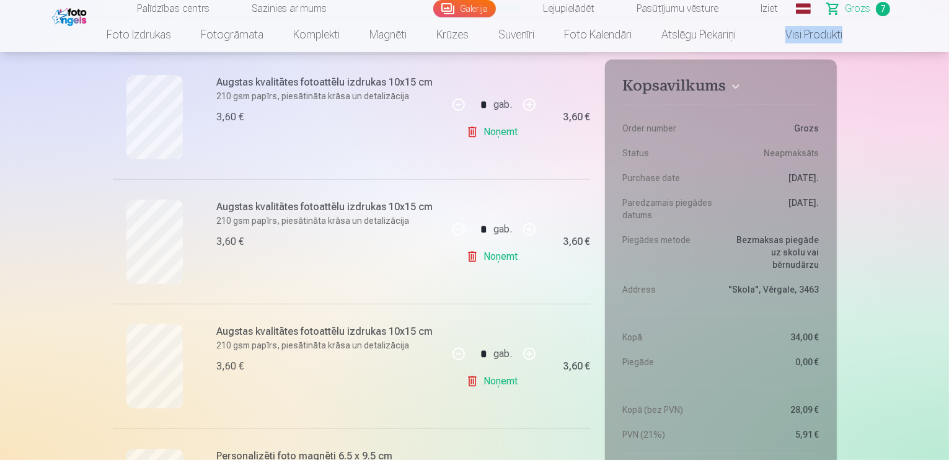
scroll to position [455, 0]
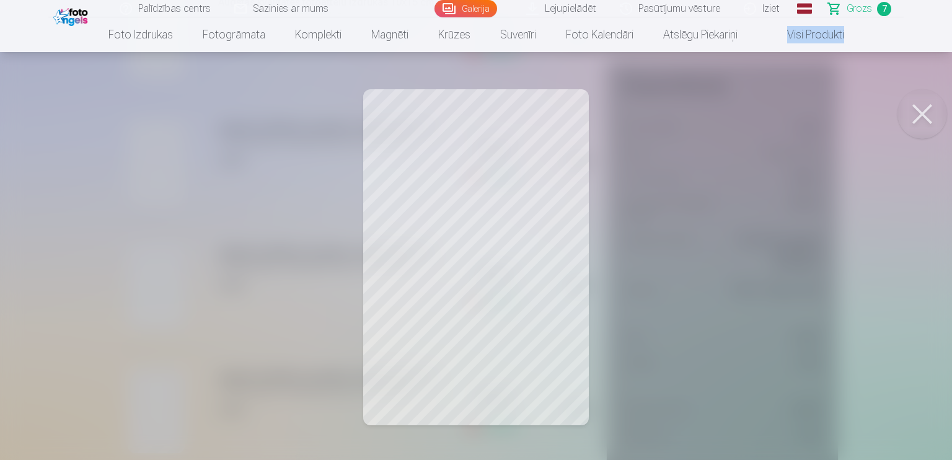
click at [933, 108] on button at bounding box center [922, 114] width 50 height 50
click at [921, 112] on button at bounding box center [922, 114] width 50 height 50
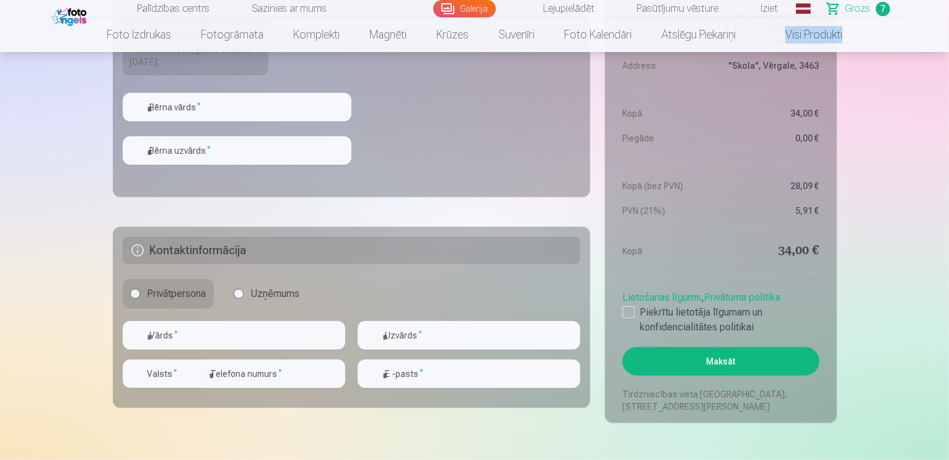
scroll to position [1372, 0]
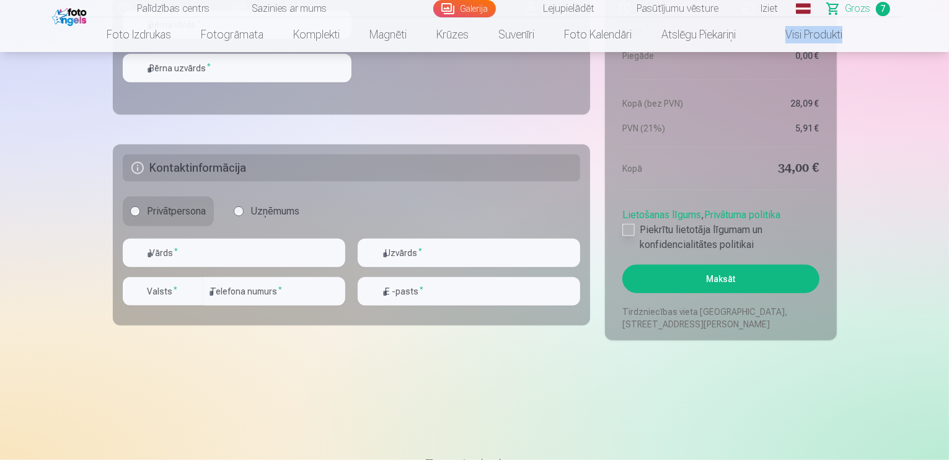
click at [628, 230] on div at bounding box center [628, 230] width 12 height 12
click at [208, 245] on input "text" at bounding box center [234, 253] width 222 height 29
type input "*******"
type input "******"
type input "********"
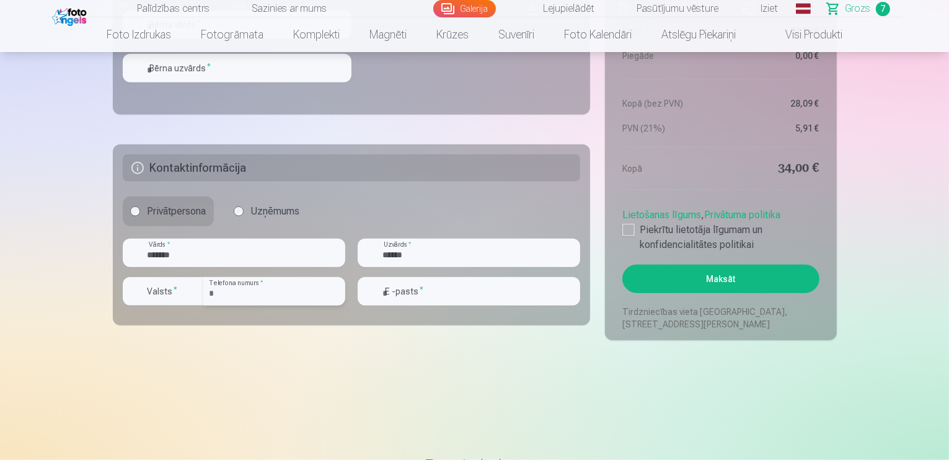
type input "**********"
click at [682, 276] on button "Maksāt" at bounding box center [720, 279] width 196 height 29
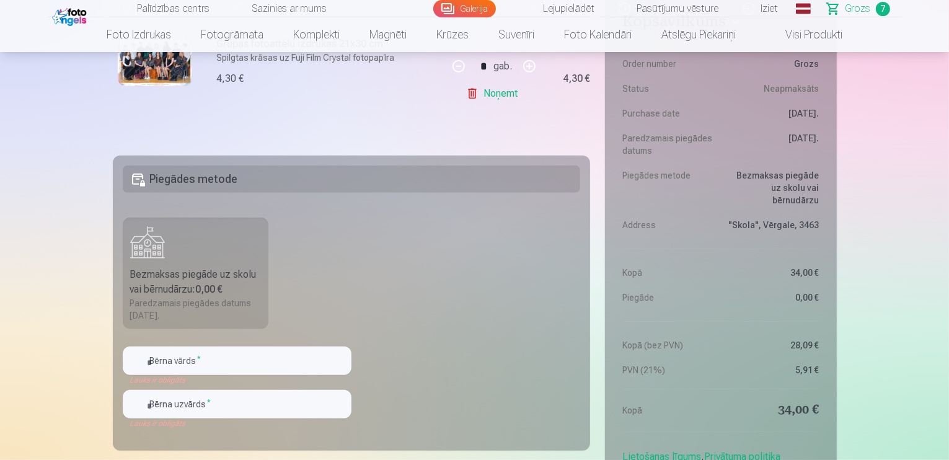
scroll to position [1094, 0]
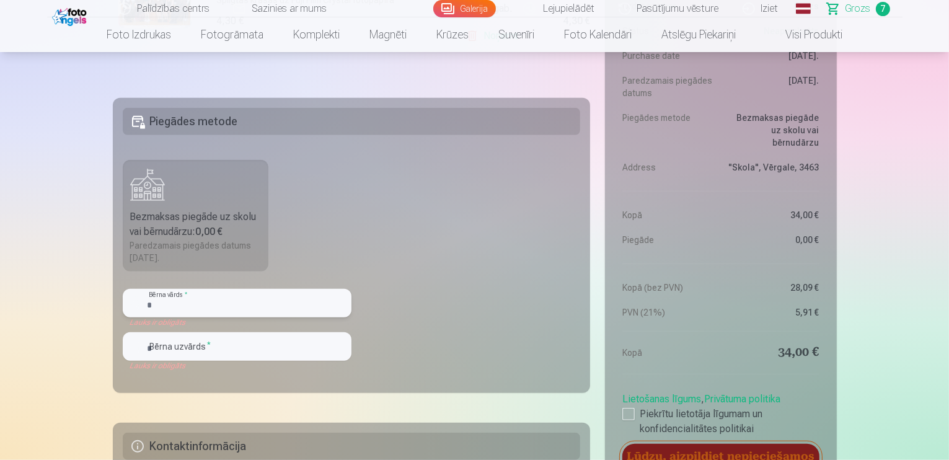
click at [204, 304] on input "text" at bounding box center [237, 303] width 229 height 29
type input "*******"
type input "******"
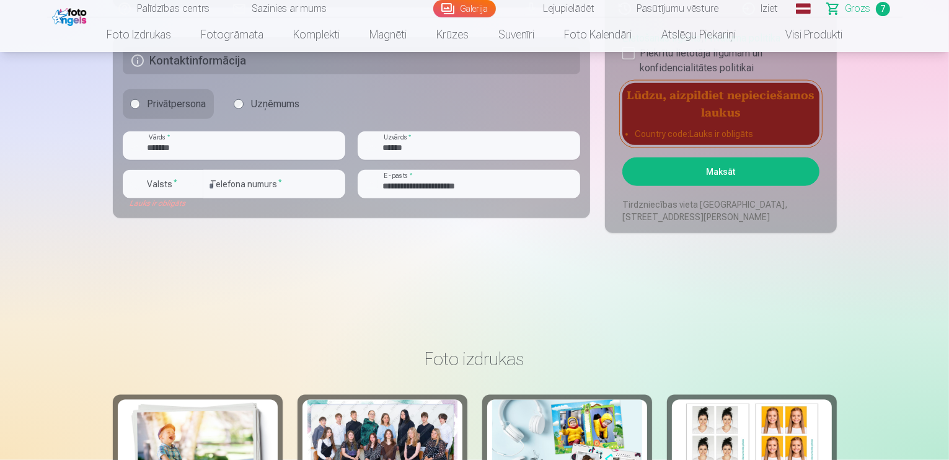
scroll to position [1460, 0]
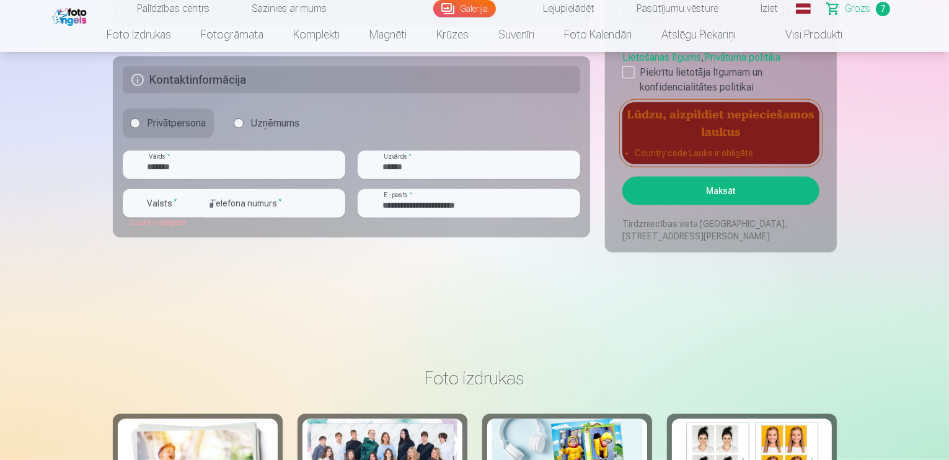
click at [753, 193] on button "Maksāt" at bounding box center [720, 191] width 196 height 29
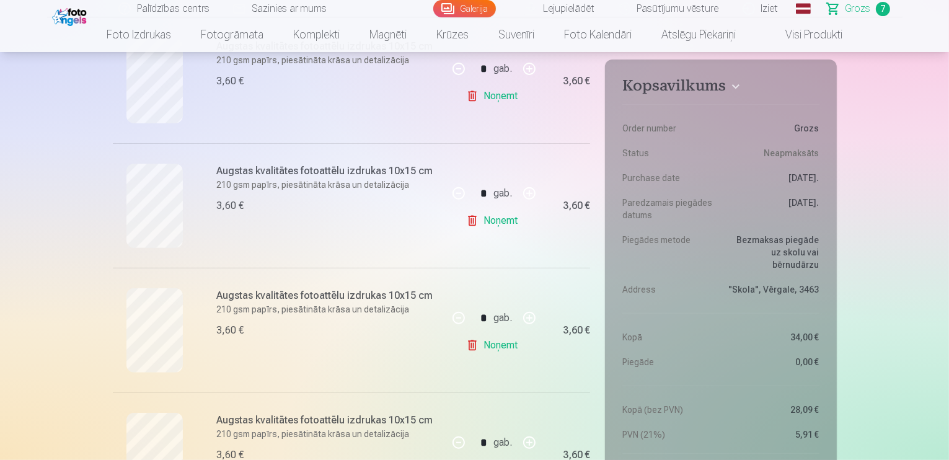
scroll to position [0, 0]
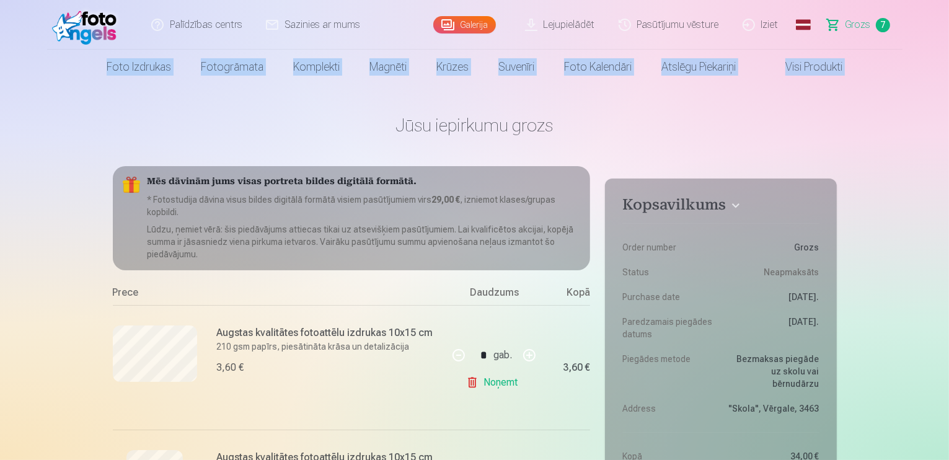
drag, startPoint x: 948, startPoint y: 28, endPoint x: 950, endPoint y: 34, distance: 6.7
click at [948, 34] on html "Palīdzības centrs Sazinies ar mums Galerija Lejupielādēt Pasūtījumu vēsture Izi…" at bounding box center [474, 230] width 949 height 460
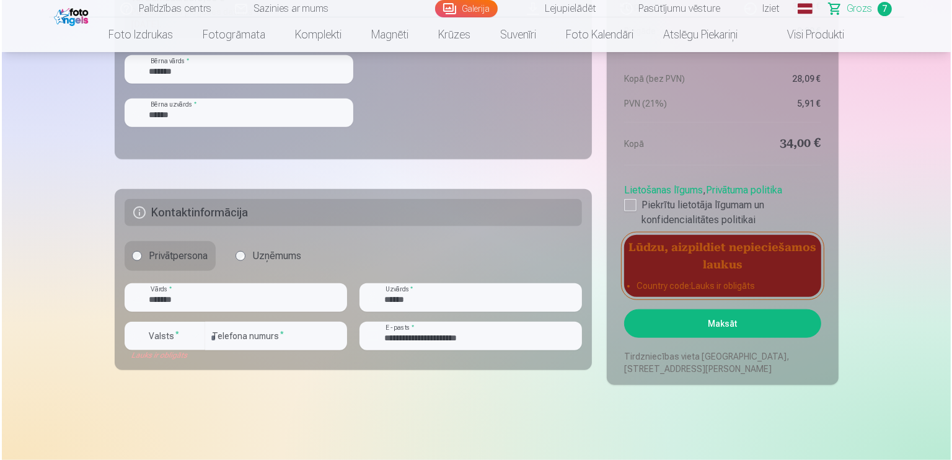
scroll to position [1479, 0]
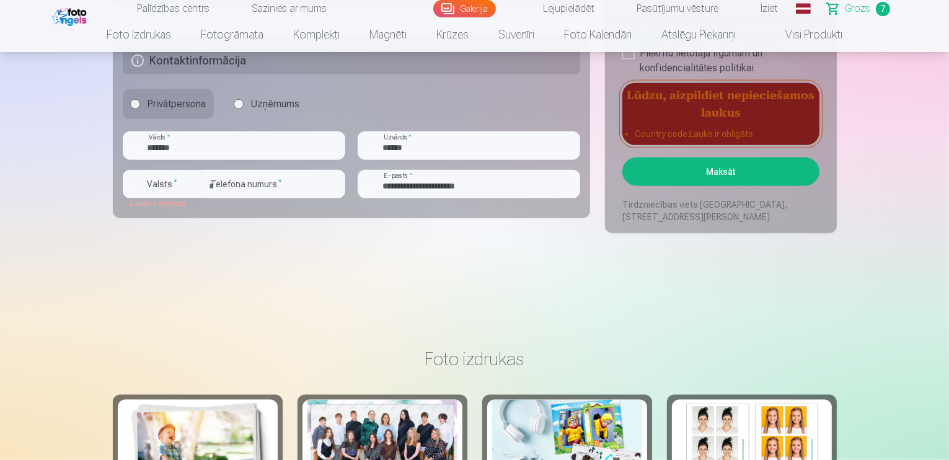
click at [760, 138] on li "Country code : Lauks ir obligāts" at bounding box center [720, 134] width 172 height 12
click at [162, 184] on label "Valsts *" at bounding box center [163, 184] width 40 height 12
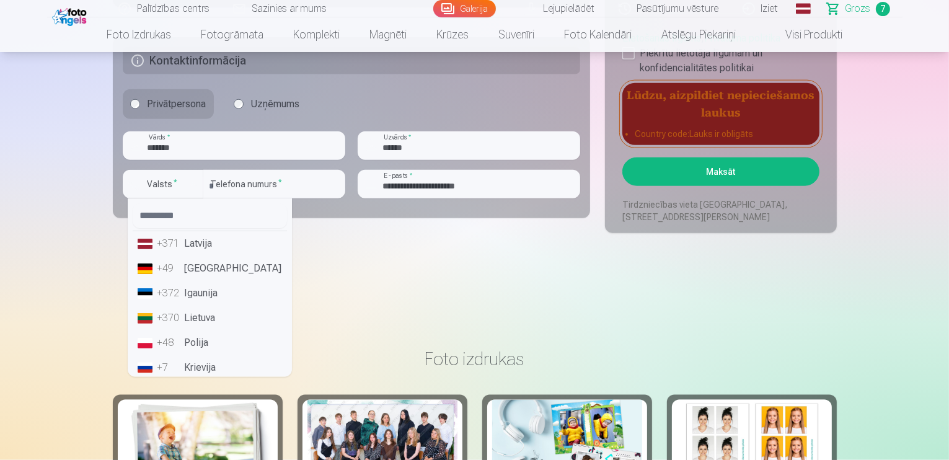
click at [191, 244] on li "+371 Latvija" at bounding box center [210, 243] width 154 height 25
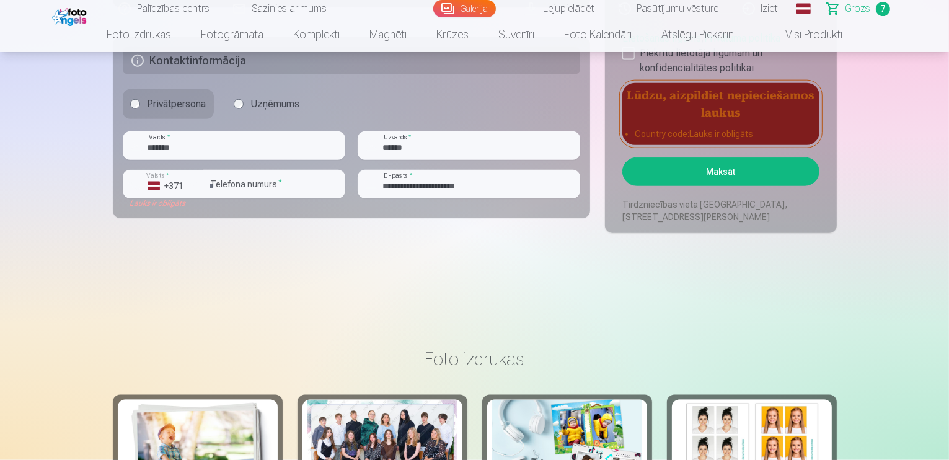
click at [672, 170] on button "Maksāt" at bounding box center [720, 171] width 196 height 29
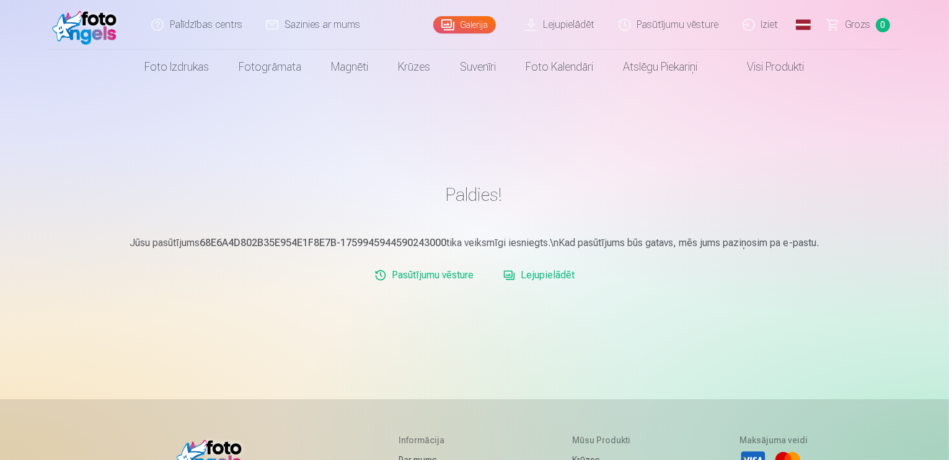
click at [649, 22] on link "Pasūtījumu vēsture" at bounding box center [669, 25] width 124 height 50
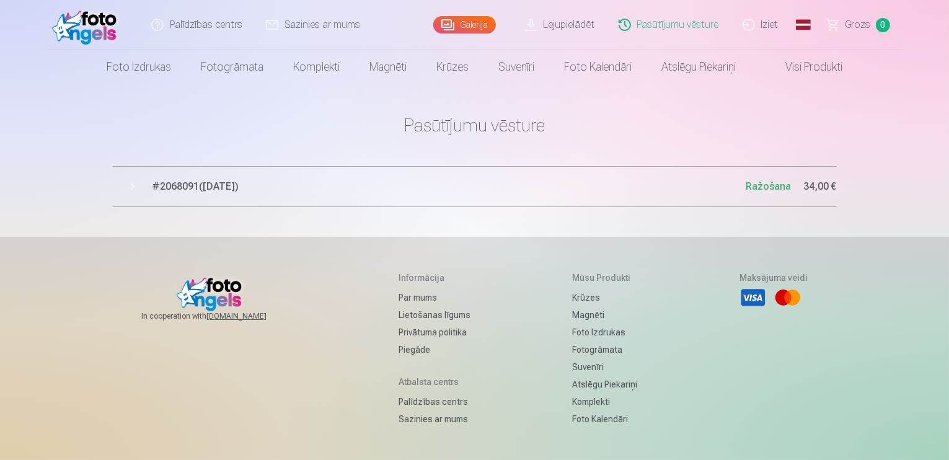
click at [230, 190] on span "# 2068091 ( [DATE] )" at bounding box center [449, 186] width 594 height 15
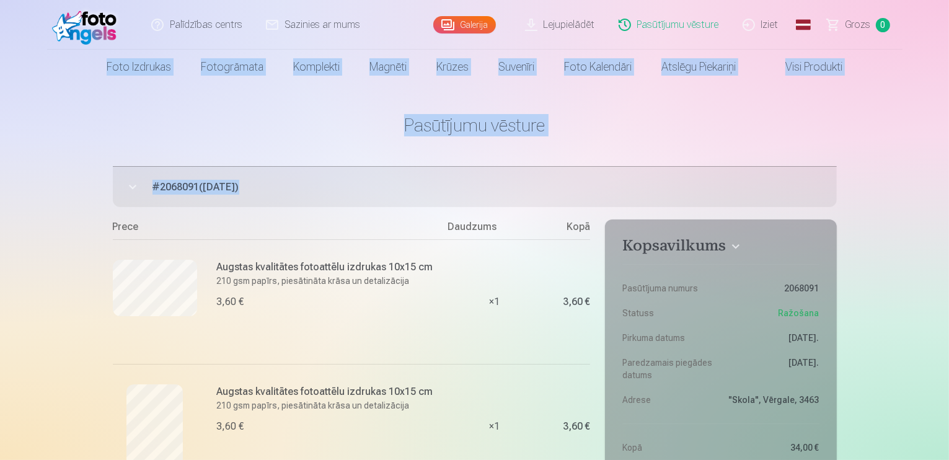
drag, startPoint x: 948, startPoint y: 47, endPoint x: 951, endPoint y: 173, distance: 125.8
click at [948, 173] on html "Palīdzības centrs Sazinies ar mums Galerija Lejupielādēt Pasūtījumu vēsture Izi…" at bounding box center [474, 230] width 949 height 460
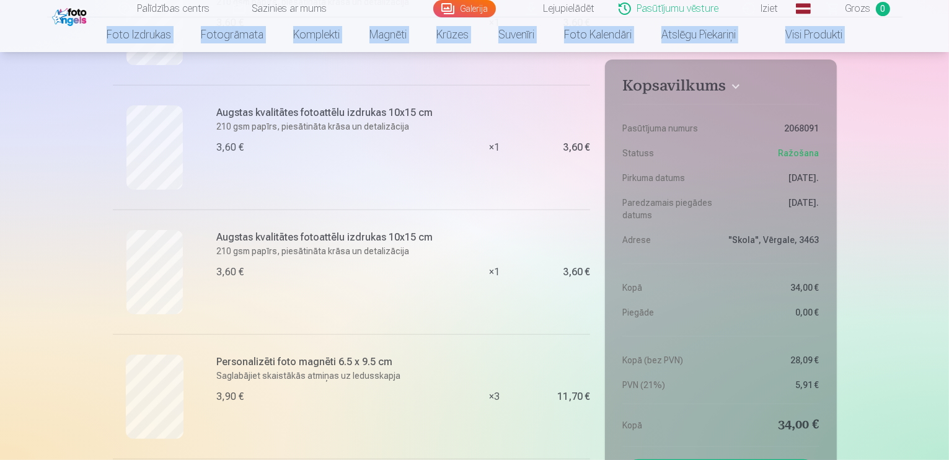
scroll to position [503, 0]
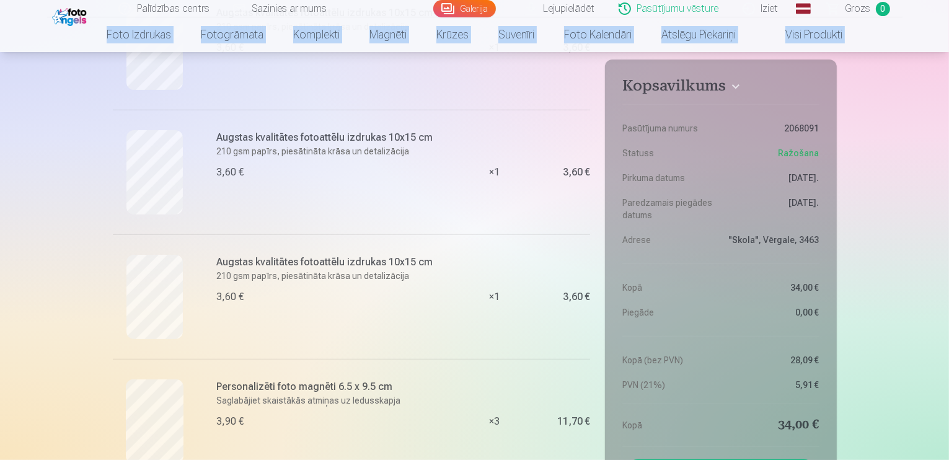
drag, startPoint x: 667, startPoint y: 202, endPoint x: 817, endPoint y: 204, distance: 150.6
click at [817, 204] on dl "Pasūtījuma numurs 2068091 Statuss Ražošana Pirkuma datums [DATE]. Paredzamais p…" at bounding box center [720, 245] width 196 height 292
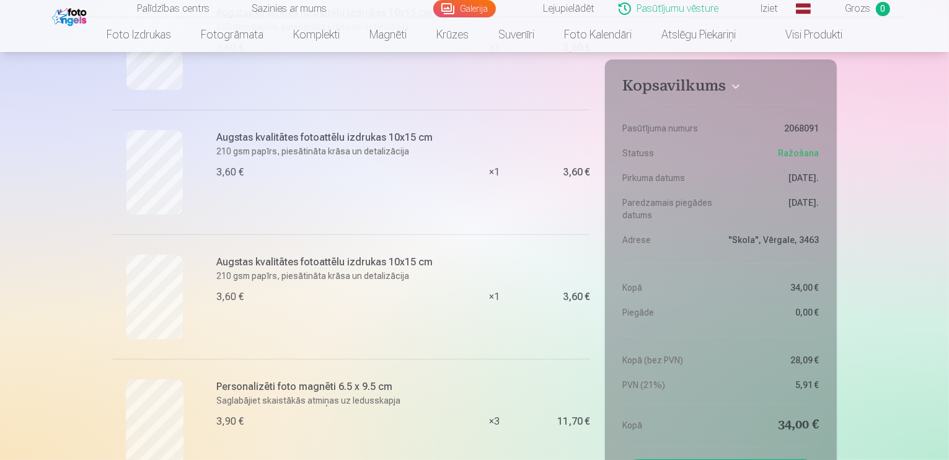
click at [31, 158] on div "Palīdzības centrs Sazinies ar mums Galerija Lejupielādēt Pasūtījumu vēsture Izi…" at bounding box center [474, 253] width 949 height 1512
click at [576, 13] on link "Lejupielādēt" at bounding box center [561, 8] width 94 height 17
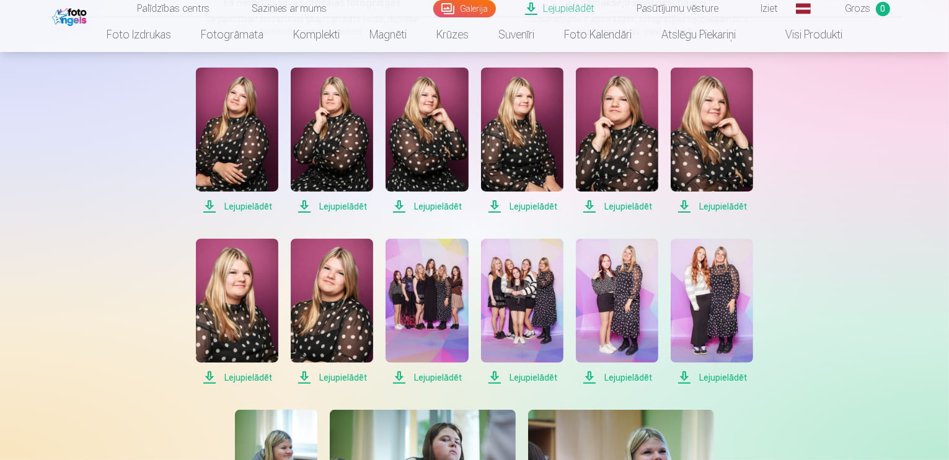
scroll to position [246, 0]
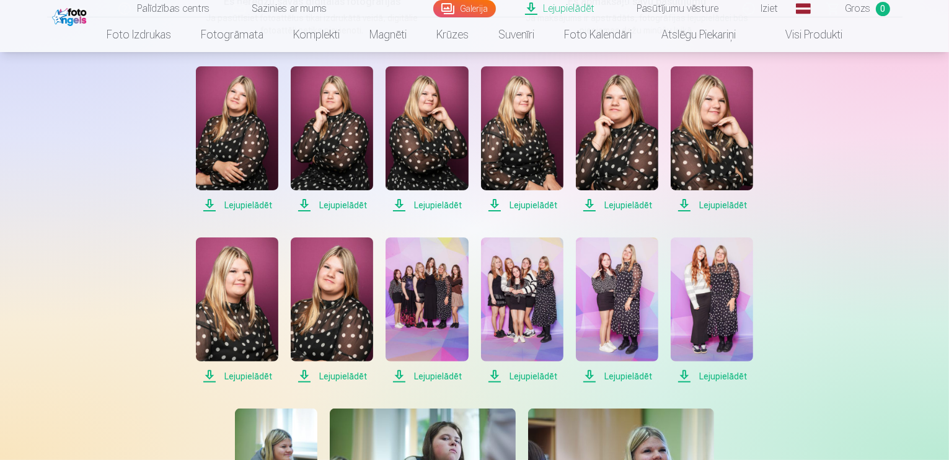
click at [724, 370] on span "Lejupielādēt" at bounding box center [711, 376] width 82 height 15
click at [628, 377] on span "Lejupielādēt" at bounding box center [617, 376] width 82 height 15
click at [535, 376] on span "Lejupielādēt" at bounding box center [522, 376] width 82 height 15
click at [441, 370] on span "Lejupielādēt" at bounding box center [426, 376] width 82 height 15
click at [254, 209] on span "Lejupielādēt" at bounding box center [237, 205] width 82 height 15
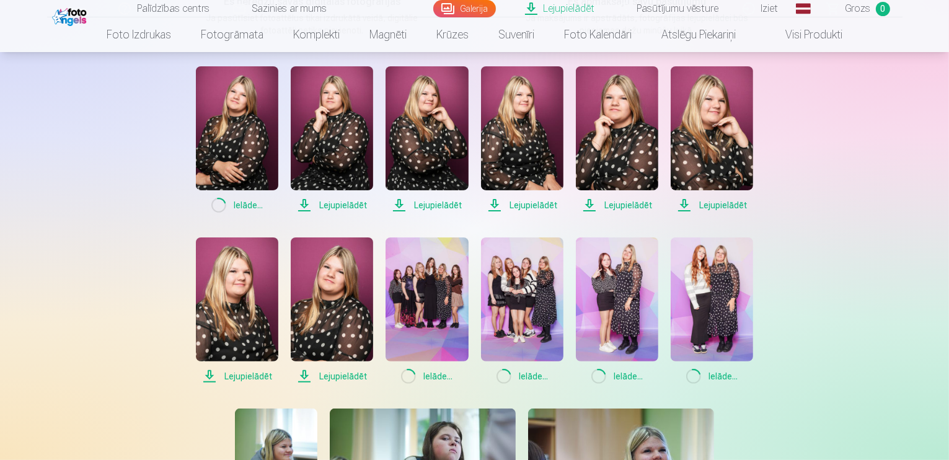
click at [340, 382] on span "Lejupielādēt" at bounding box center [332, 376] width 82 height 15
click at [291, 237] on link "Lejupielādēt" at bounding box center [332, 310] width 82 height 146
